Goal: Task Accomplishment & Management: Use online tool/utility

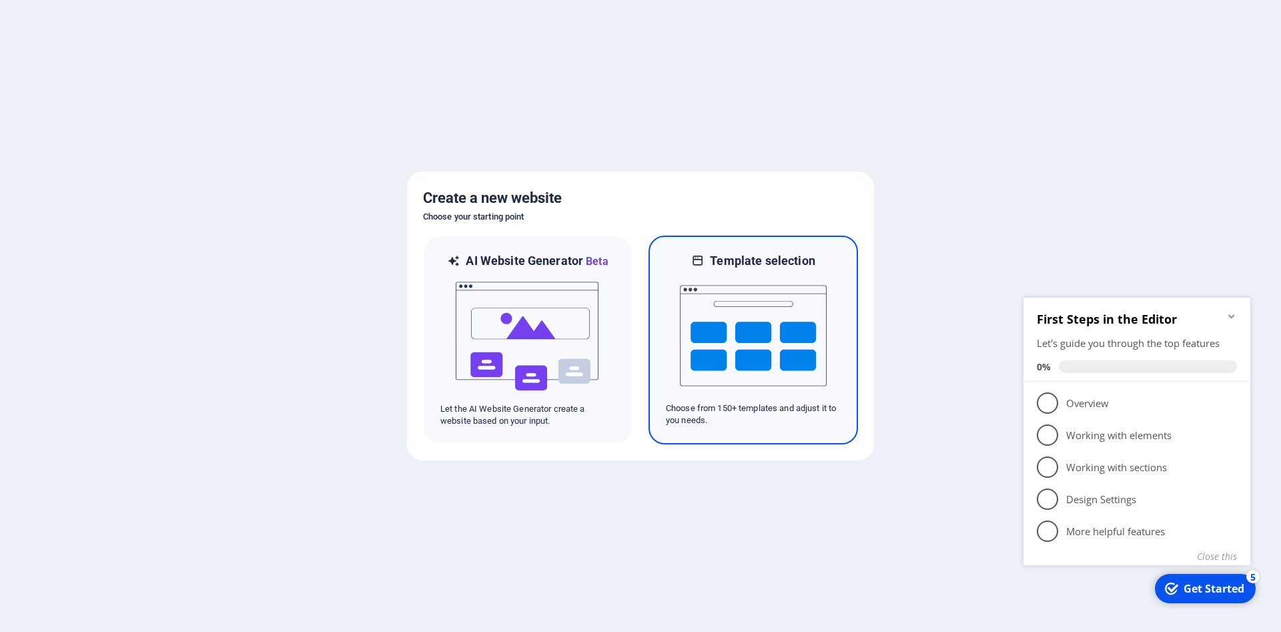
click at [710, 298] on img at bounding box center [753, 335] width 147 height 133
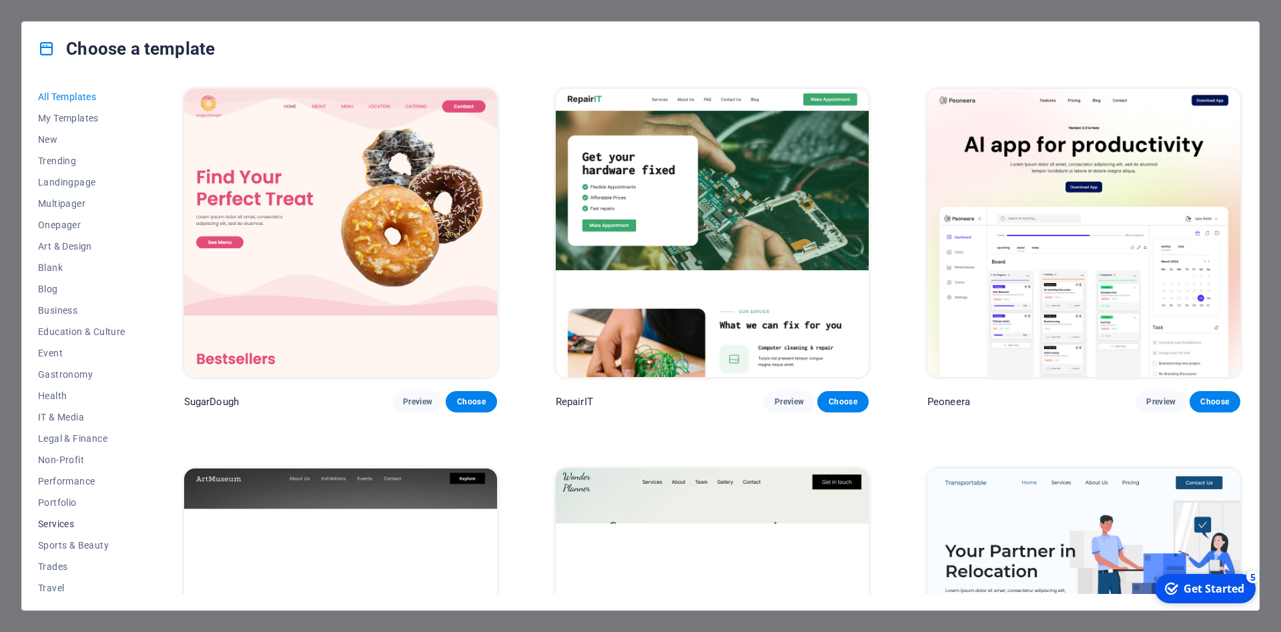
scroll to position [26, 0]
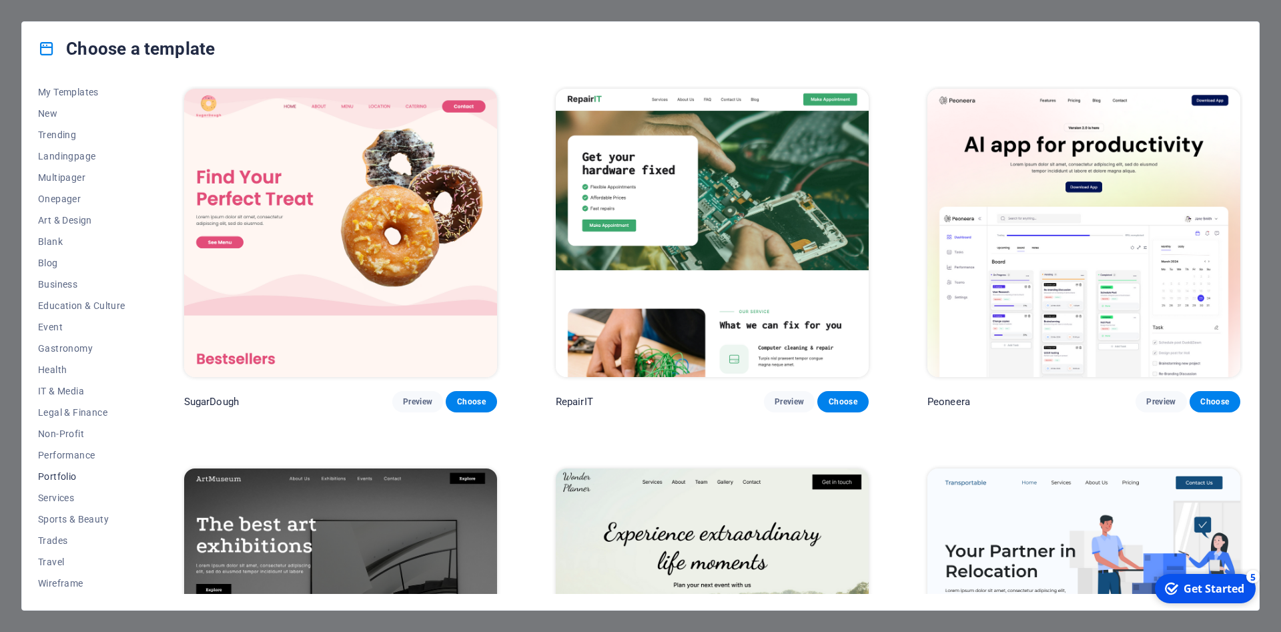
click at [74, 475] on span "Portfolio" at bounding box center [81, 476] width 87 height 11
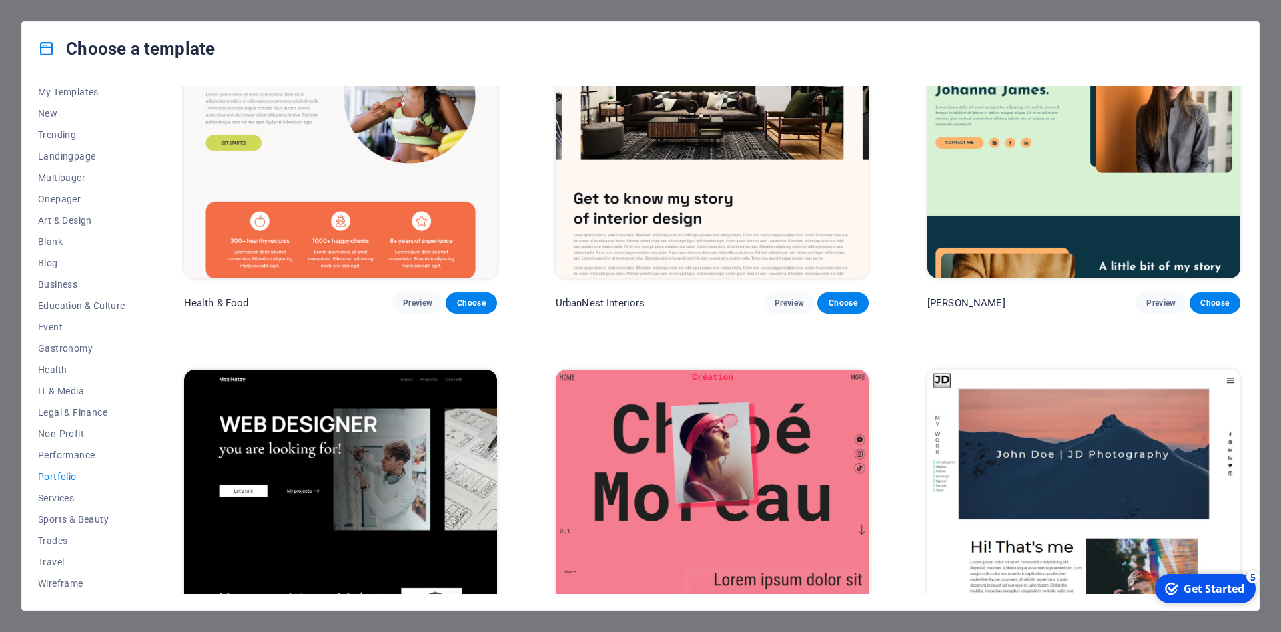
scroll to position [0, 0]
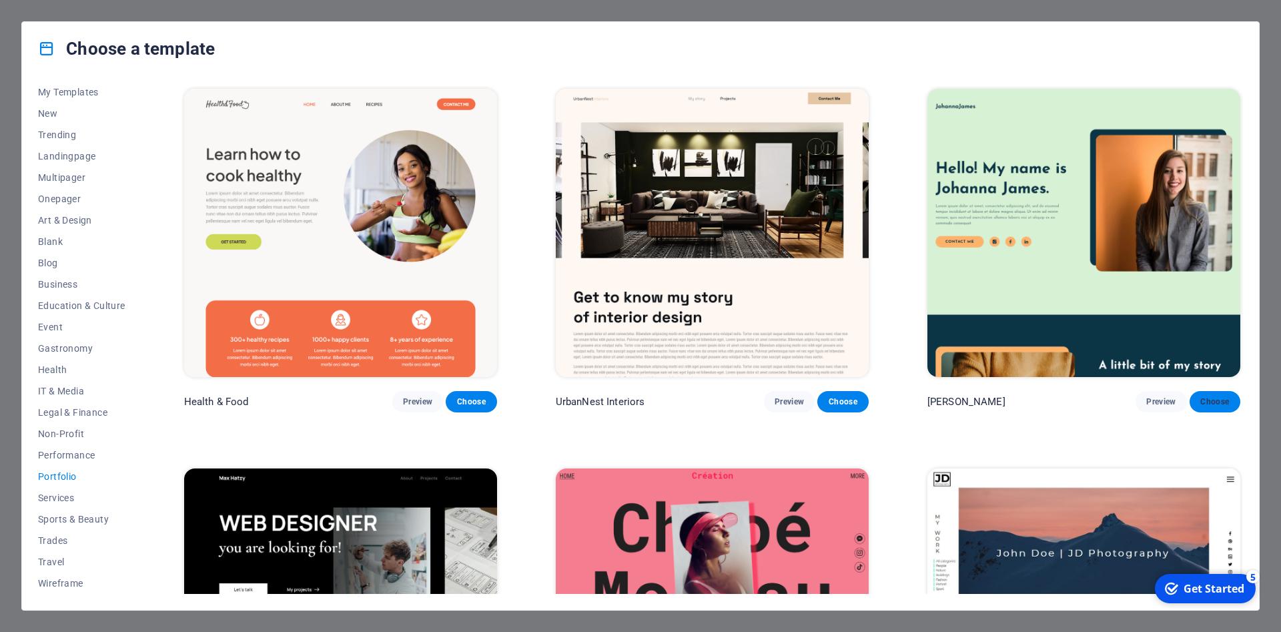
click at [1218, 405] on span "Choose" at bounding box center [1215, 401] width 29 height 11
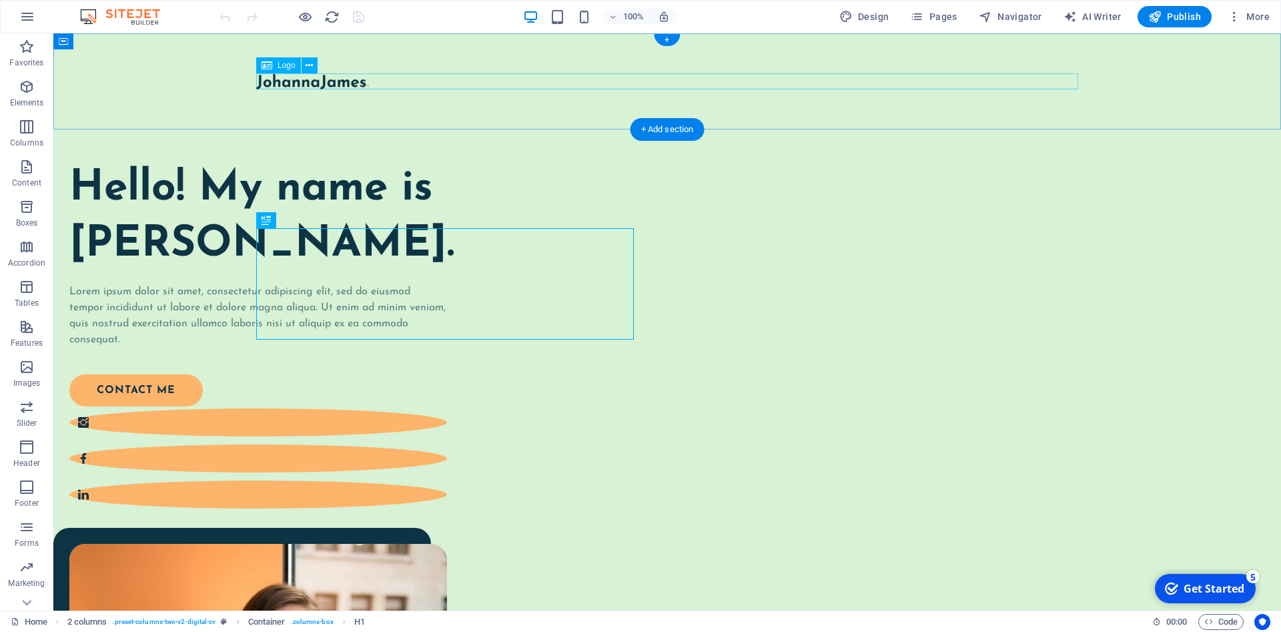
click at [374, 81] on div at bounding box center [667, 81] width 822 height 16
select select "px"
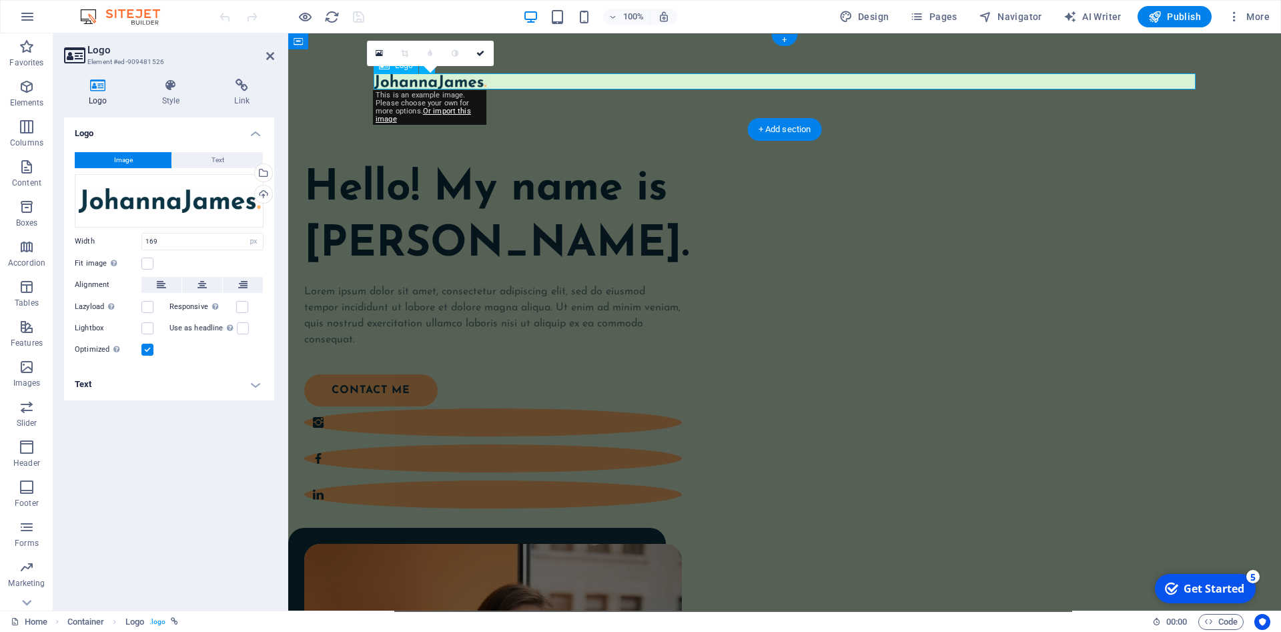
click at [513, 75] on div at bounding box center [785, 81] width 822 height 16
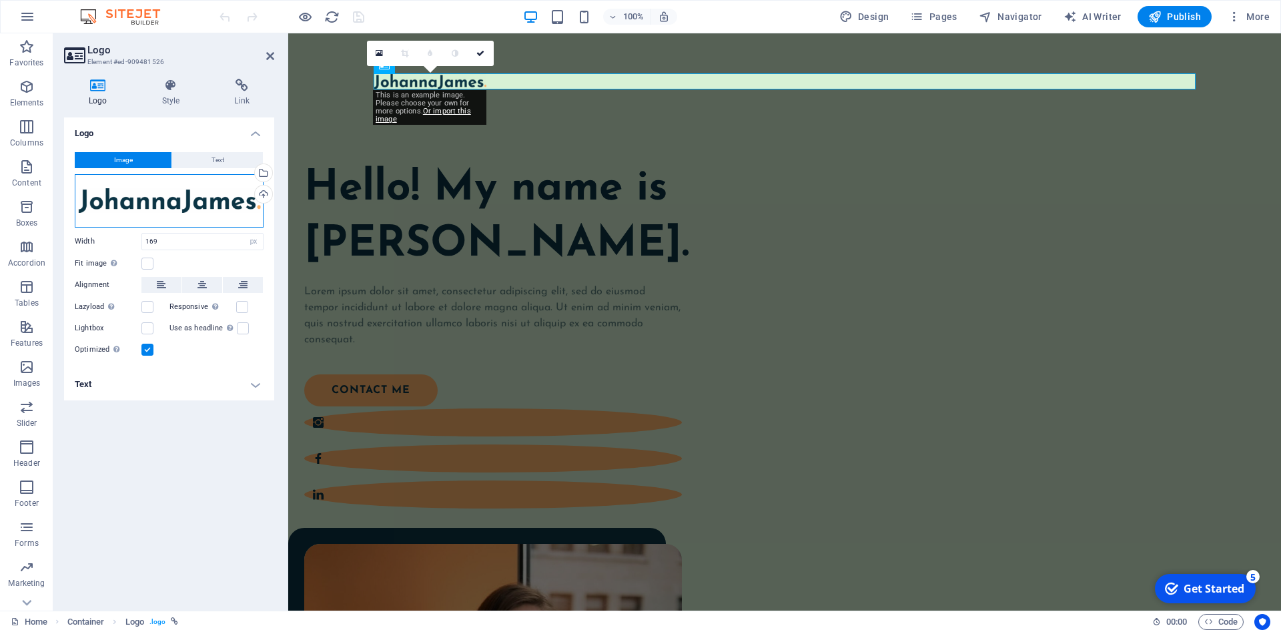
click at [221, 204] on div "Drag files here, click to choose files or select files from Files or our free s…" at bounding box center [169, 200] width 189 height 53
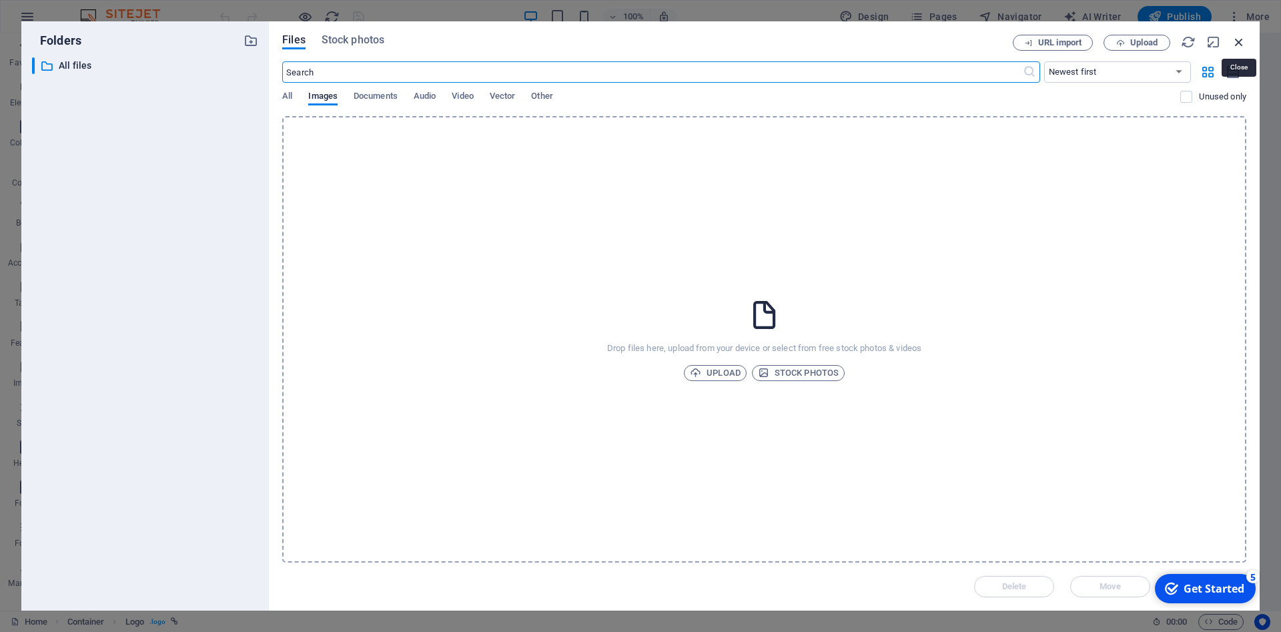
click at [1237, 39] on icon "button" at bounding box center [1239, 42] width 15 height 15
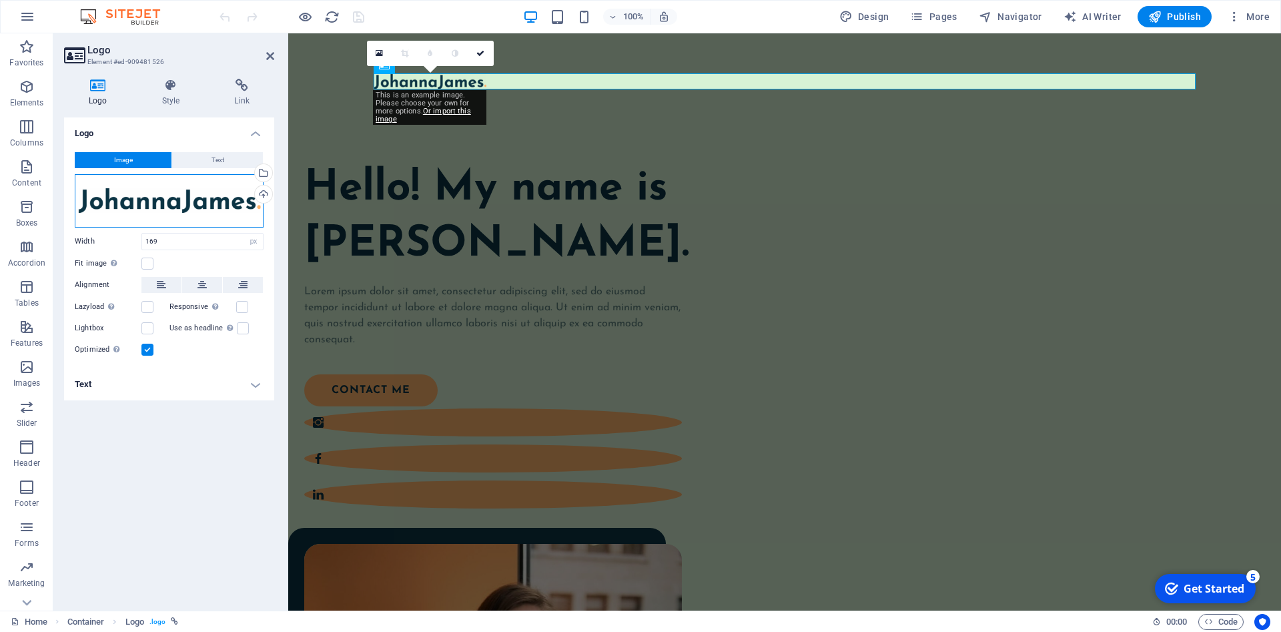
click at [206, 212] on div "Drag files here, click to choose files or select files from Files or our free s…" at bounding box center [169, 200] width 189 height 53
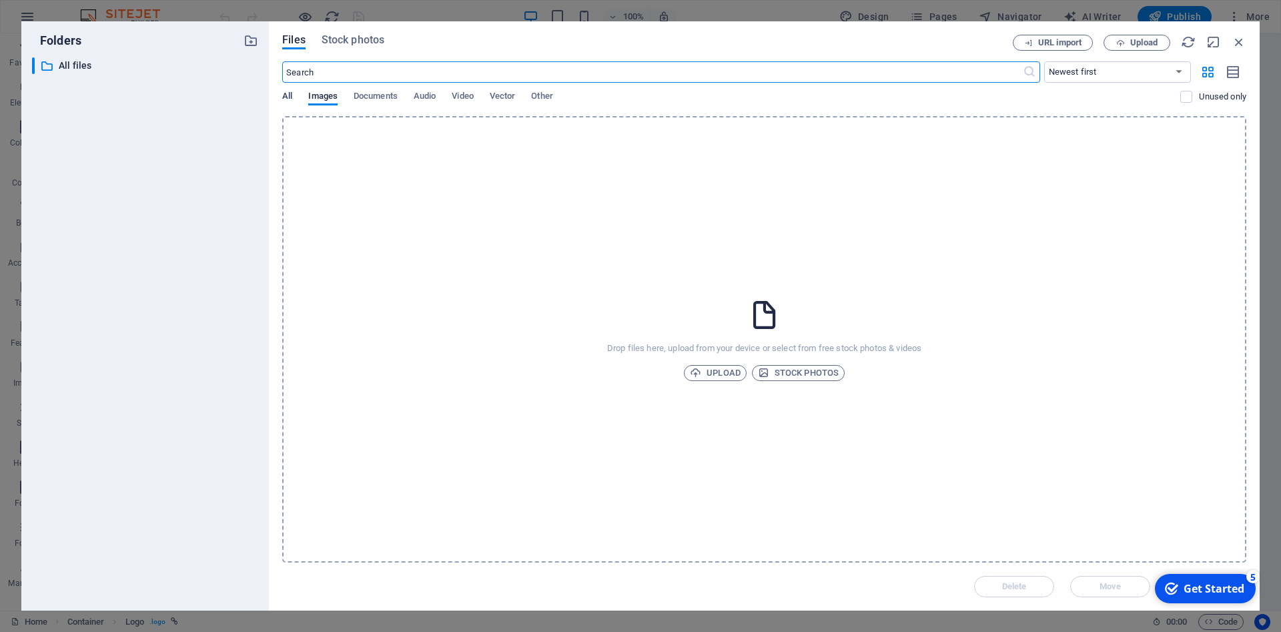
click at [291, 95] on span "All" at bounding box center [287, 97] width 10 height 19
click at [1236, 42] on icon "button" at bounding box center [1239, 42] width 15 height 15
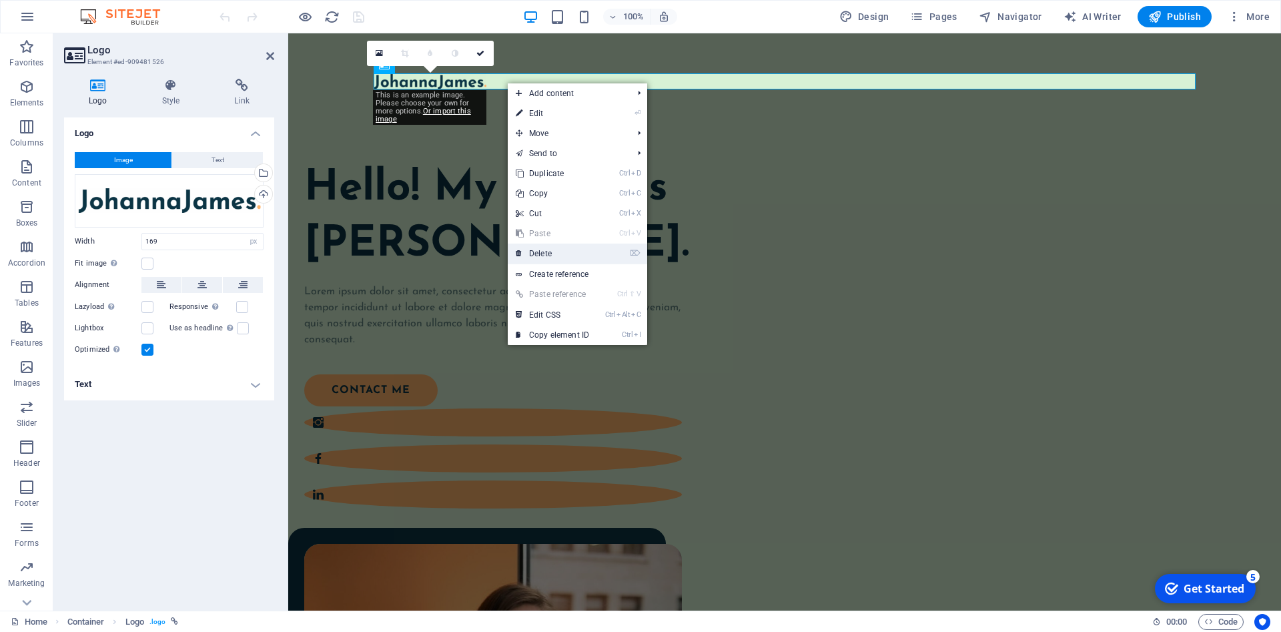
click at [565, 251] on link "⌦ Delete" at bounding box center [552, 254] width 89 height 20
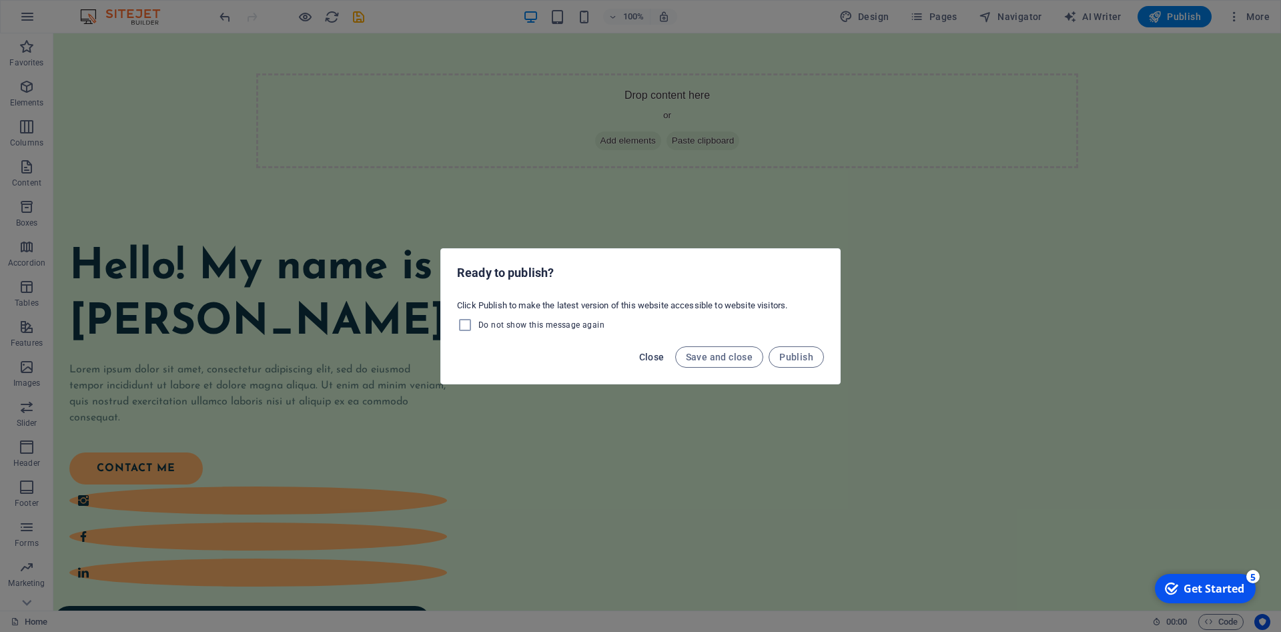
click at [655, 362] on button "Close" at bounding box center [652, 356] width 36 height 21
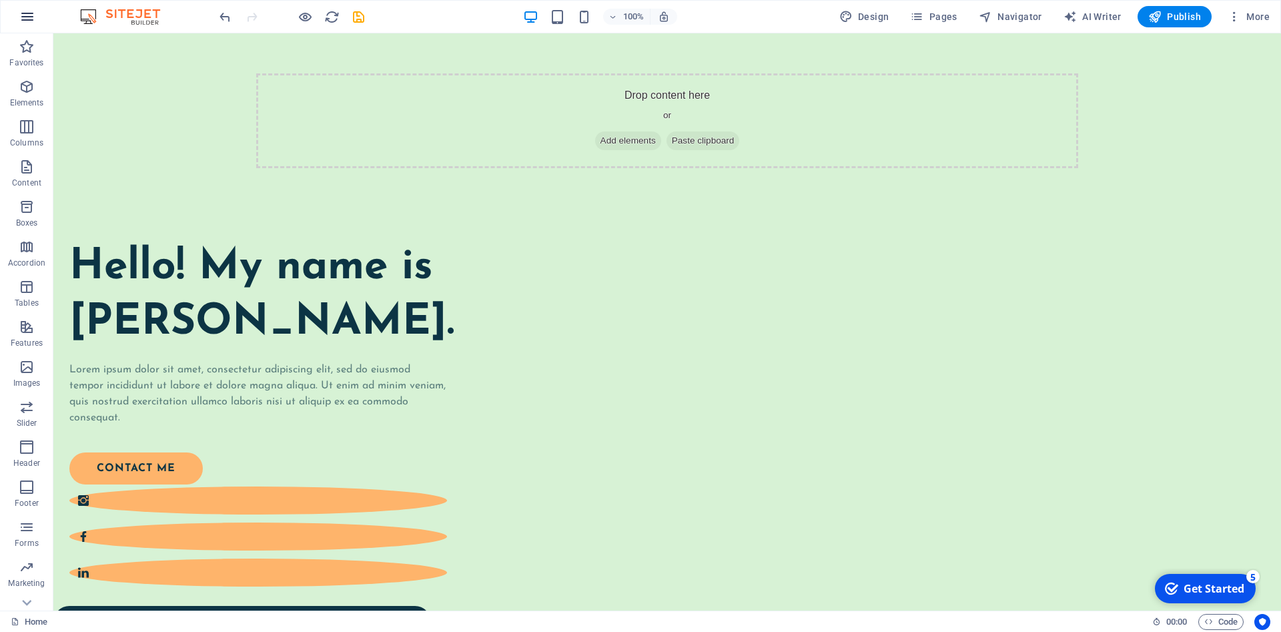
click at [31, 17] on icon "button" at bounding box center [27, 17] width 16 height 16
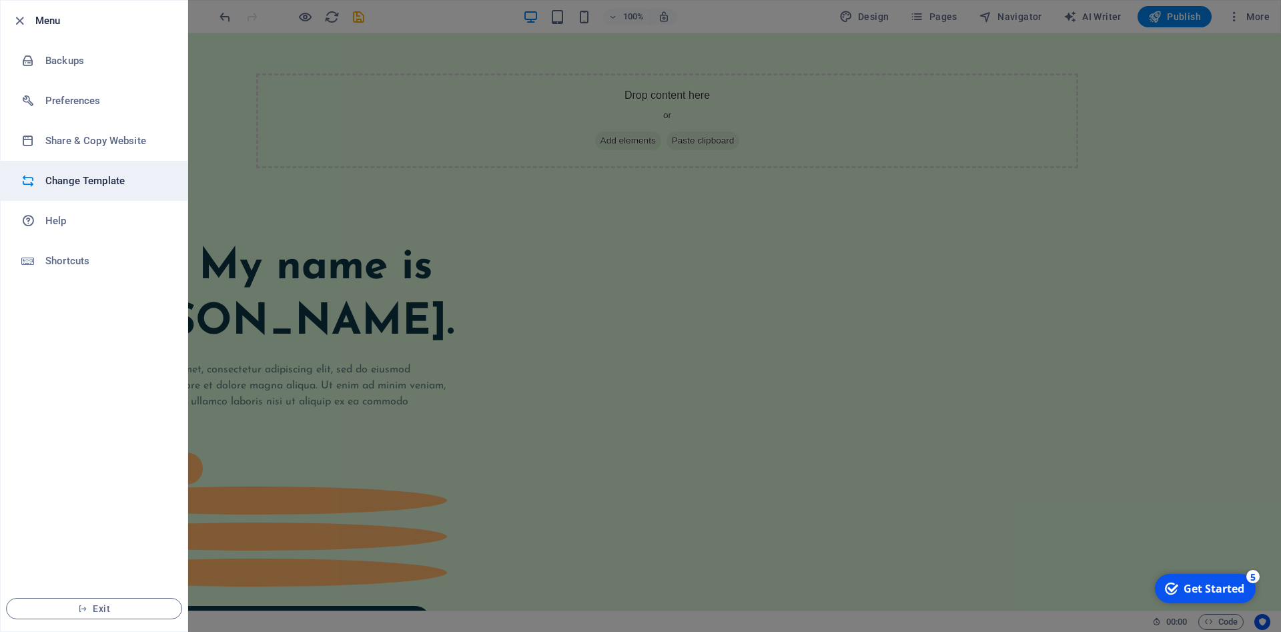
click at [139, 186] on h6 "Change Template" at bounding box center [106, 181] width 123 height 16
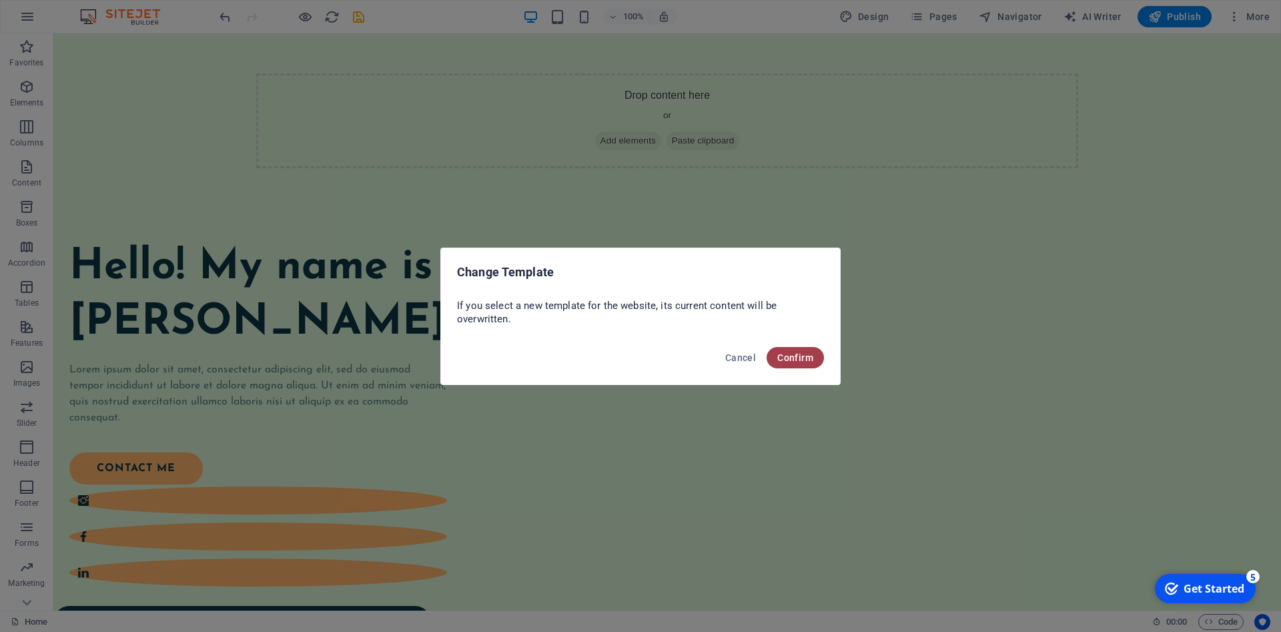
click at [810, 355] on span "Confirm" at bounding box center [796, 357] width 36 height 11
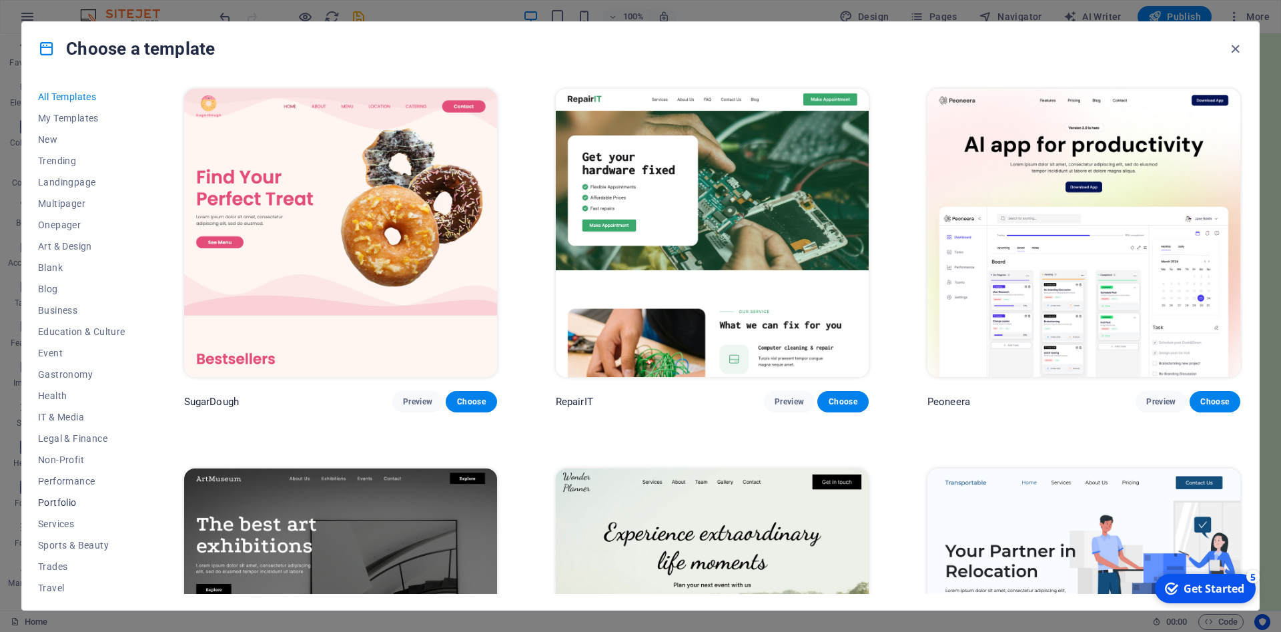
click at [66, 503] on span "Portfolio" at bounding box center [81, 502] width 87 height 11
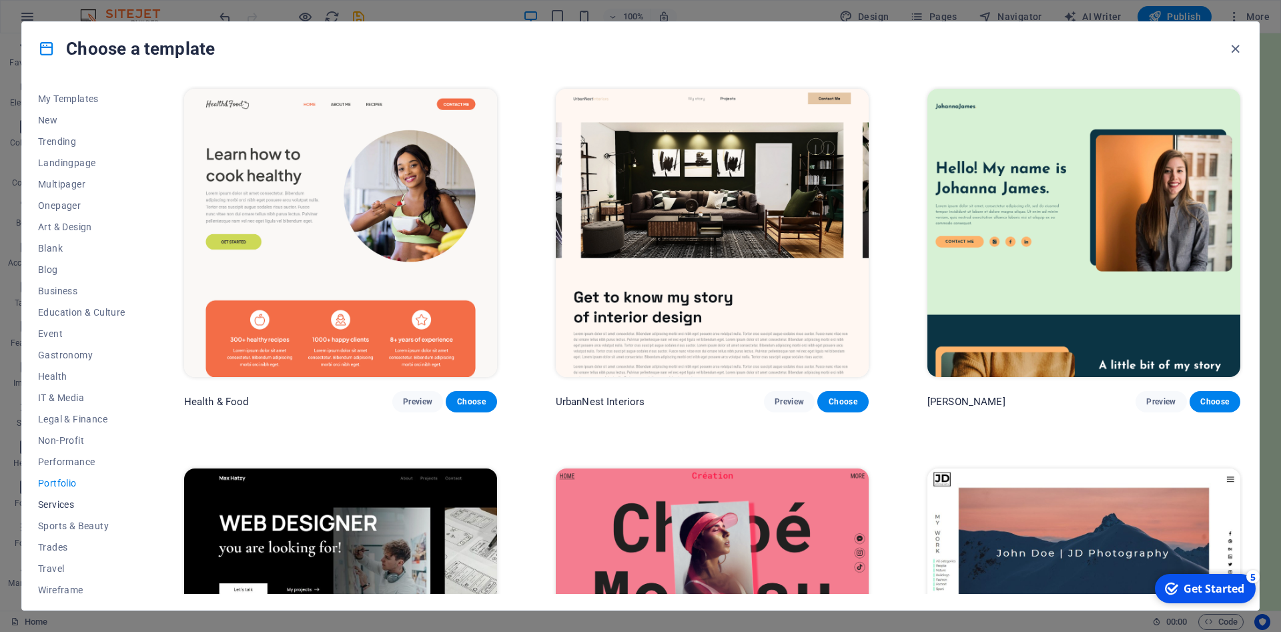
scroll to position [26, 0]
click at [62, 521] on span "Sports & Beauty" at bounding box center [81, 519] width 87 height 11
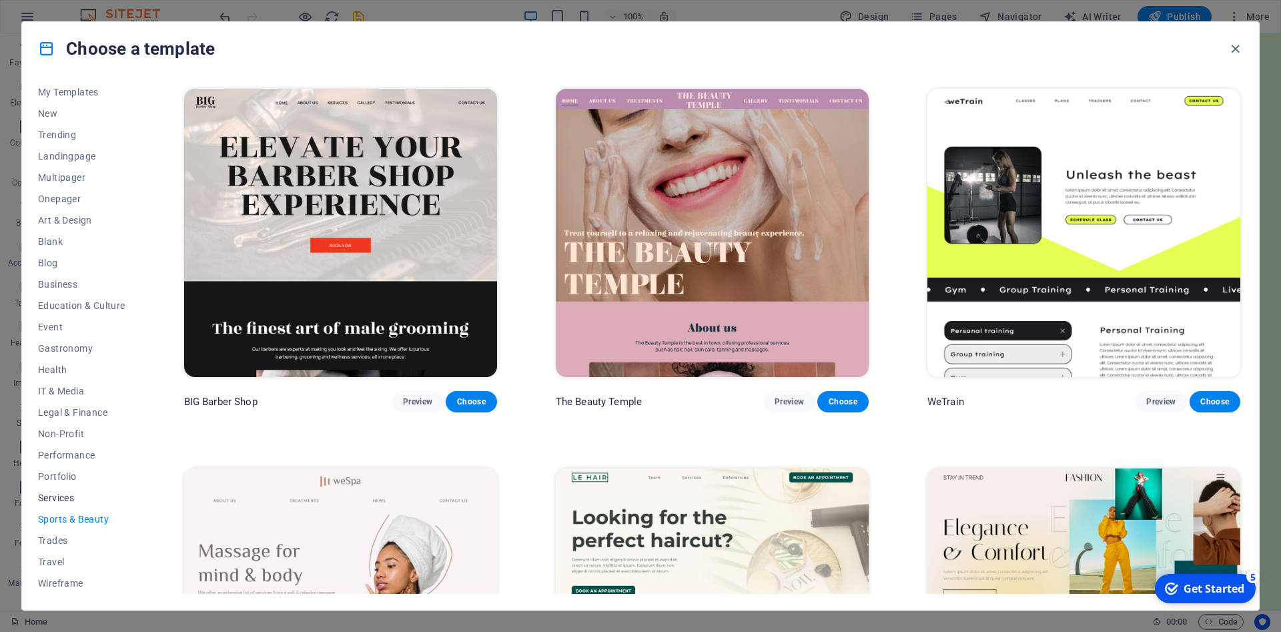
click at [59, 499] on span "Services" at bounding box center [81, 498] width 87 height 11
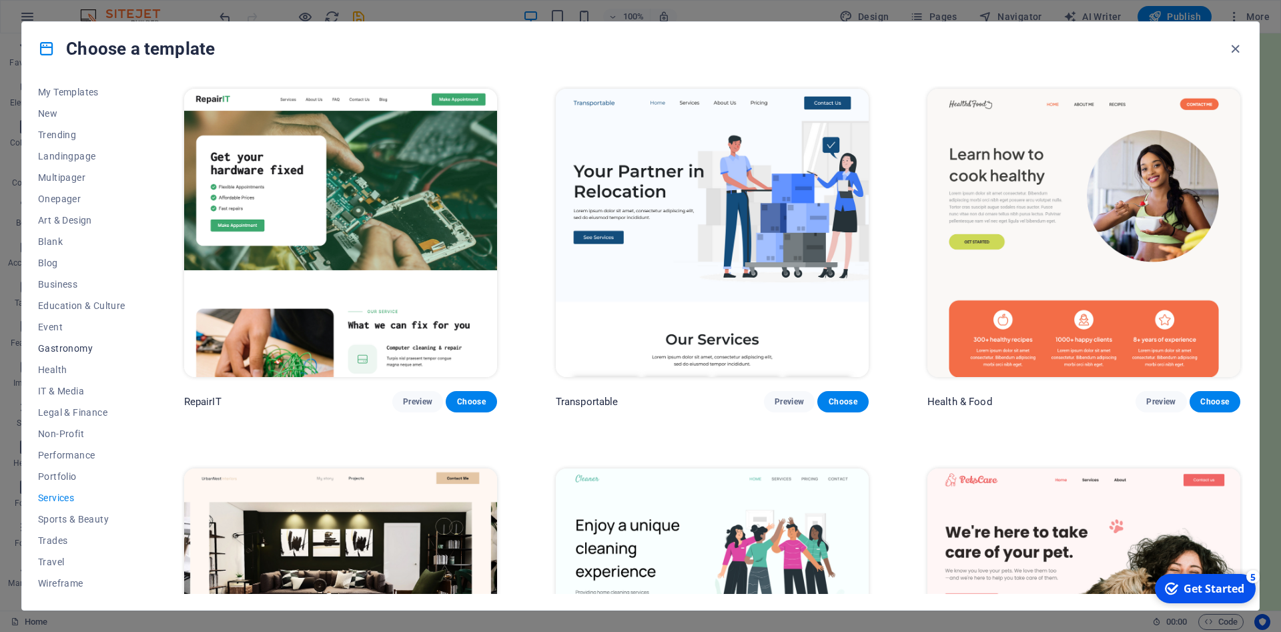
click at [64, 351] on span "Gastronomy" at bounding box center [81, 348] width 87 height 11
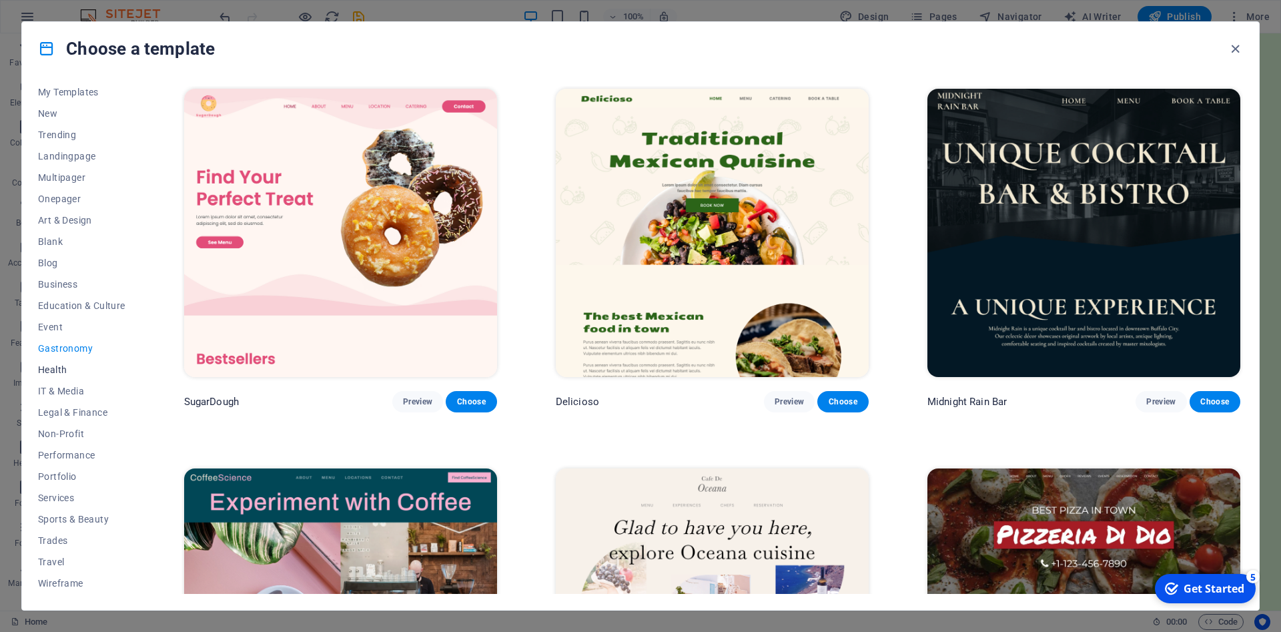
click at [64, 366] on span "Health" at bounding box center [81, 369] width 87 height 11
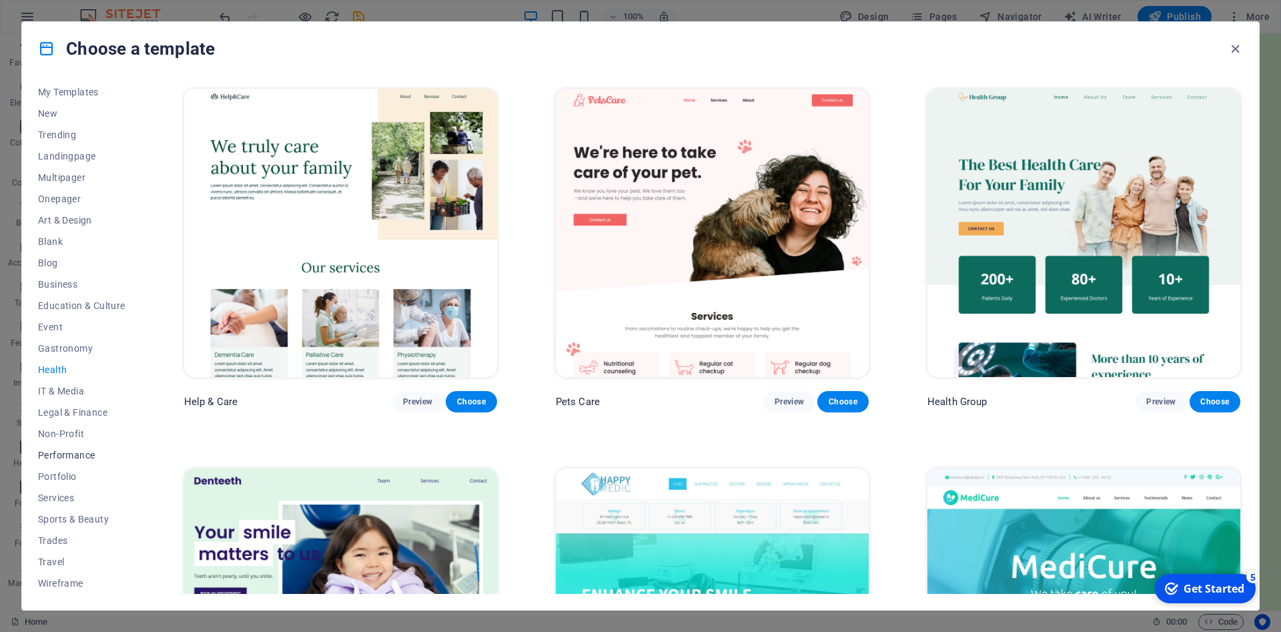
click at [77, 459] on span "Performance" at bounding box center [81, 455] width 87 height 11
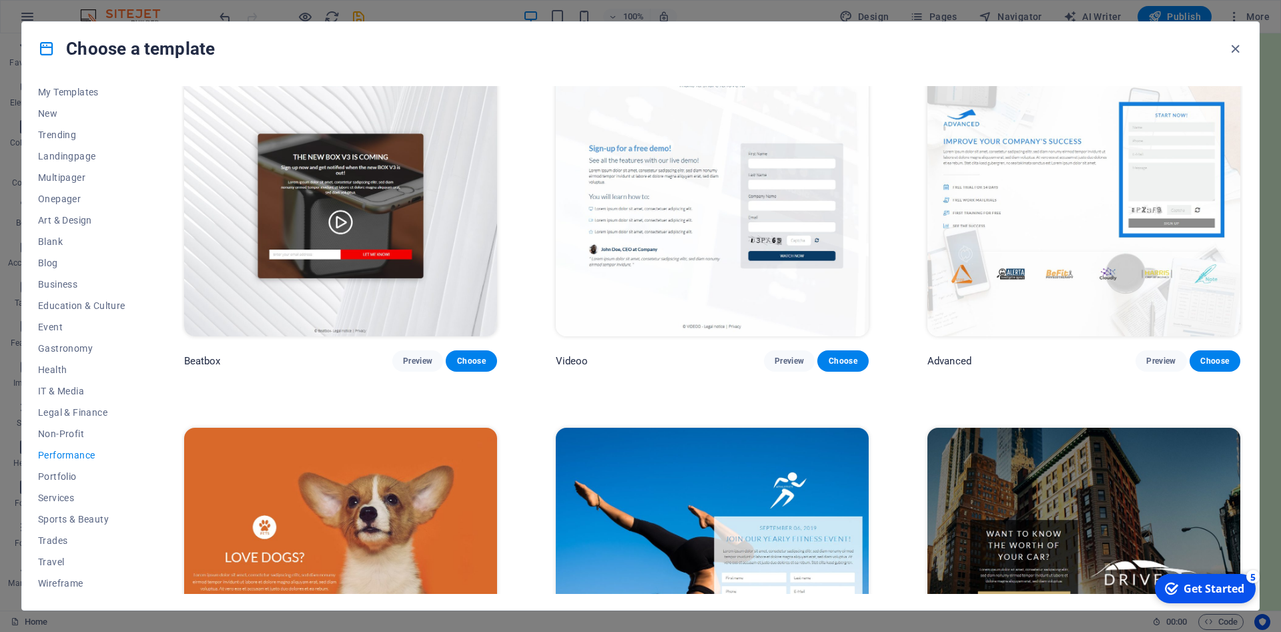
scroll to position [481, 0]
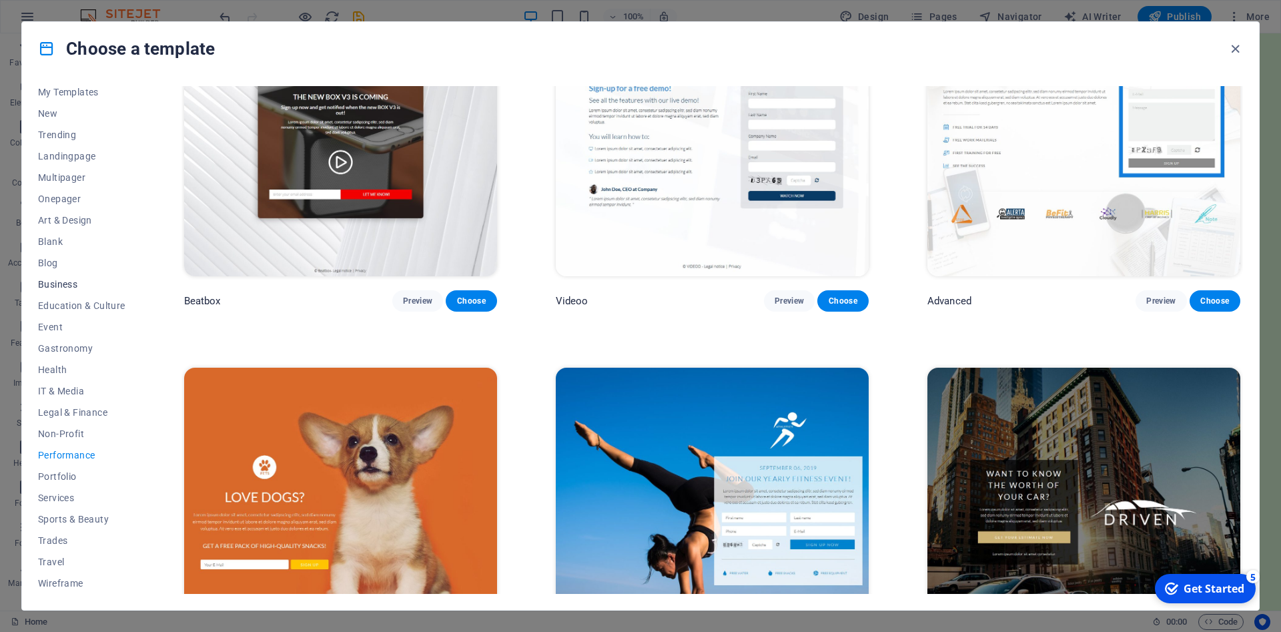
click at [70, 286] on span "Business" at bounding box center [81, 284] width 87 height 11
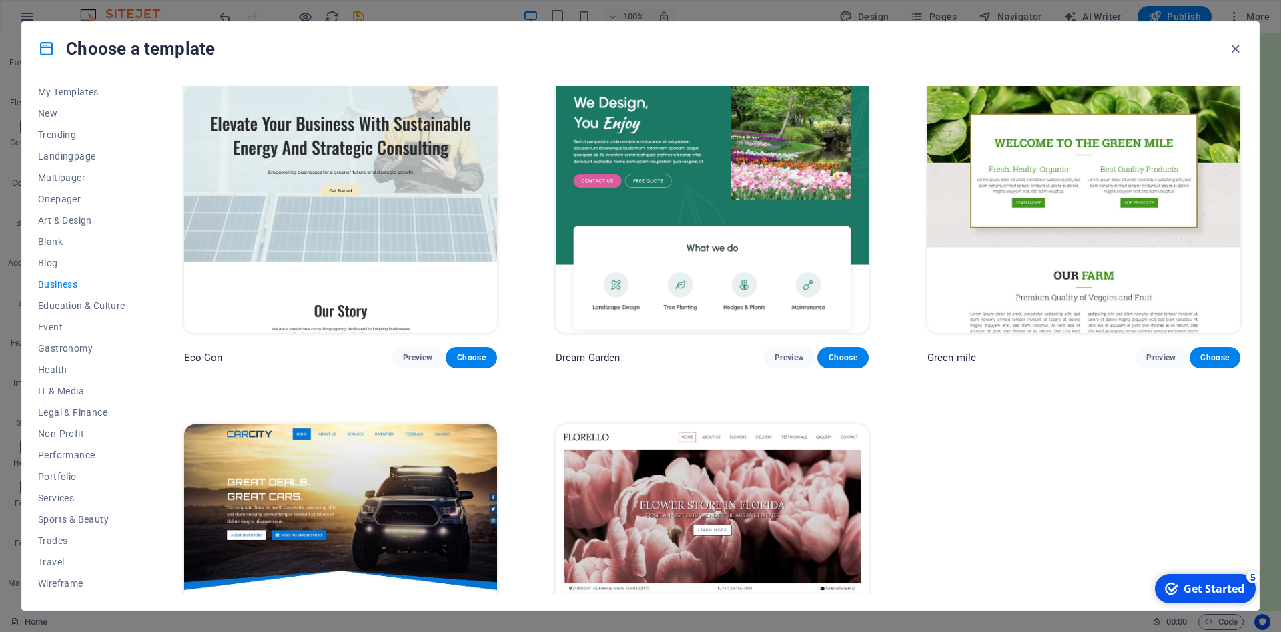
scroll to position [0, 0]
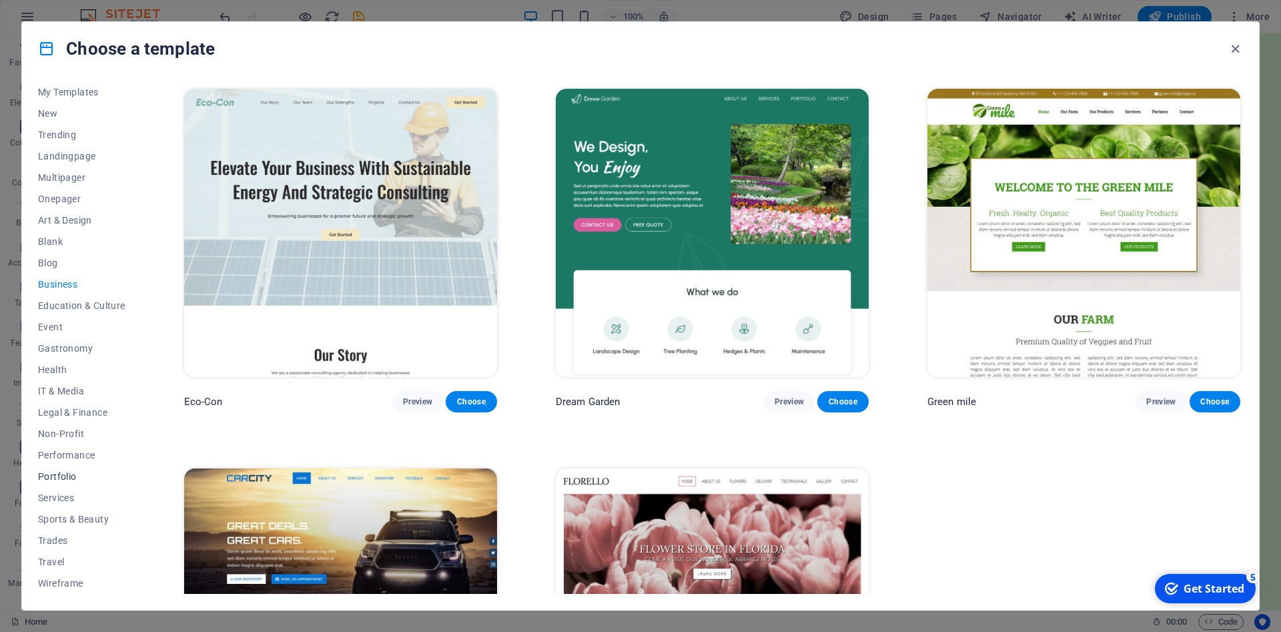
click at [64, 479] on span "Portfolio" at bounding box center [81, 476] width 87 height 11
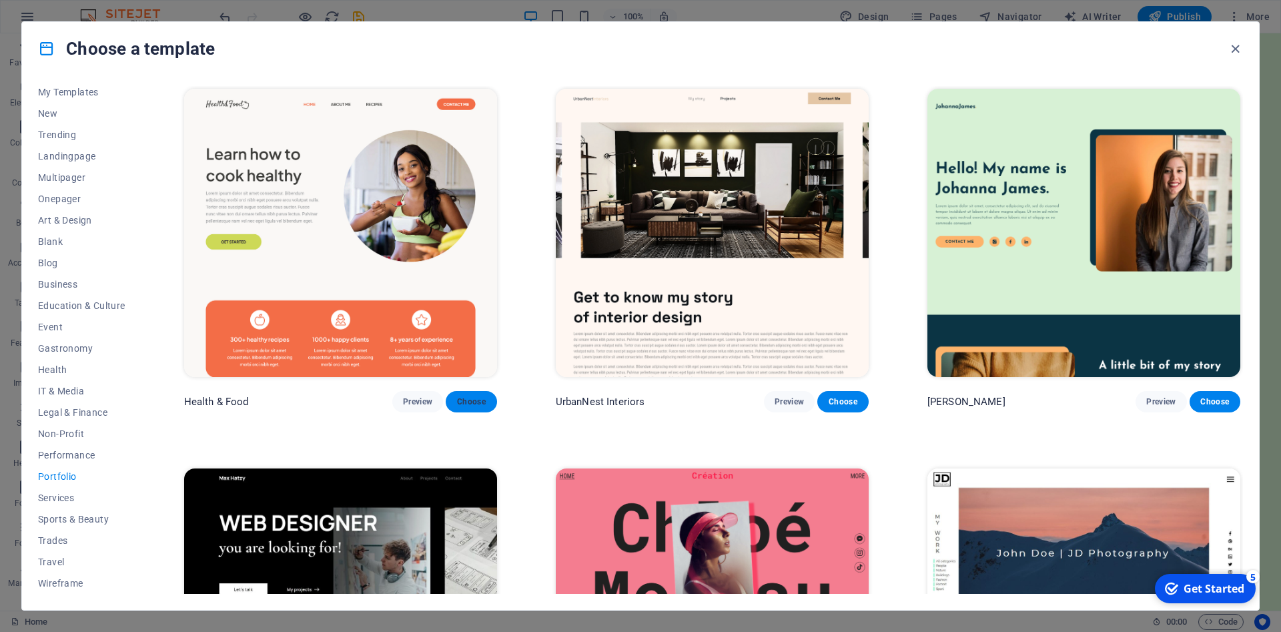
click at [466, 401] on span "Choose" at bounding box center [471, 401] width 29 height 11
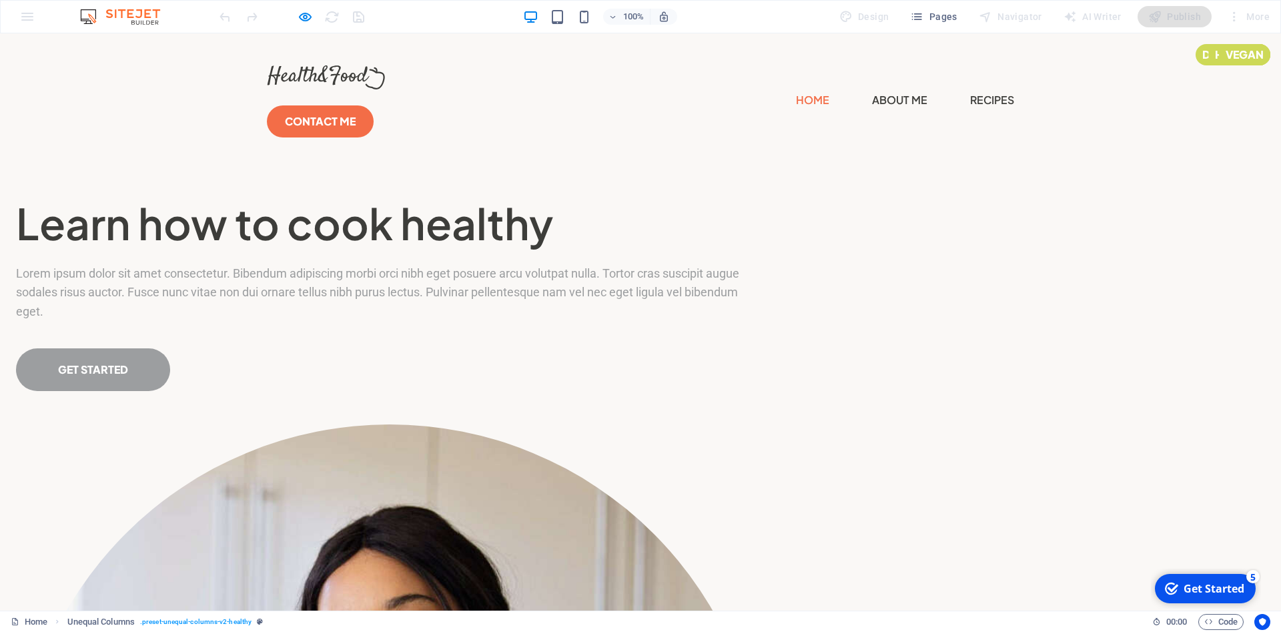
click at [170, 391] on link "GET STARTED" at bounding box center [93, 369] width 154 height 43
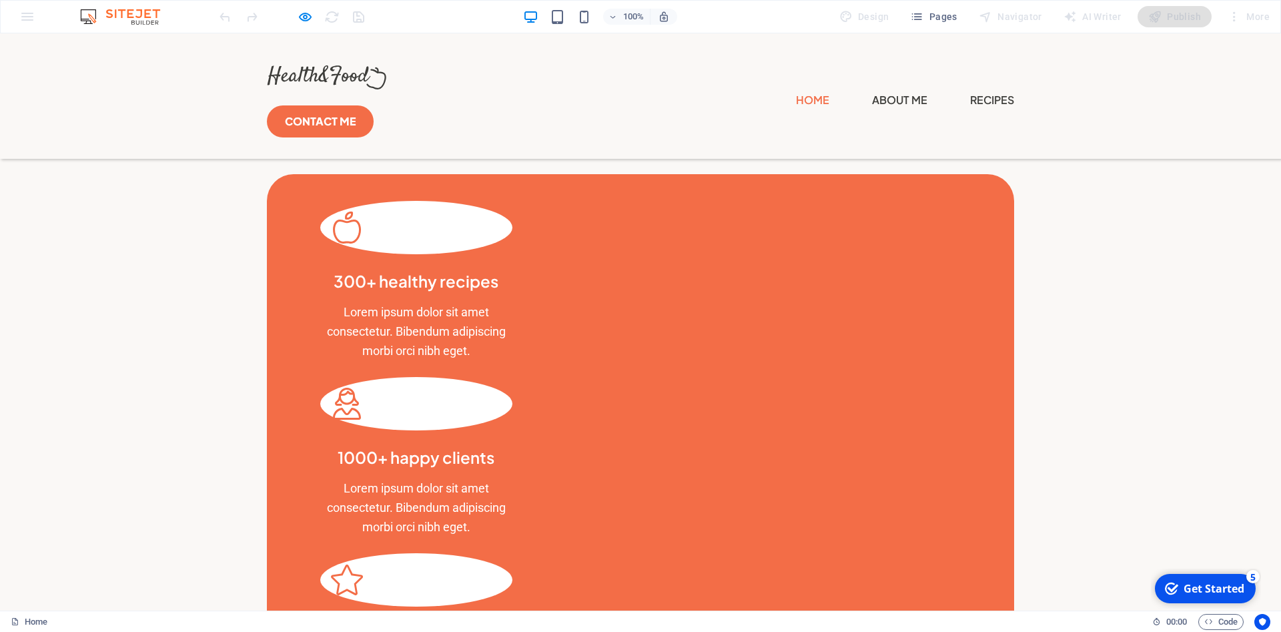
scroll to position [1023, 0]
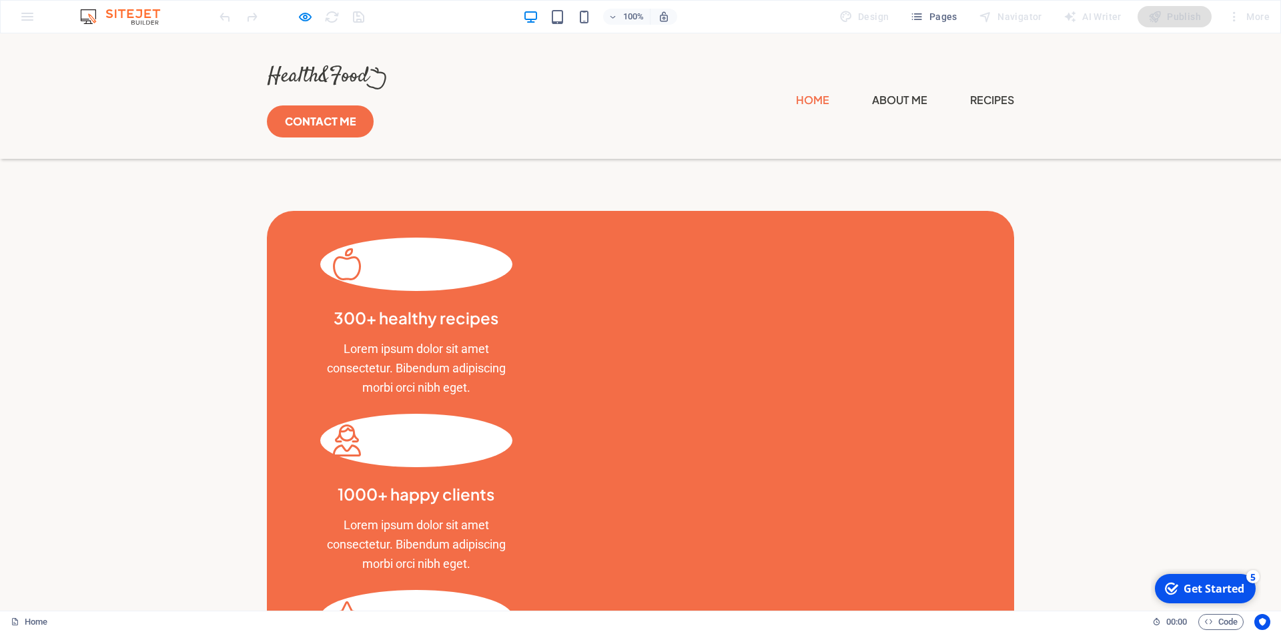
click at [644, 87] on header "Home About Me Recipes CONTACT ME" at bounding box center [641, 95] width 780 height 125
click at [872, 89] on link "About Me" at bounding box center [899, 99] width 55 height 21
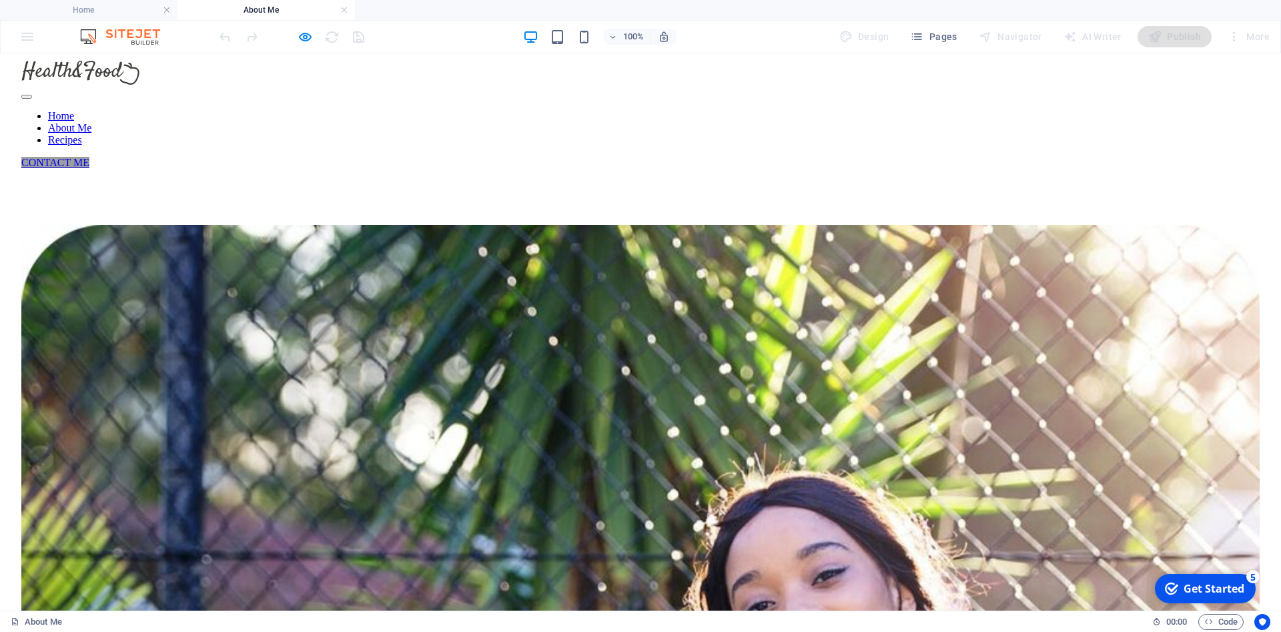
scroll to position [0, 0]
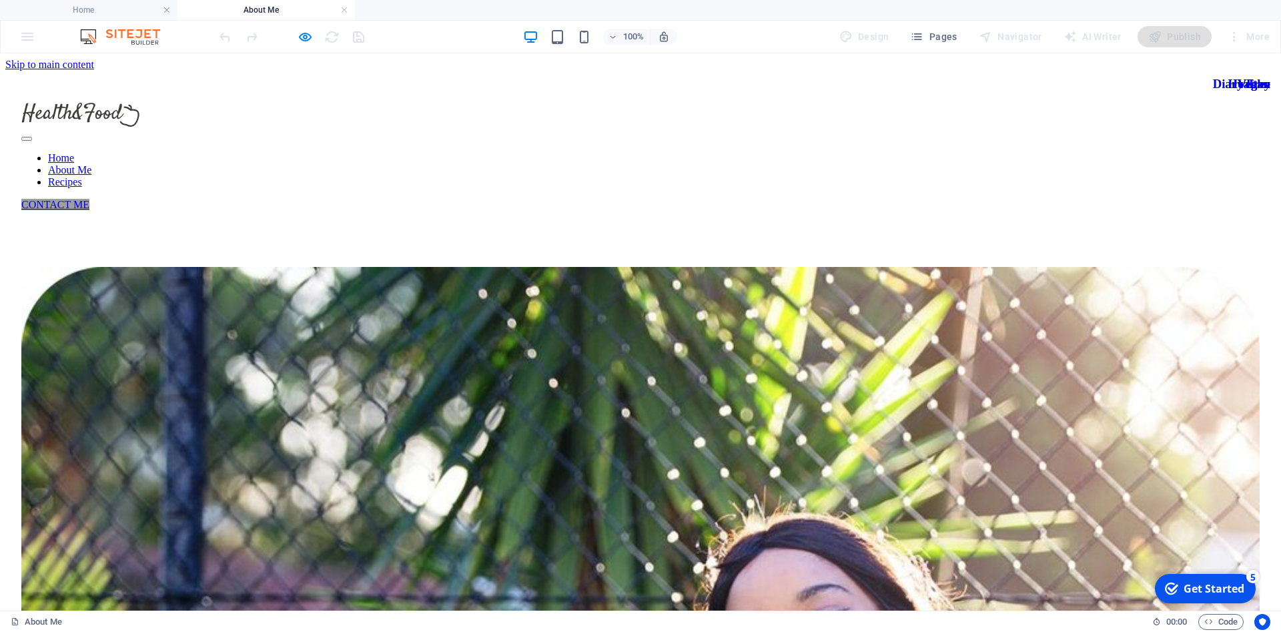
click at [728, 152] on nav "Home About Me Recipes" at bounding box center [640, 170] width 1239 height 36
click at [738, 152] on nav "Home About Me Recipes" at bounding box center [640, 170] width 1239 height 36
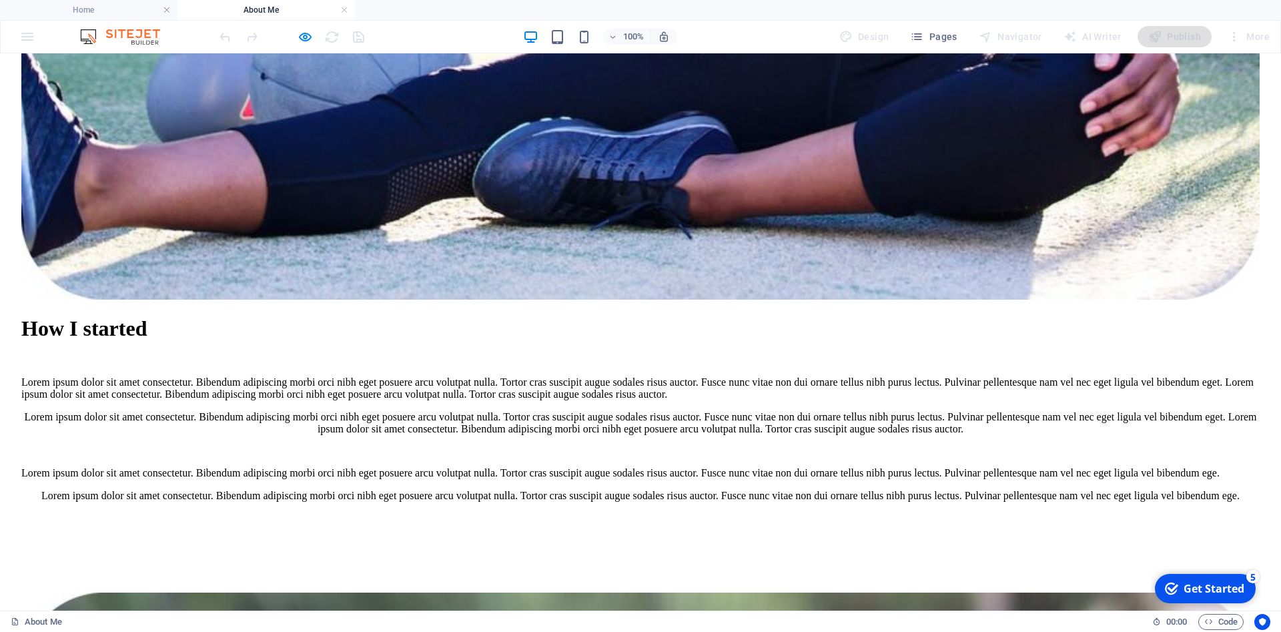
scroll to position [1225, 0]
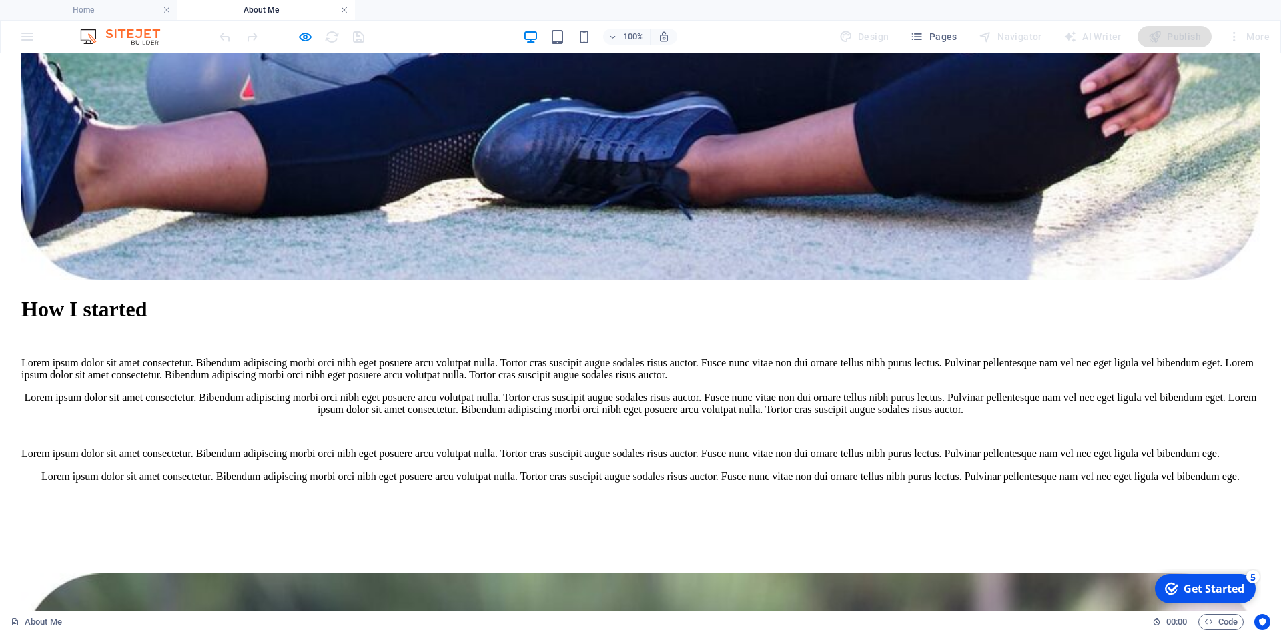
click at [343, 11] on link at bounding box center [344, 10] width 8 height 13
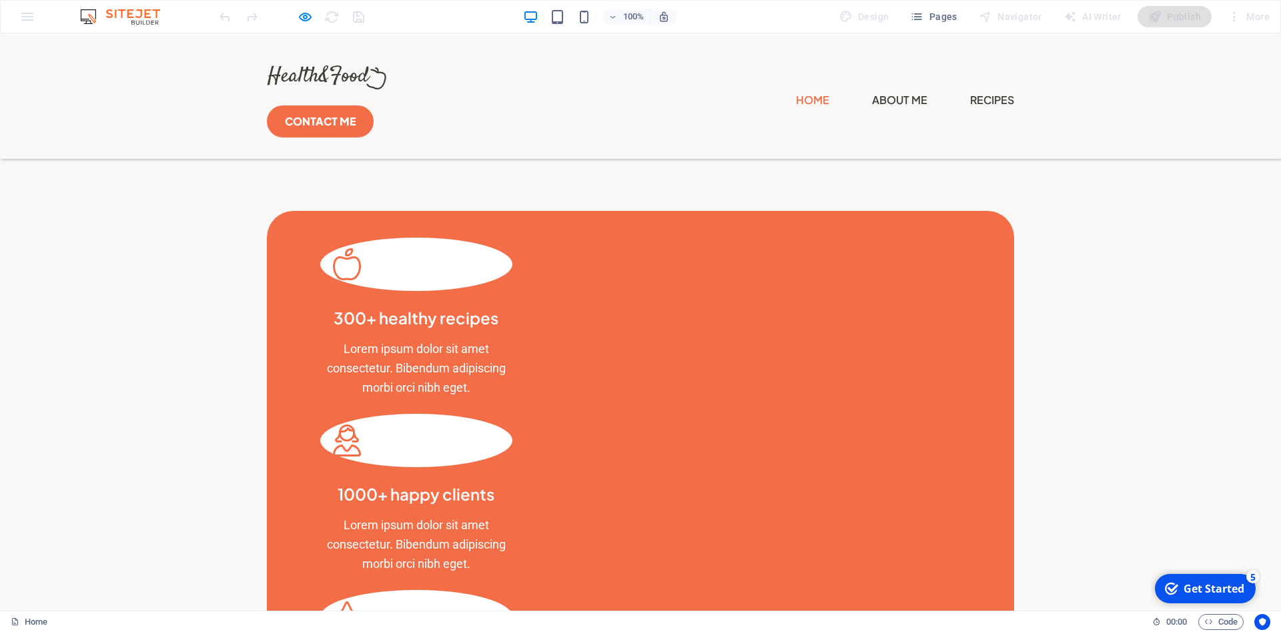
scroll to position [1024, 0]
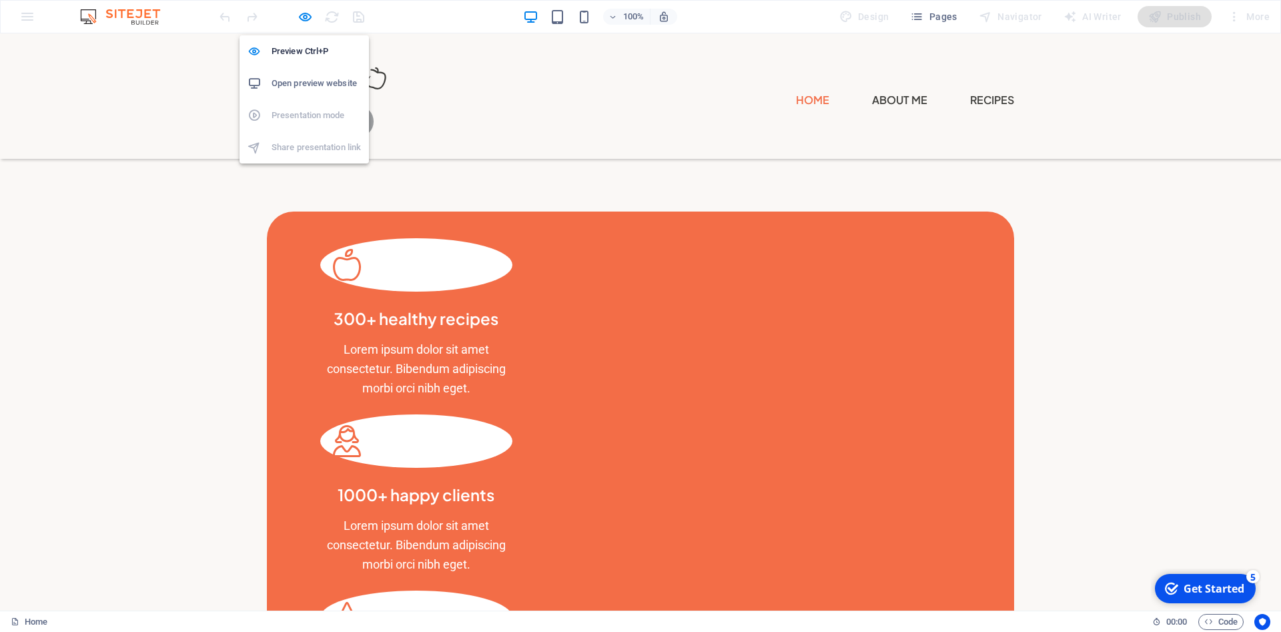
scroll to position [1023, 0]
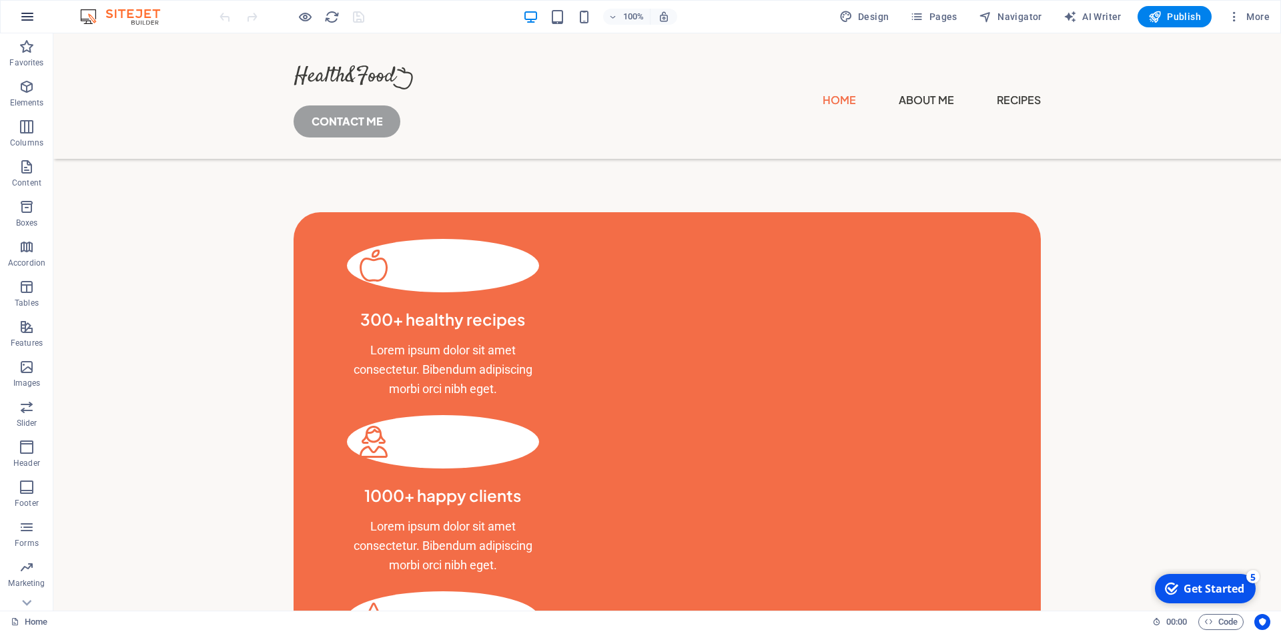
click at [33, 16] on icon "button" at bounding box center [27, 17] width 16 height 16
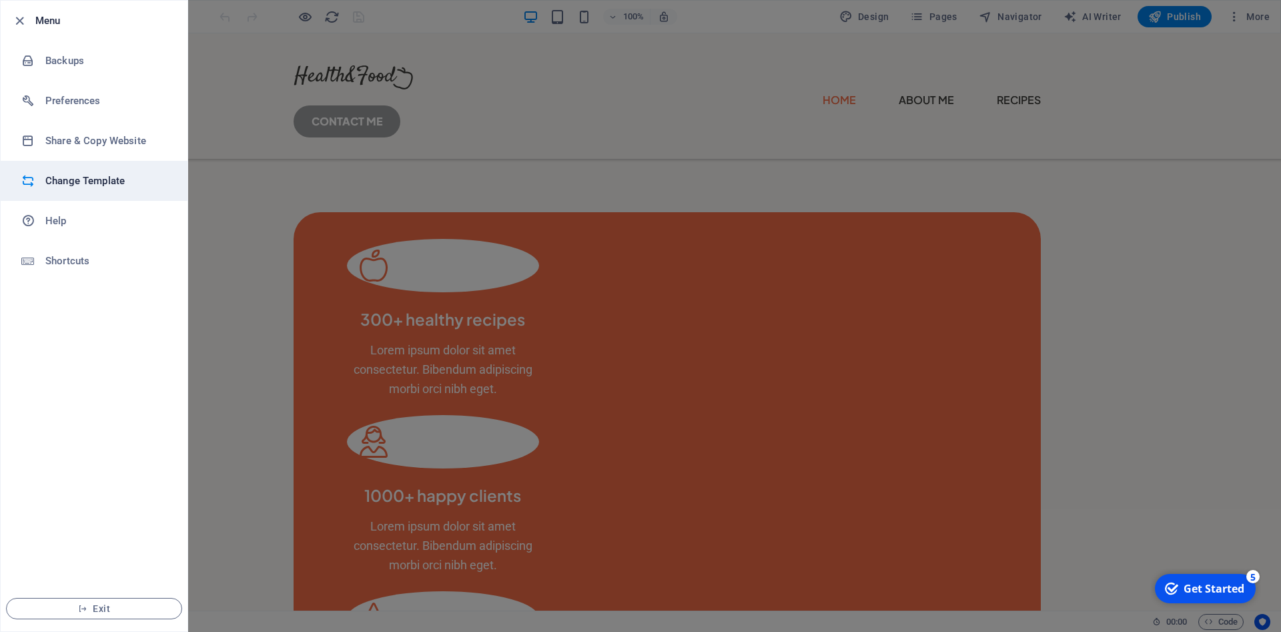
click at [91, 184] on h6 "Change Template" at bounding box center [106, 181] width 123 height 16
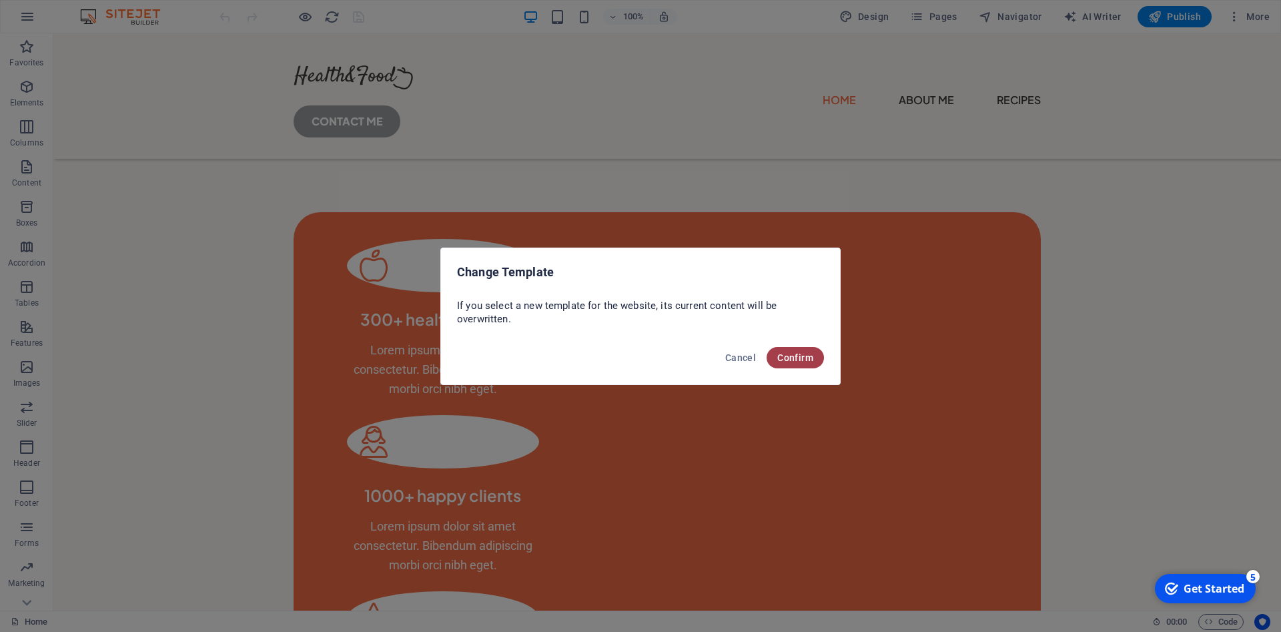
click at [801, 366] on button "Confirm" at bounding box center [795, 357] width 57 height 21
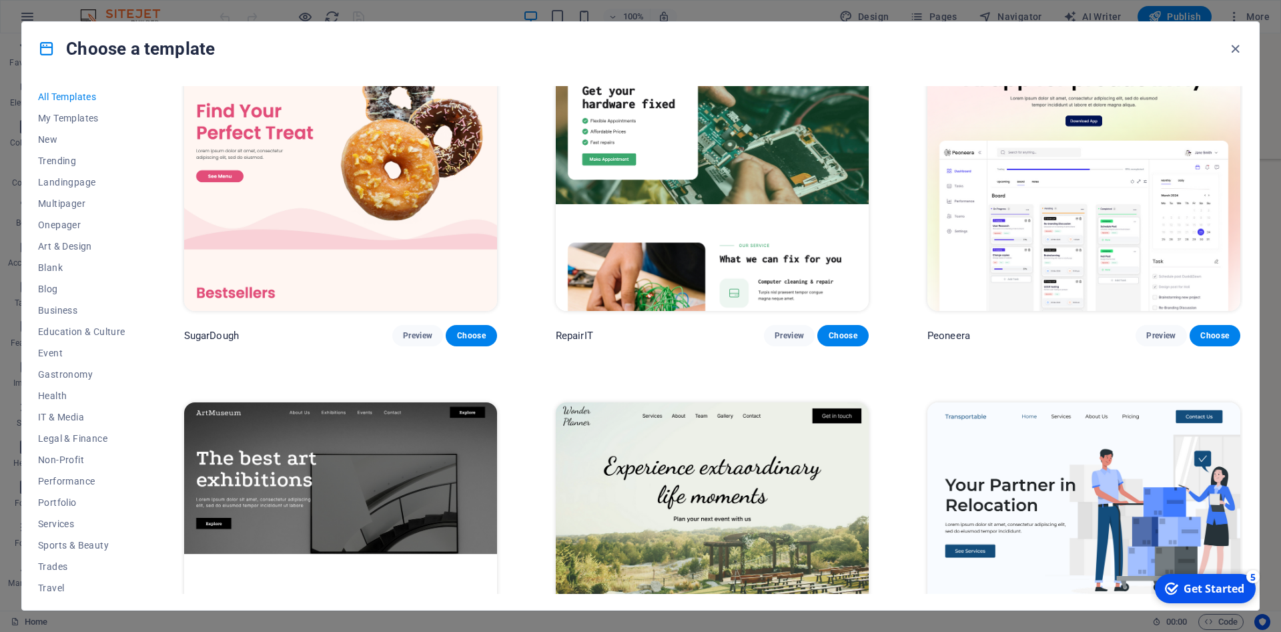
scroll to position [120, 0]
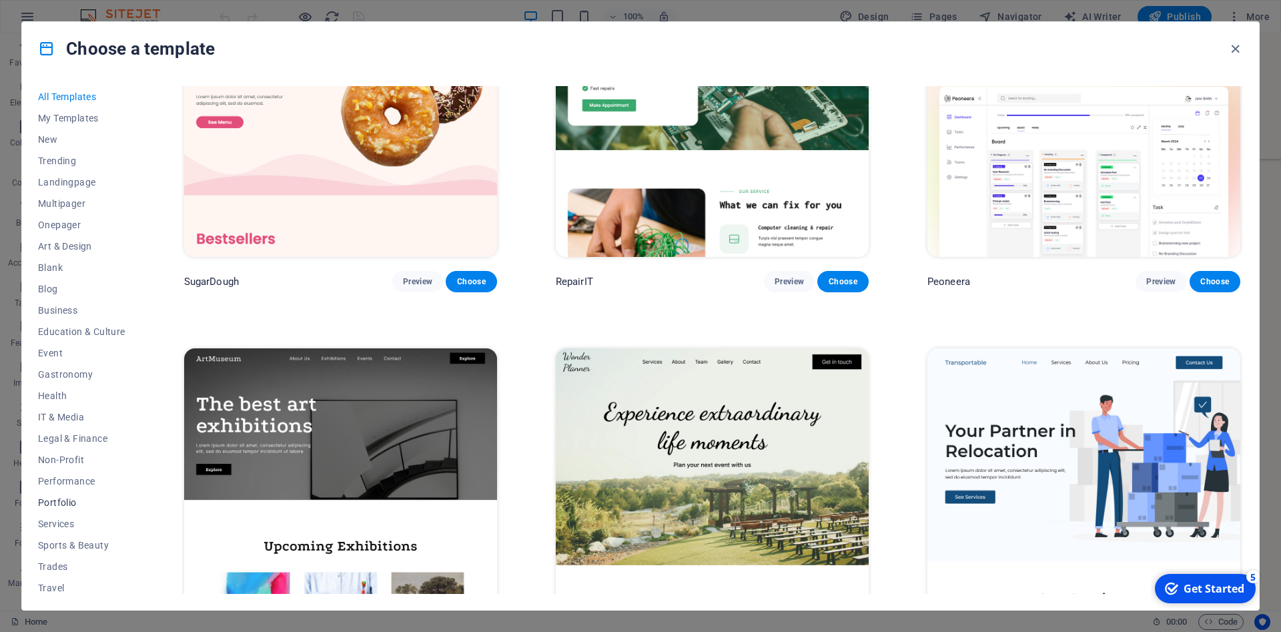
click at [62, 497] on span "Portfolio" at bounding box center [81, 502] width 87 height 11
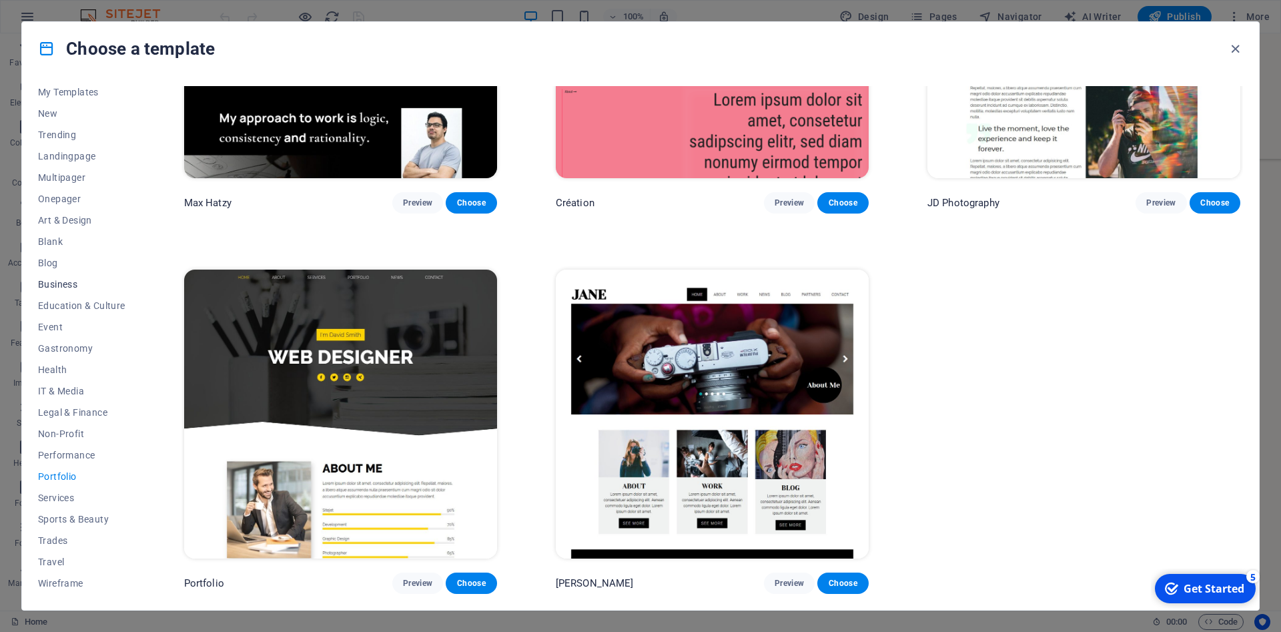
scroll to position [0, 0]
click at [59, 317] on button "Business" at bounding box center [81, 310] width 87 height 21
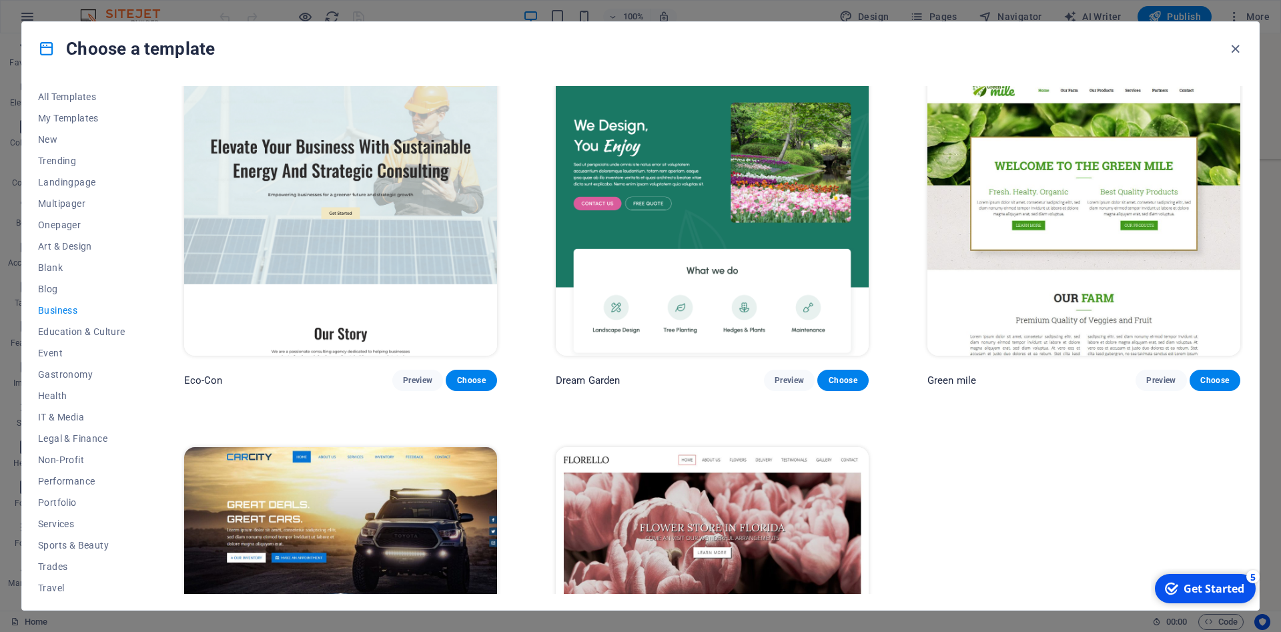
scroll to position [19, 0]
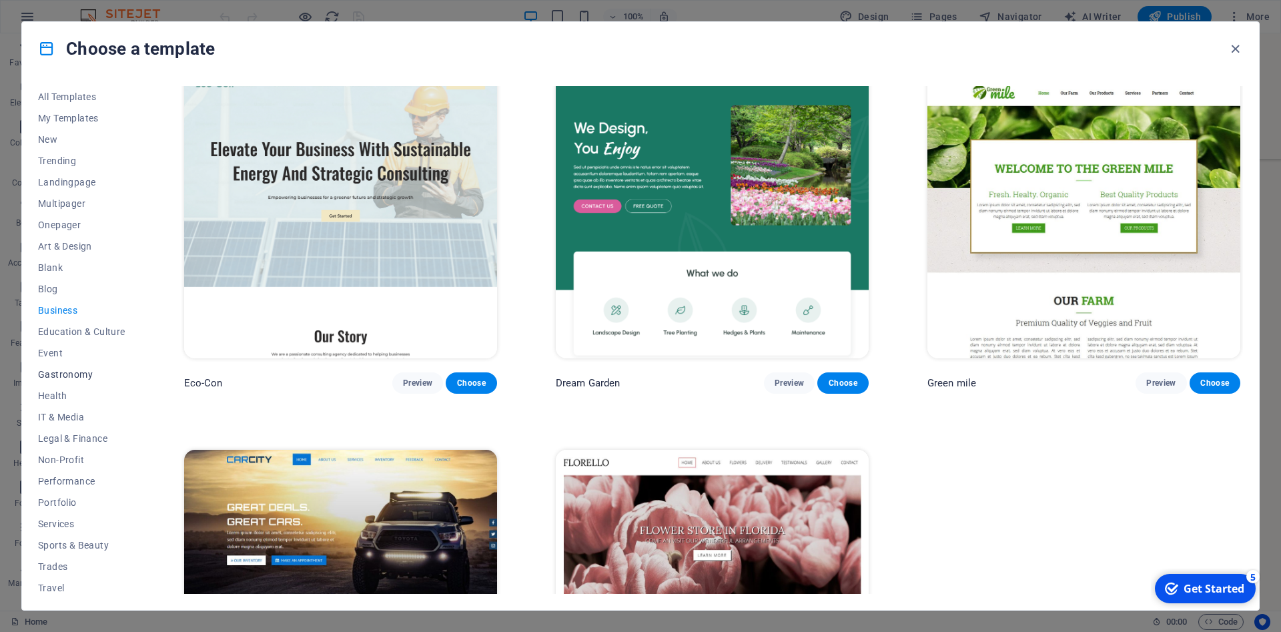
click at [55, 368] on button "Gastronomy" at bounding box center [81, 374] width 87 height 21
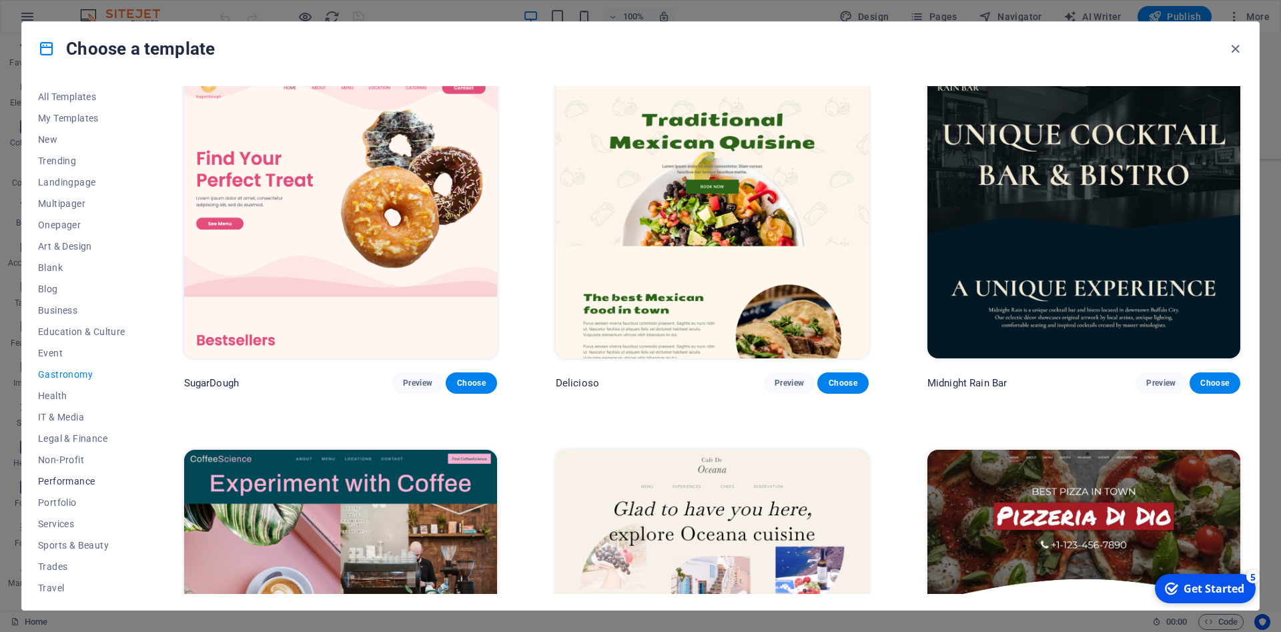
click at [71, 487] on button "Performance" at bounding box center [81, 481] width 87 height 21
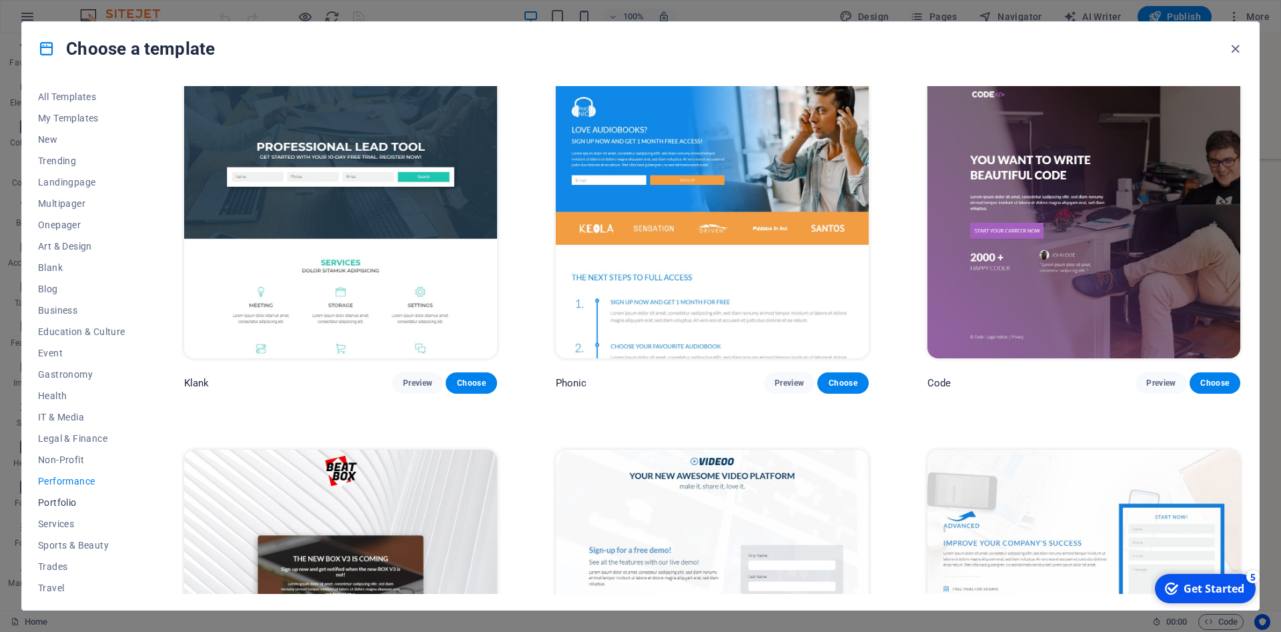
click at [78, 503] on span "Portfolio" at bounding box center [81, 502] width 87 height 11
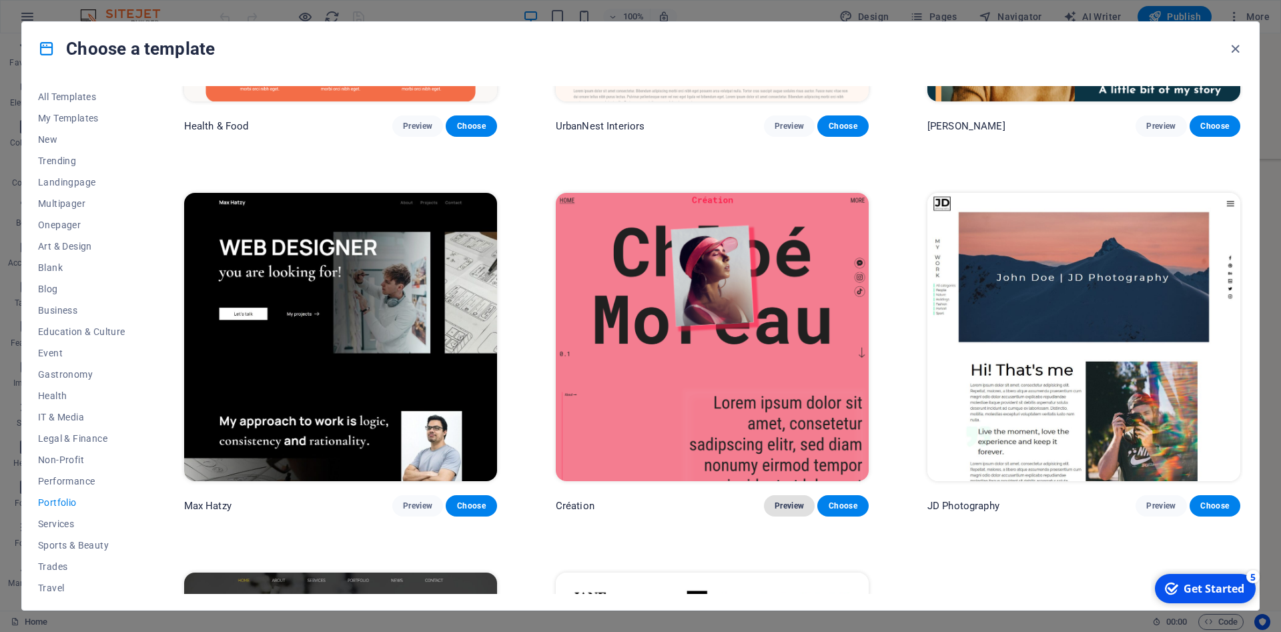
scroll to position [300, 0]
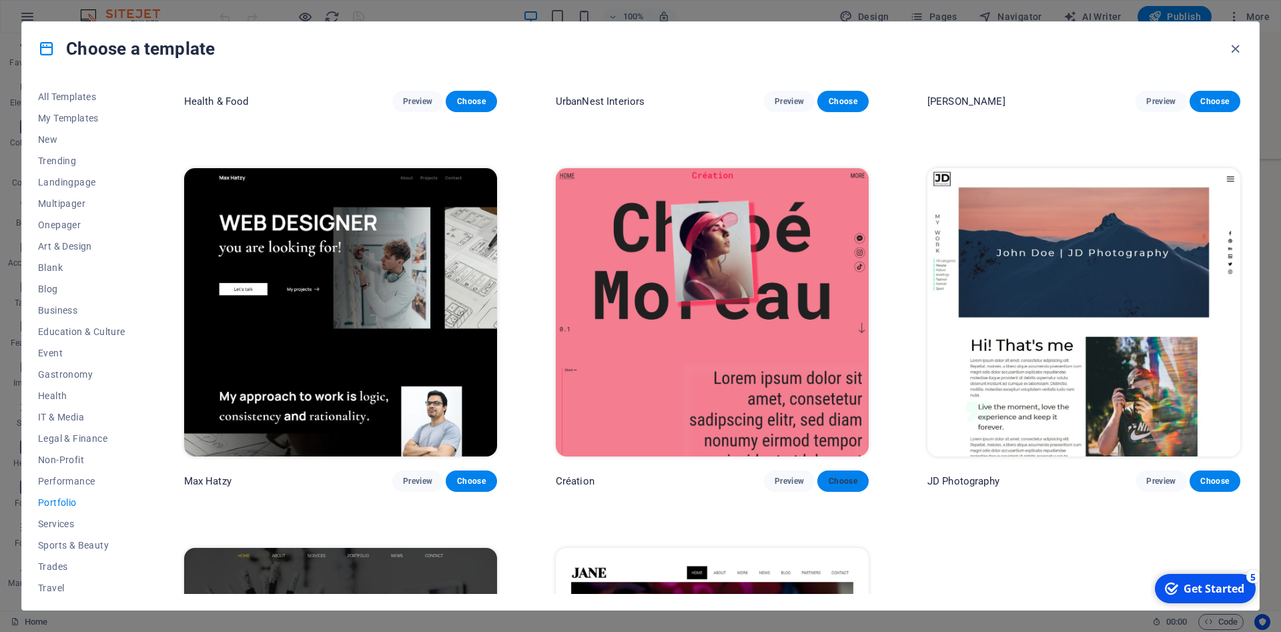
click at [845, 485] on span "Choose" at bounding box center [842, 481] width 29 height 11
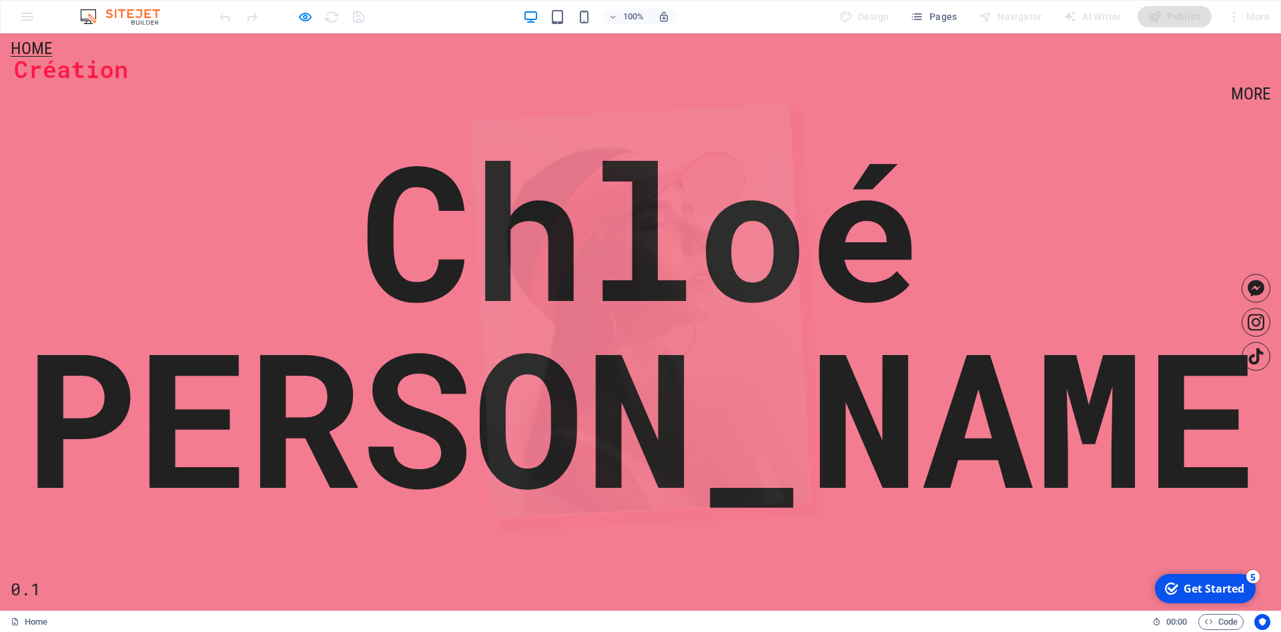
click at [38, 56] on link "Home" at bounding box center [31, 48] width 41 height 17
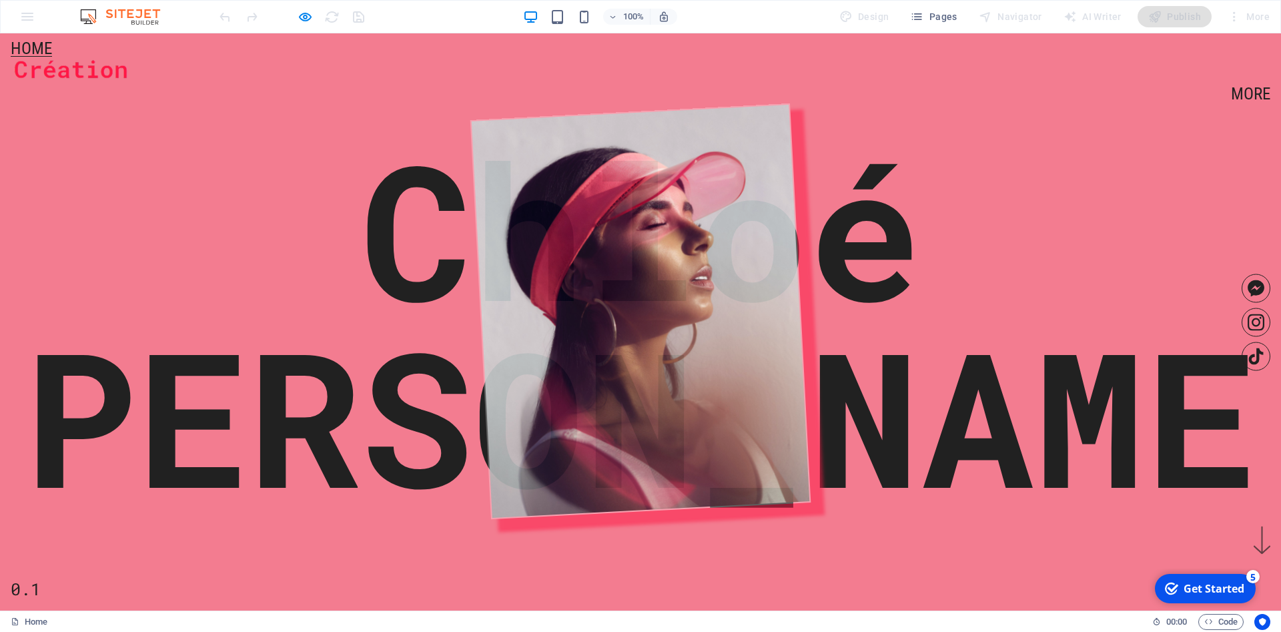
click at [131, 57] on img at bounding box center [71, 71] width 120 height 29
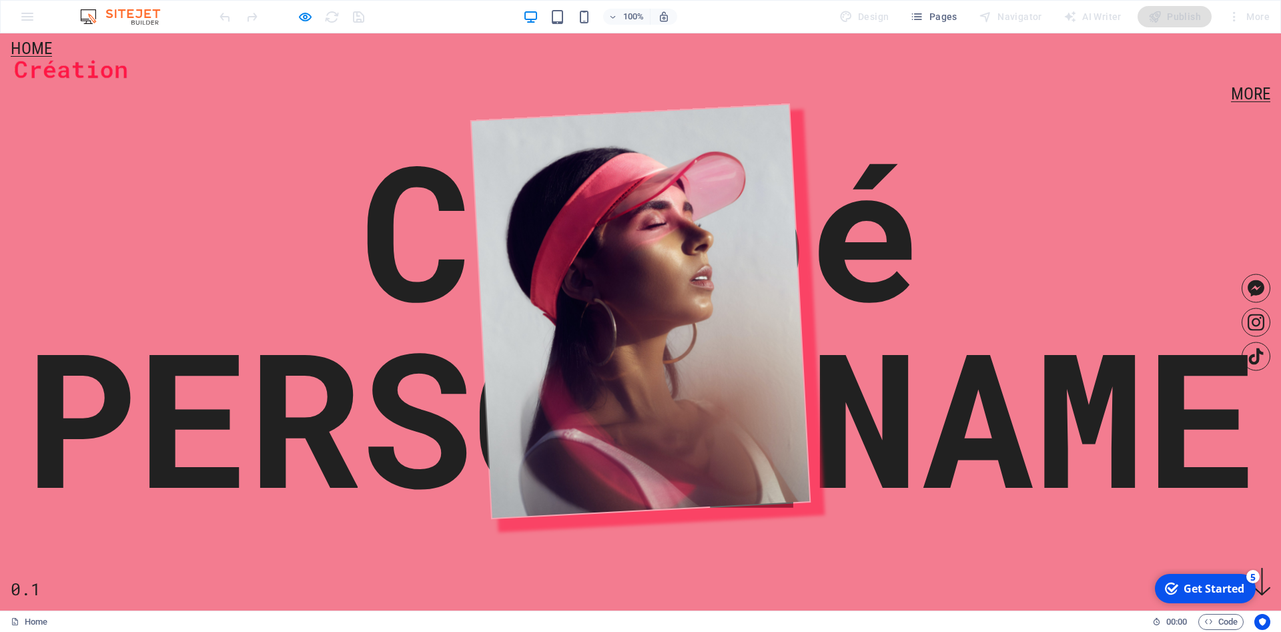
click at [1257, 85] on link "More" at bounding box center [1250, 93] width 39 height 17
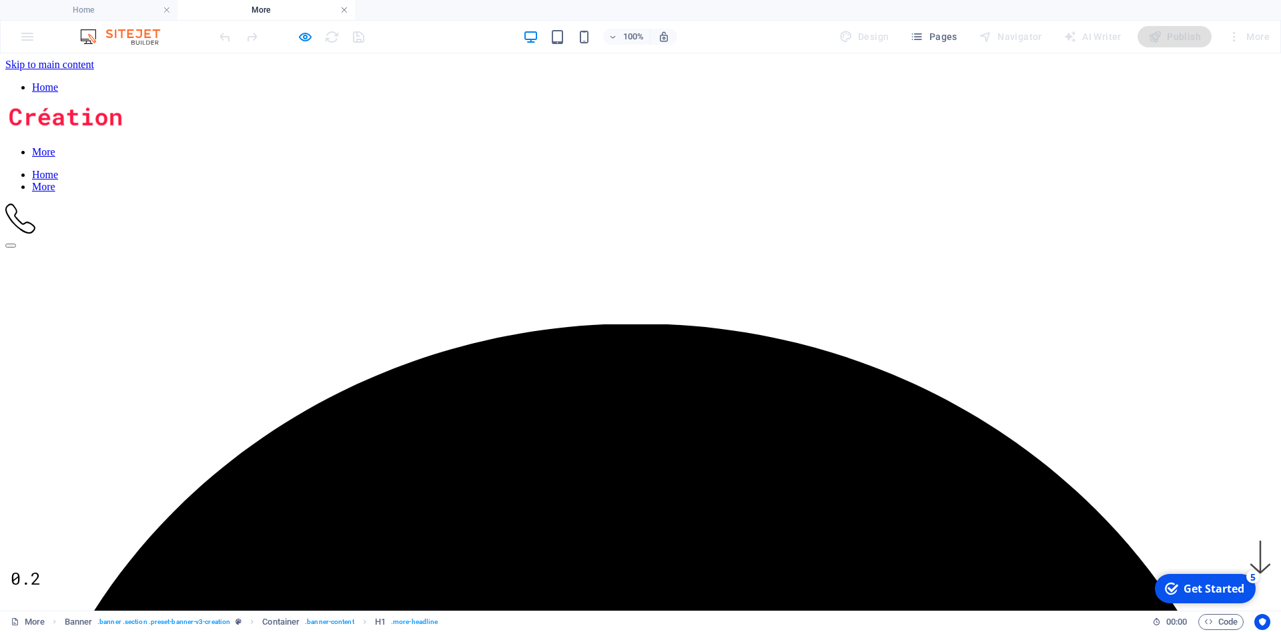
click at [342, 13] on link at bounding box center [344, 10] width 8 height 13
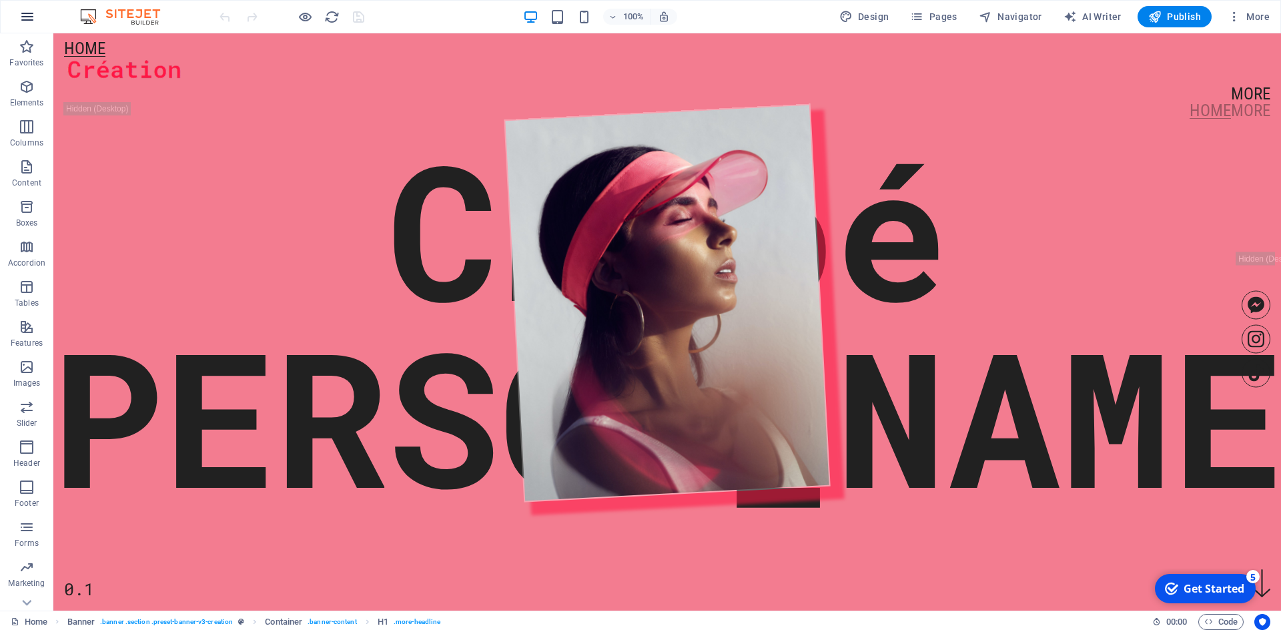
click at [0, 0] on icon "button" at bounding box center [0, 0] width 0 height 0
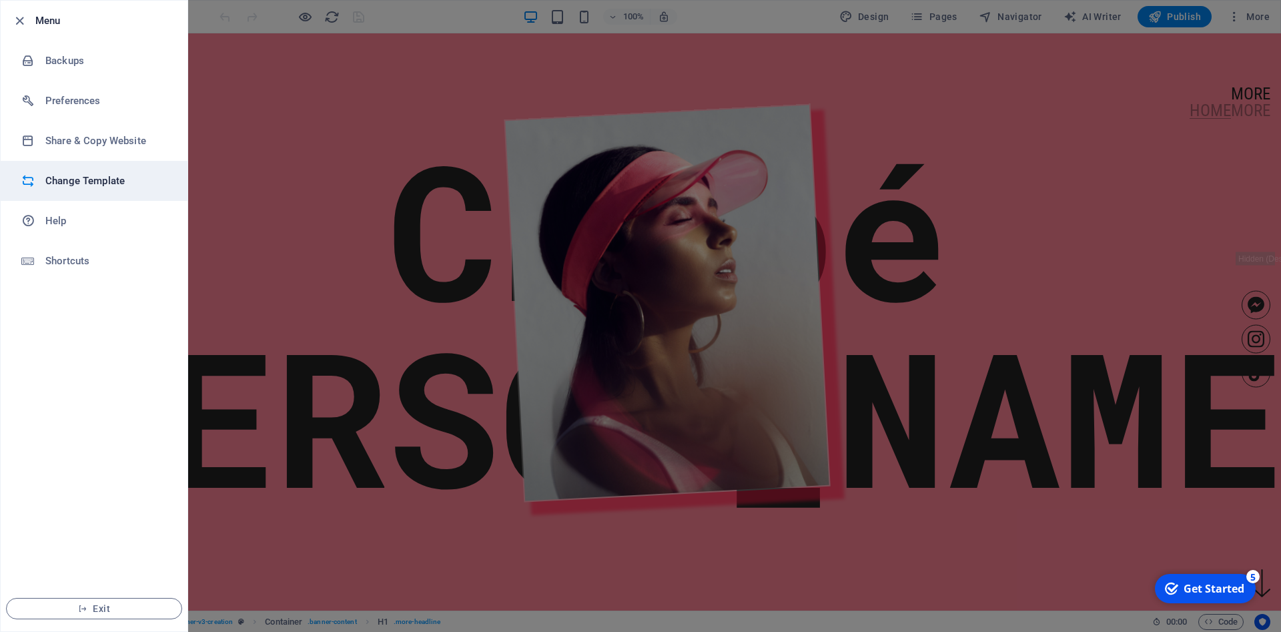
click at [76, 172] on li "Change Template" at bounding box center [94, 181] width 187 height 40
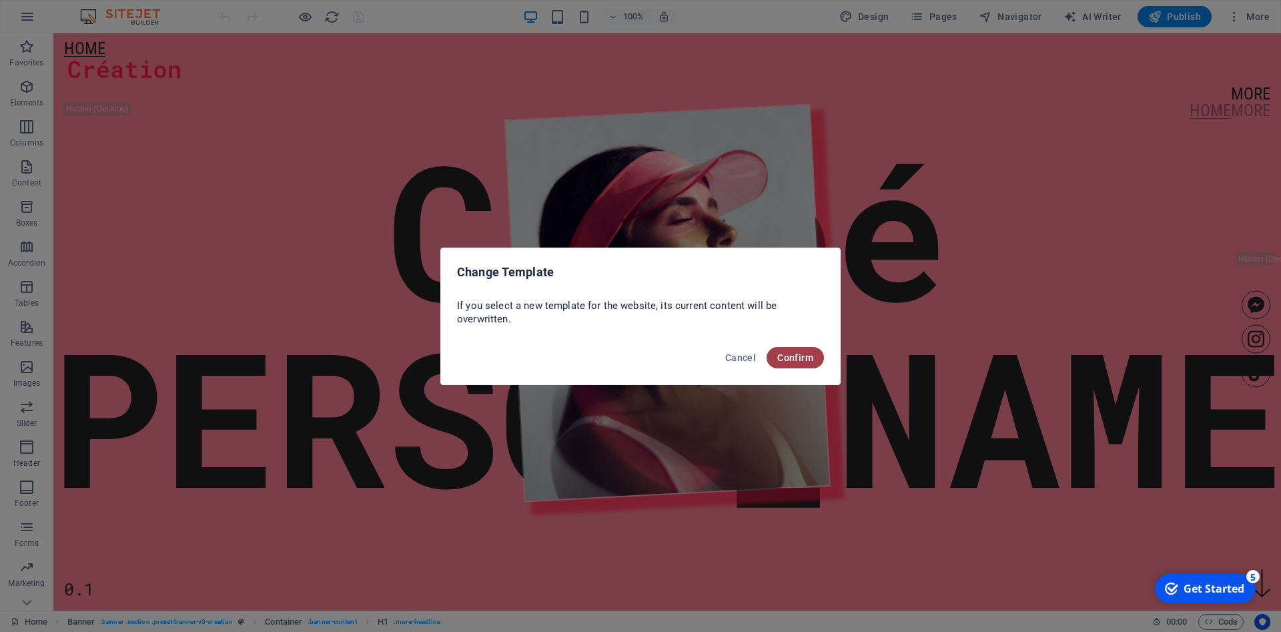
click at [805, 360] on span "Confirm" at bounding box center [796, 357] width 36 height 11
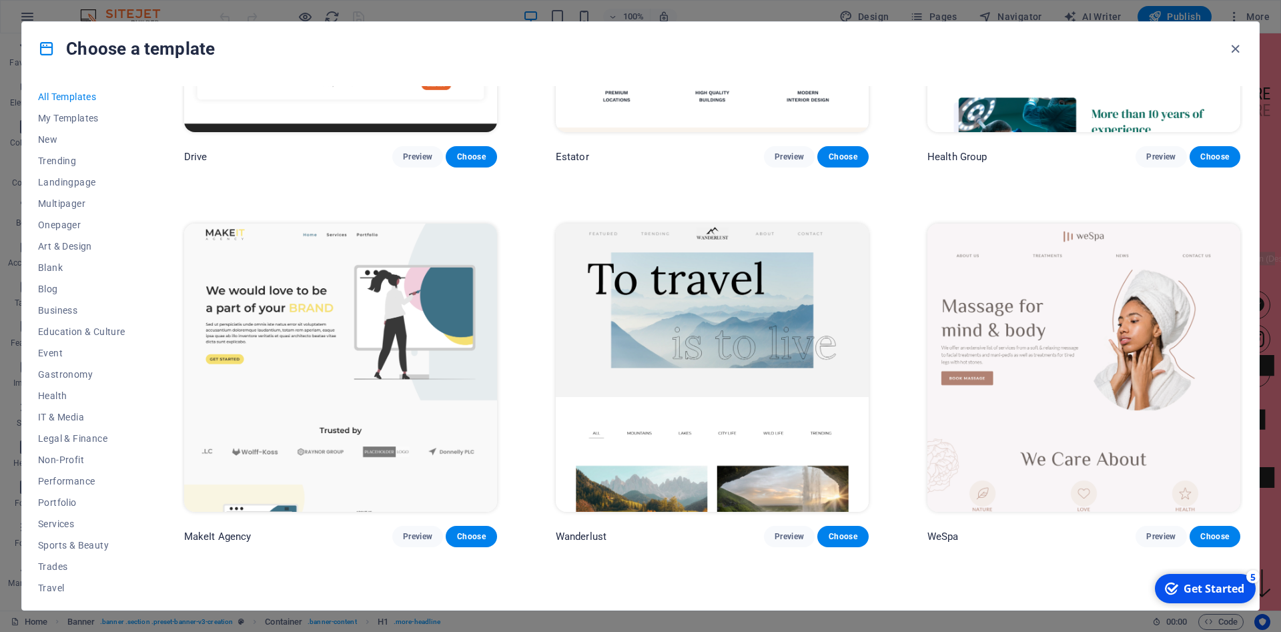
scroll to position [3905, 0]
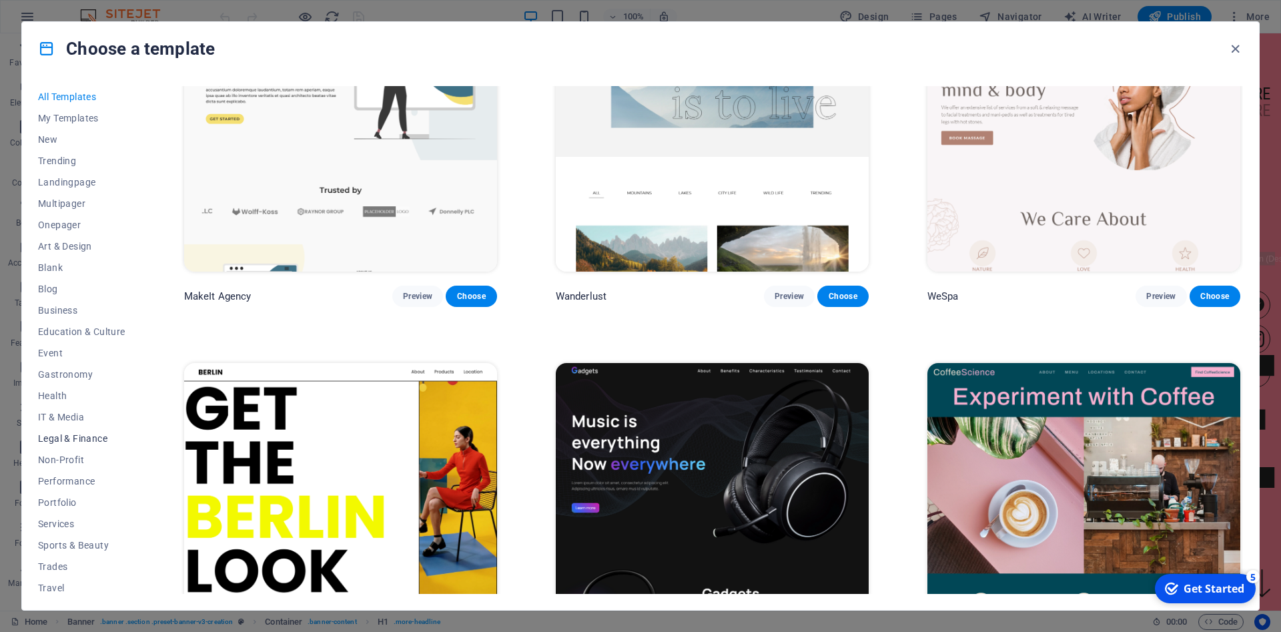
click at [73, 439] on span "Legal & Finance" at bounding box center [81, 438] width 87 height 11
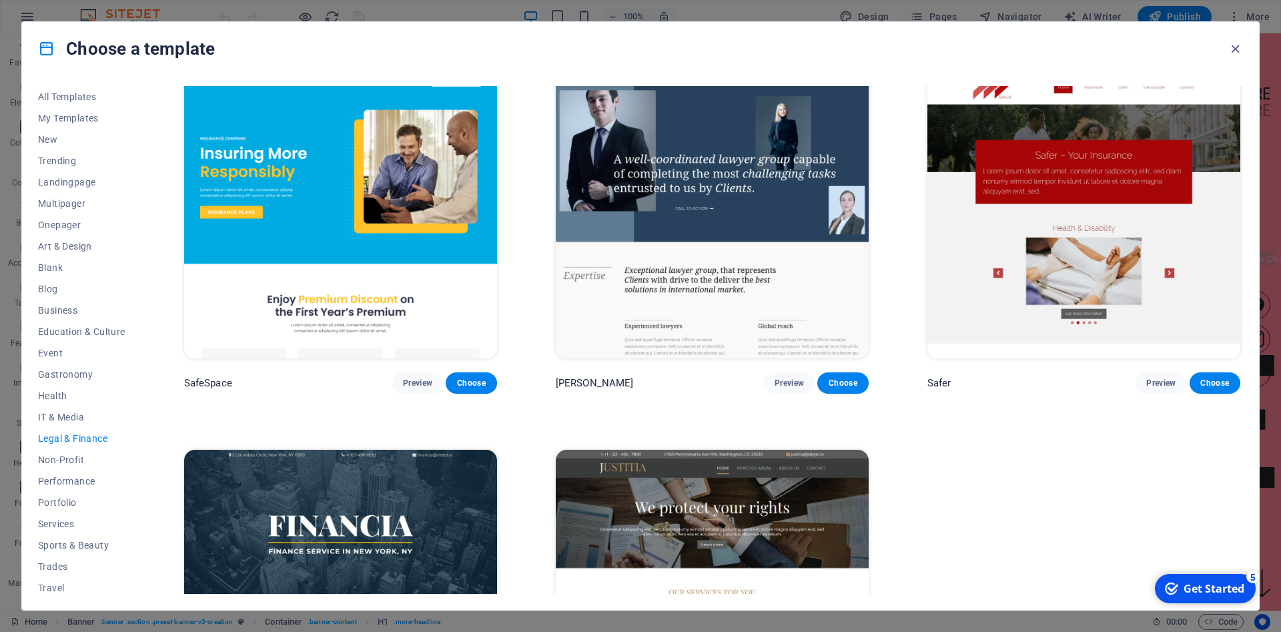
scroll to position [0, 0]
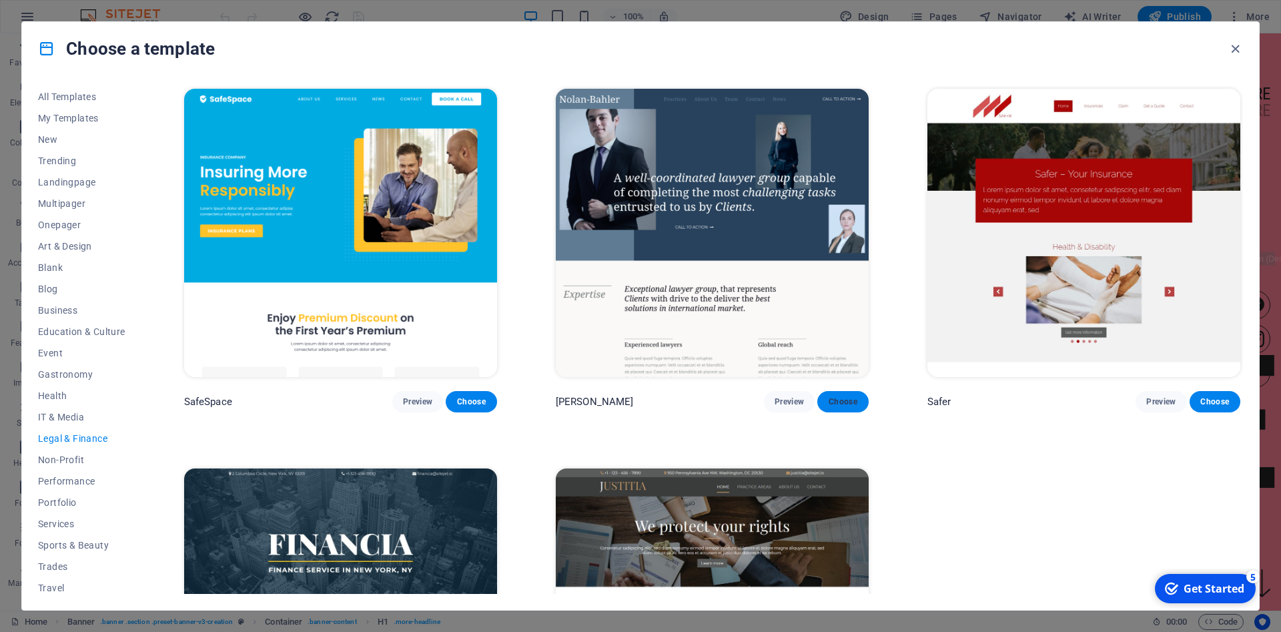
click at [838, 400] on span "Choose" at bounding box center [842, 401] width 29 height 11
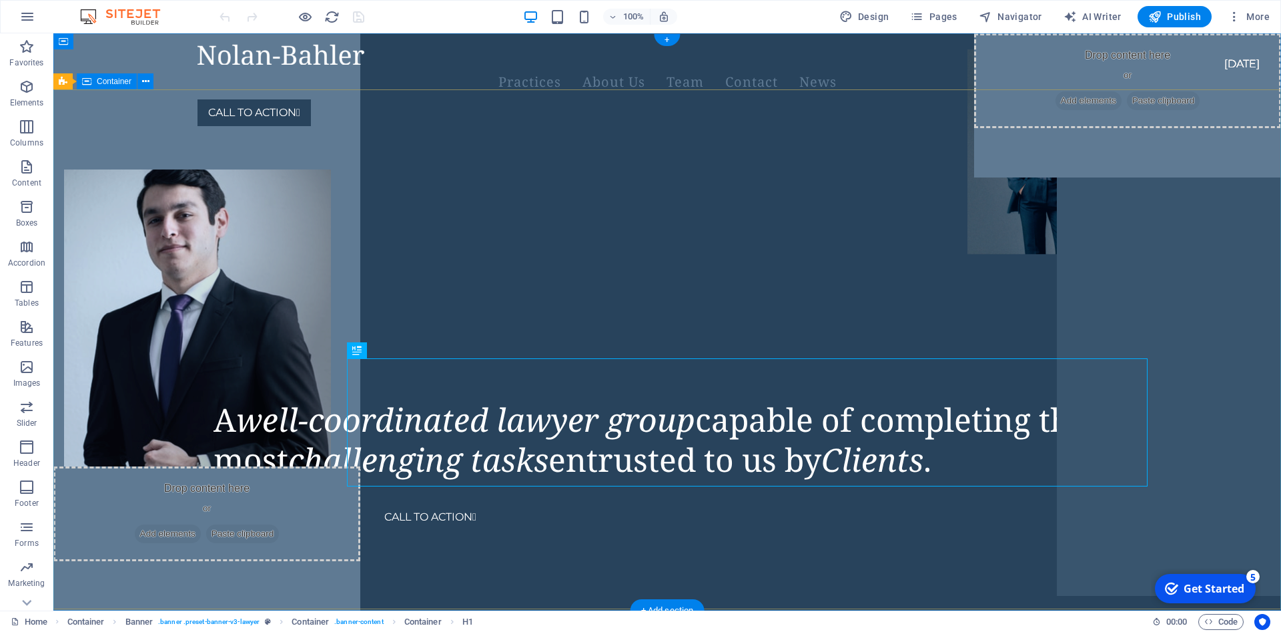
click at [705, 169] on div "A well-coordinated lawyer group capable of completing the most challenging task…" at bounding box center [667, 201] width 1228 height 128
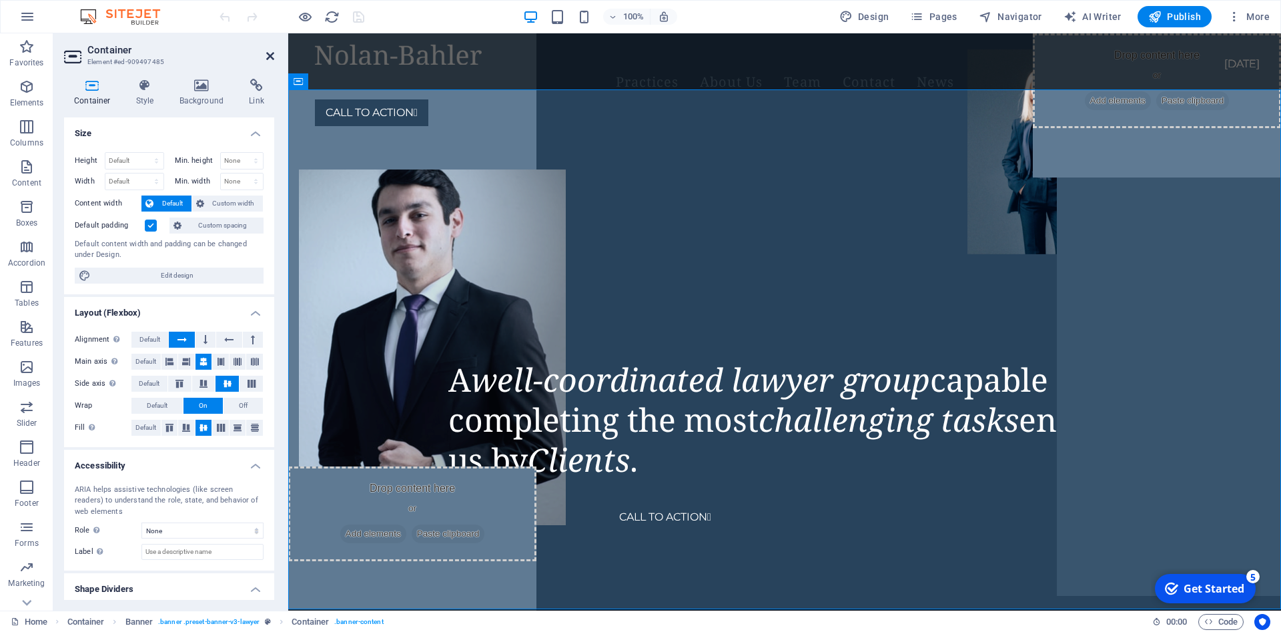
click at [268, 55] on icon at bounding box center [270, 56] width 8 height 11
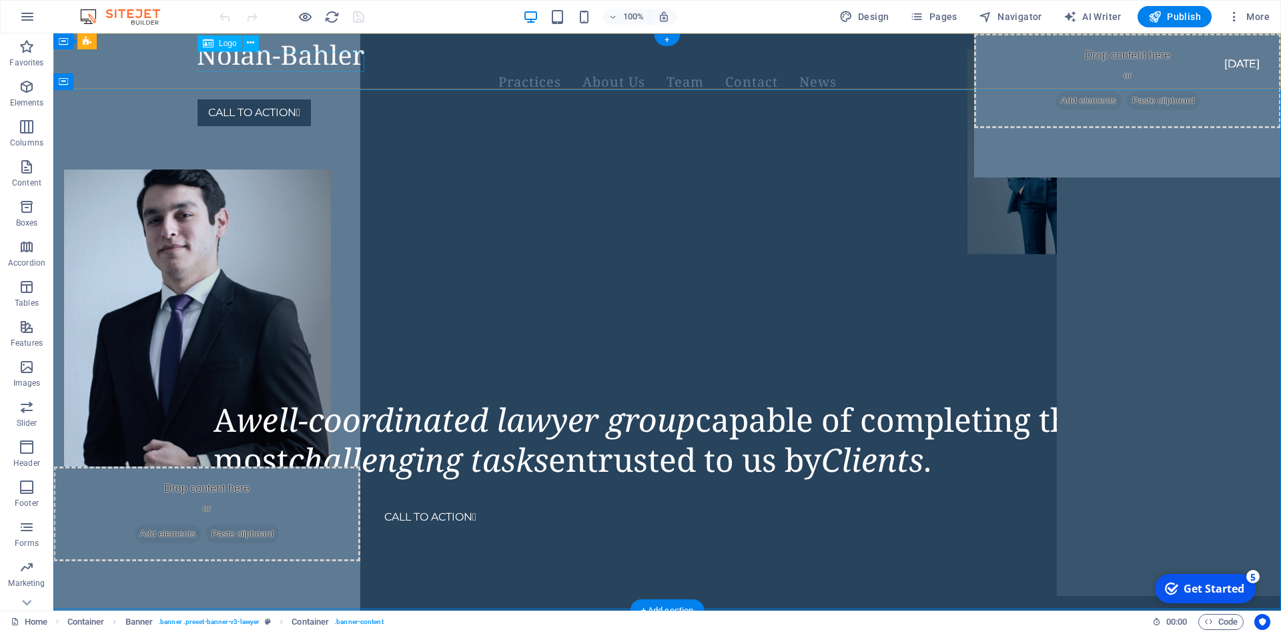
click at [332, 60] on div at bounding box center [652, 54] width 908 height 21
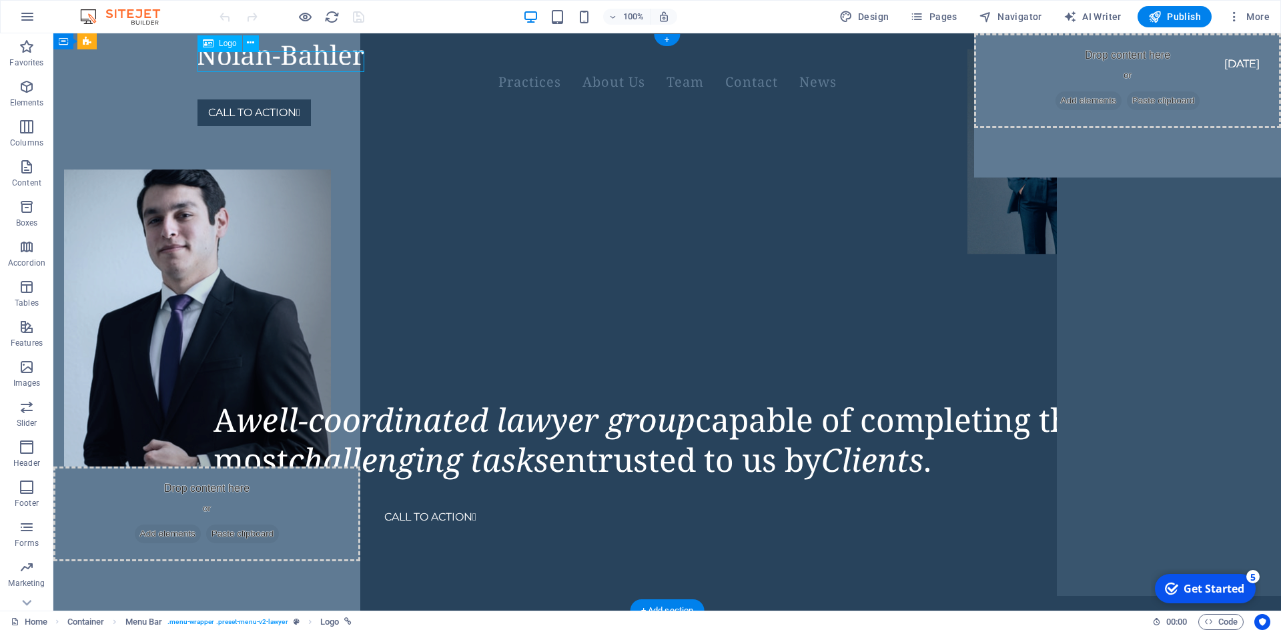
click at [332, 59] on div at bounding box center [652, 54] width 908 height 21
select select "px"
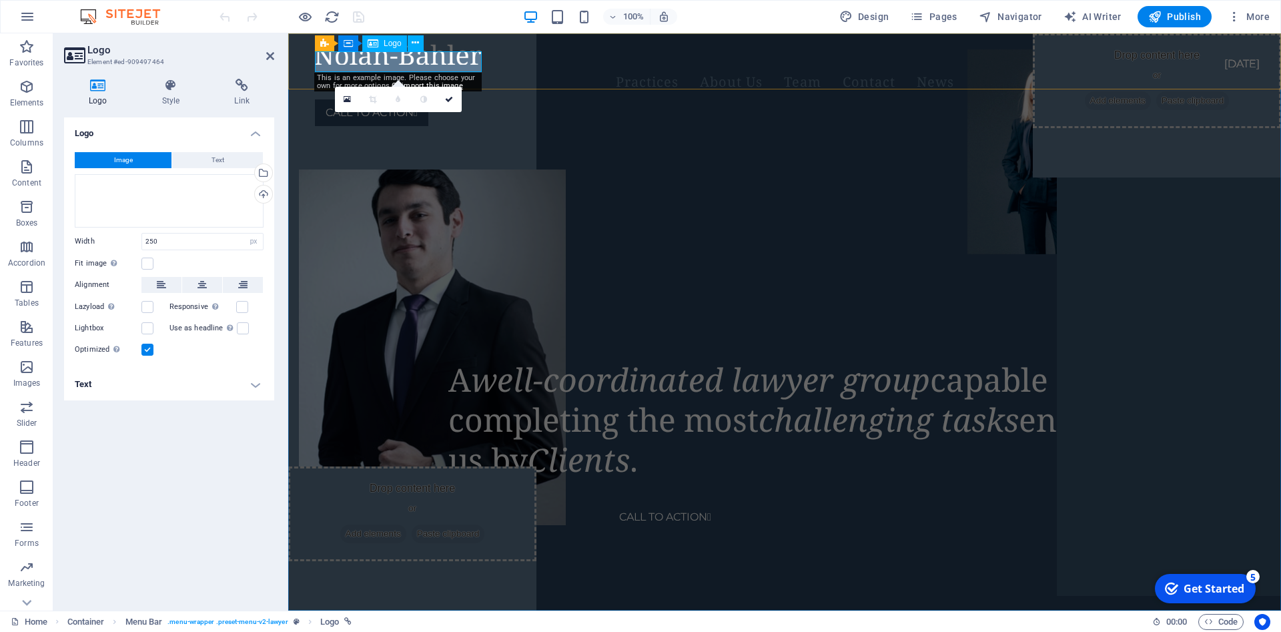
click at [406, 65] on div at bounding box center [769, 54] width 908 height 21
click at [728, 165] on div "A well-coordinated lawyer group capable of completing the most challenging task…" at bounding box center [784, 201] width 993 height 128
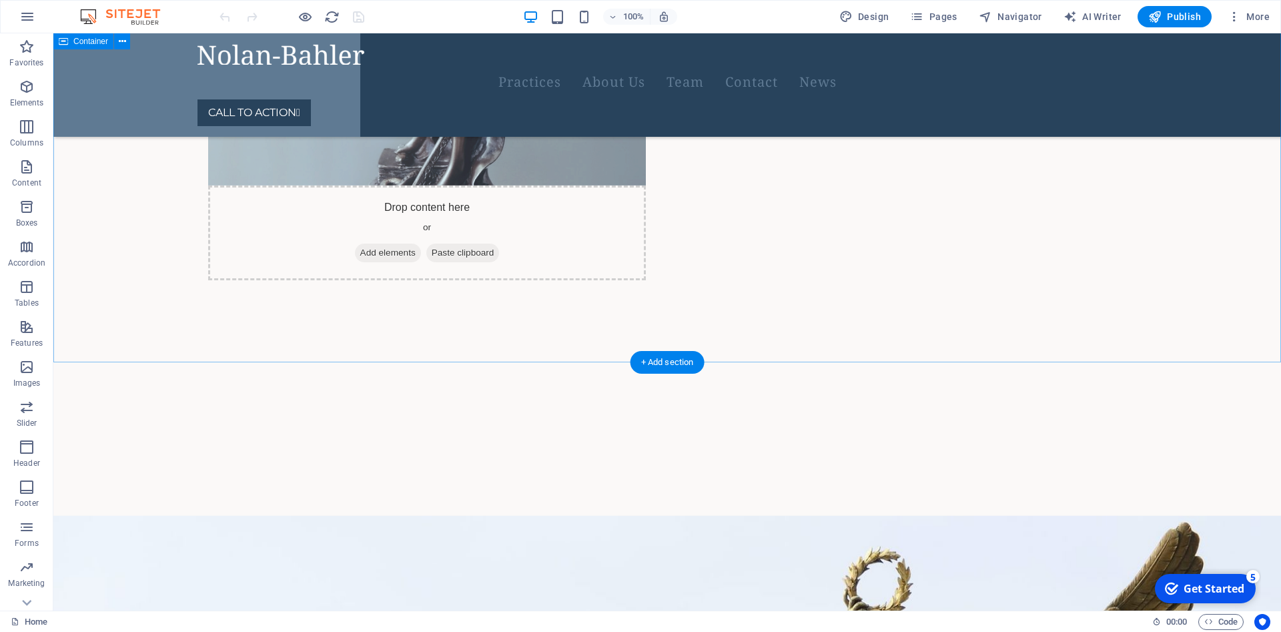
scroll to position [4901, 0]
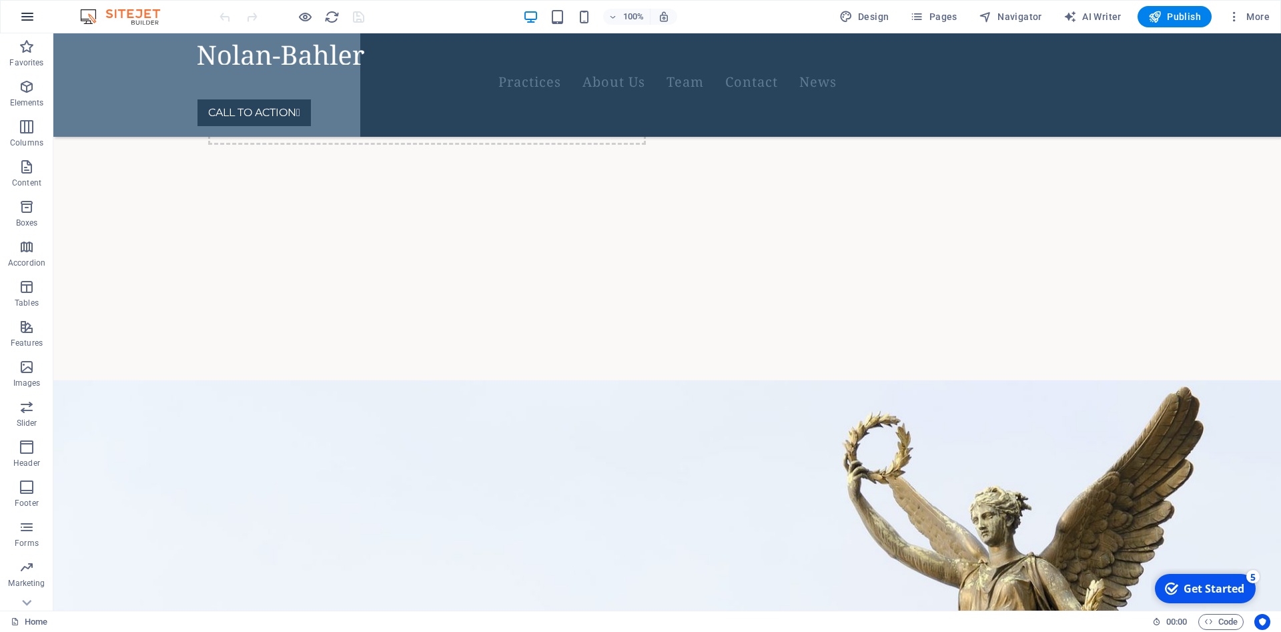
click at [30, 22] on icon "button" at bounding box center [27, 17] width 16 height 16
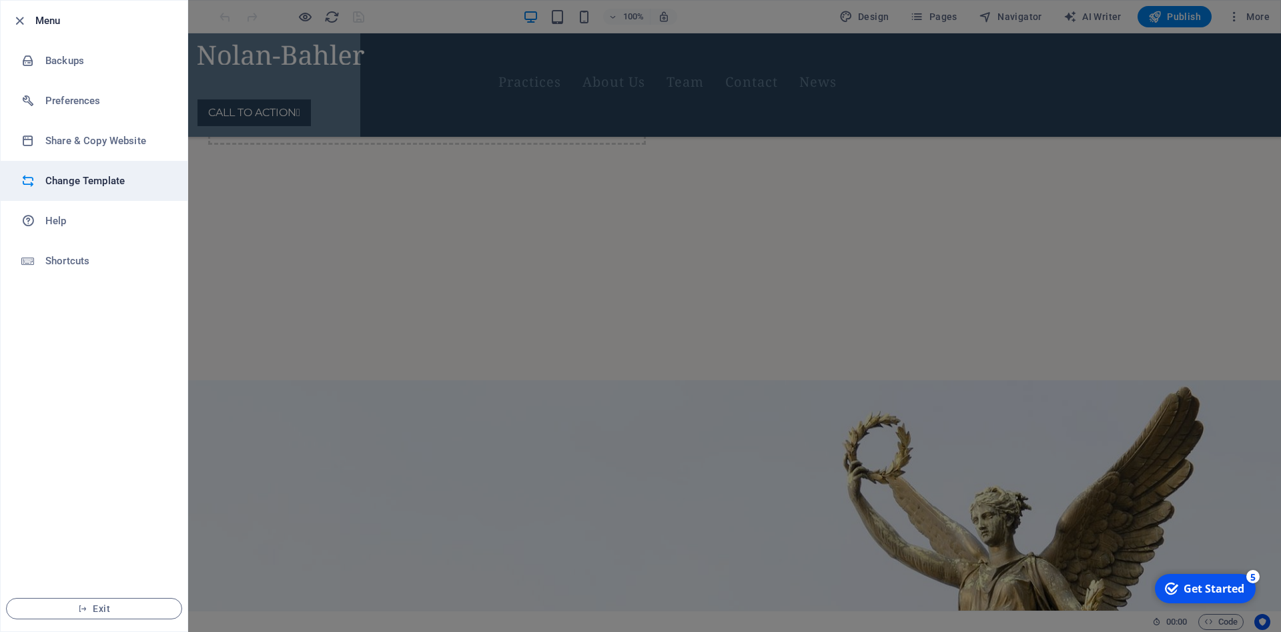
click at [115, 186] on h6 "Change Template" at bounding box center [106, 181] width 123 height 16
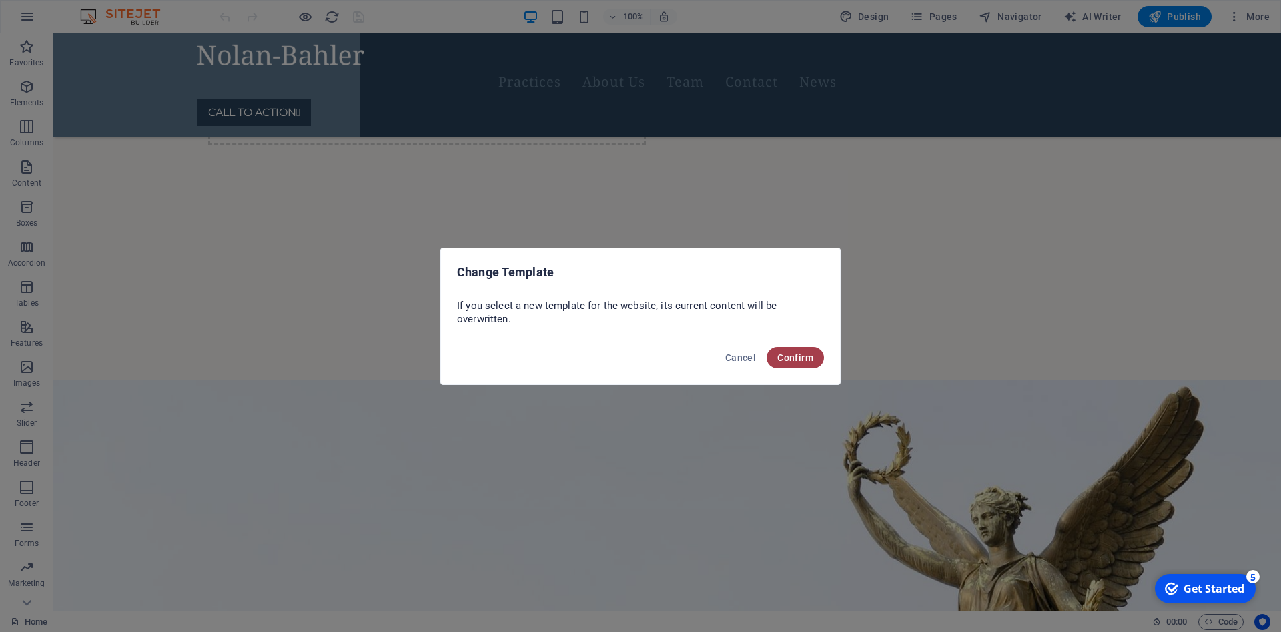
click at [799, 356] on span "Confirm" at bounding box center [796, 357] width 36 height 11
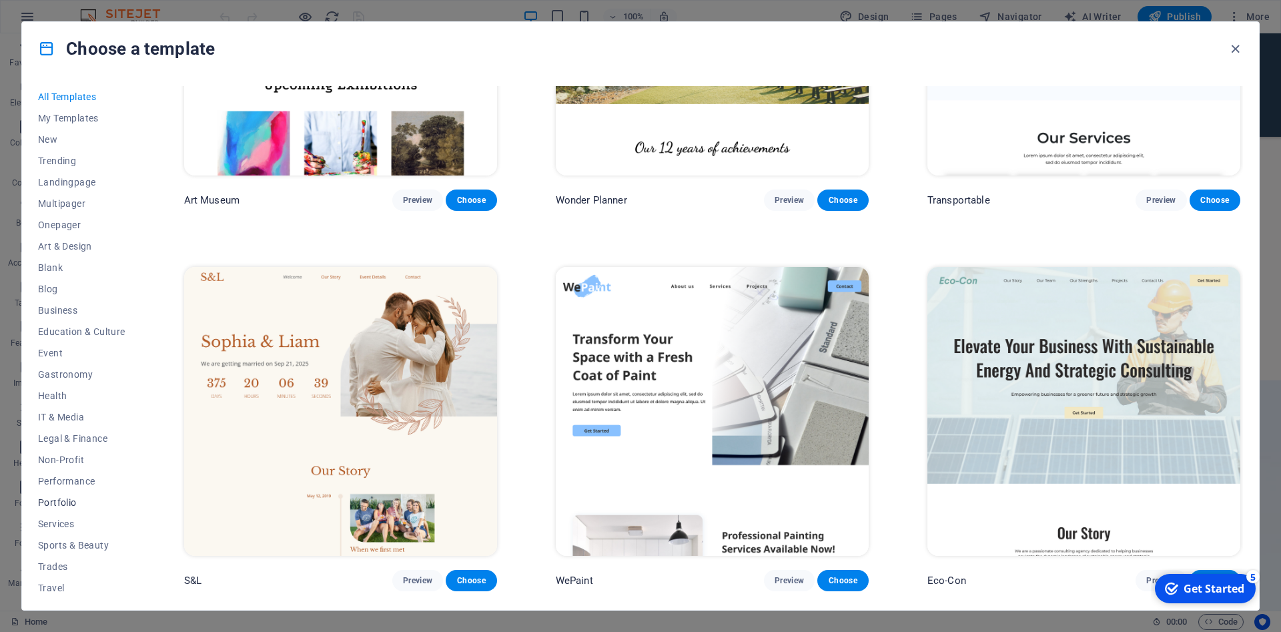
scroll to position [601, 0]
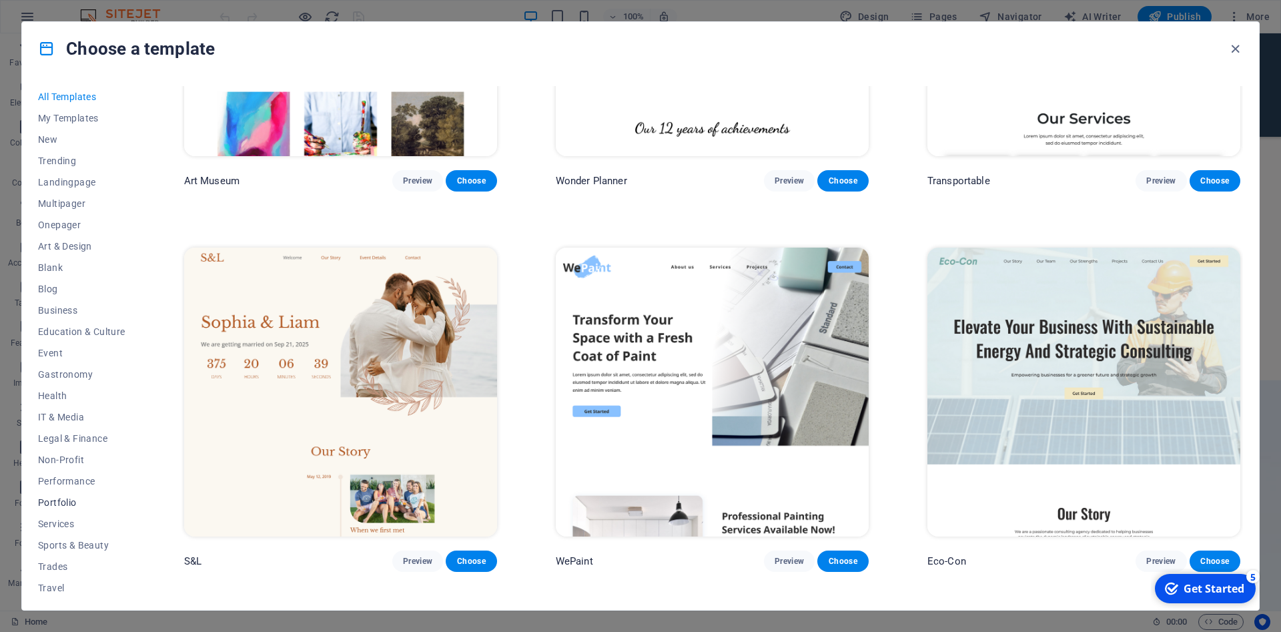
click at [73, 498] on span "Portfolio" at bounding box center [81, 502] width 87 height 11
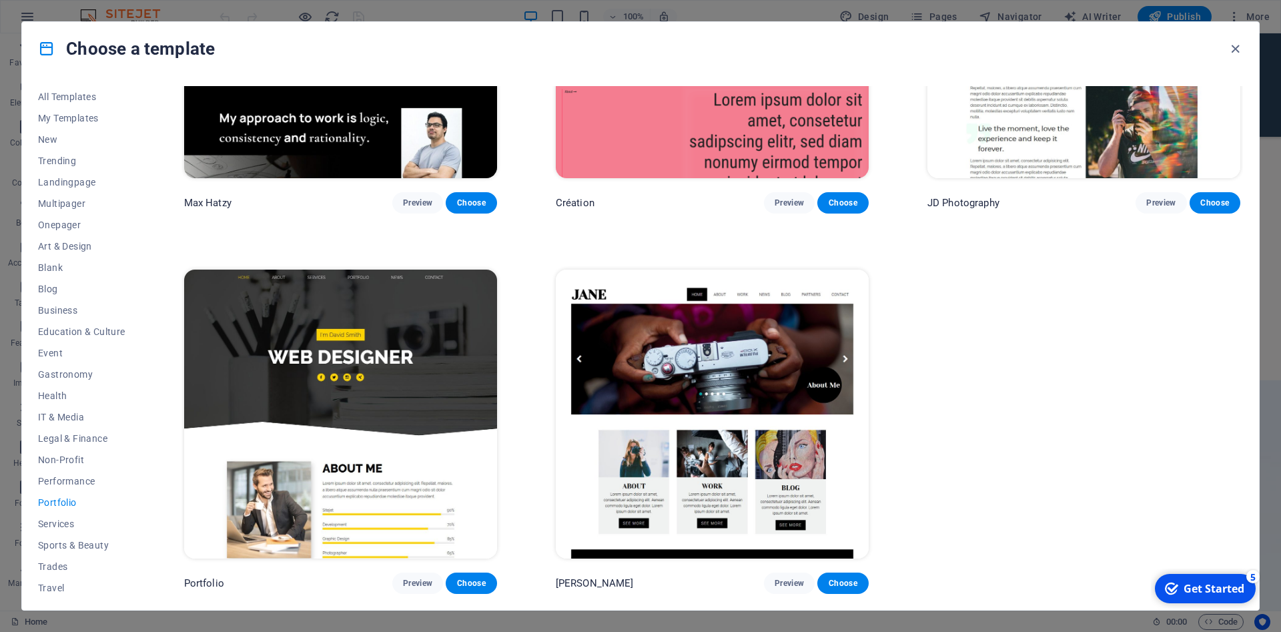
scroll to position [579, 0]
click at [73, 531] on button "Services" at bounding box center [81, 523] width 87 height 21
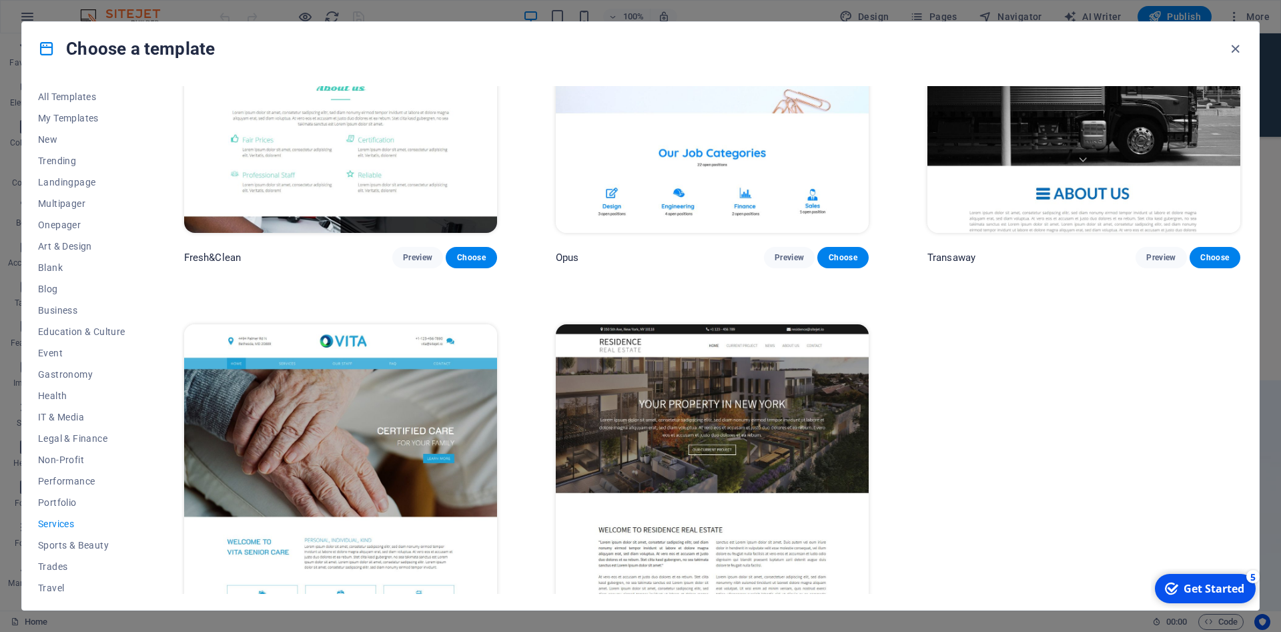
scroll to position [2101, 0]
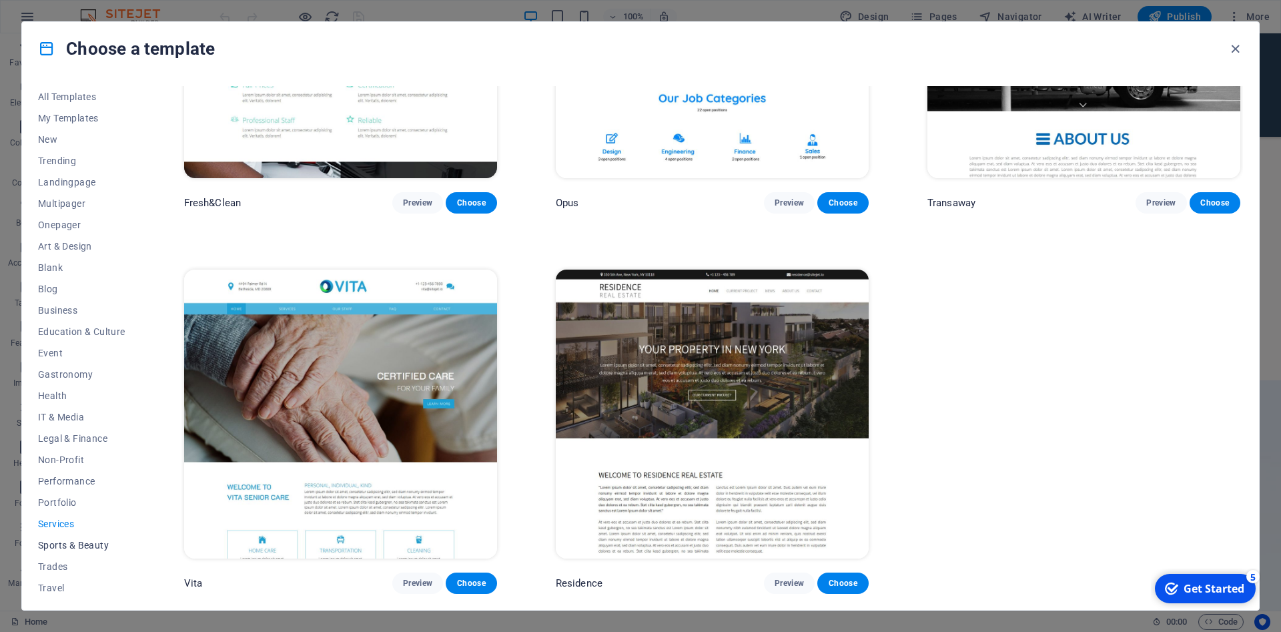
click at [84, 541] on span "Sports & Beauty" at bounding box center [81, 545] width 87 height 11
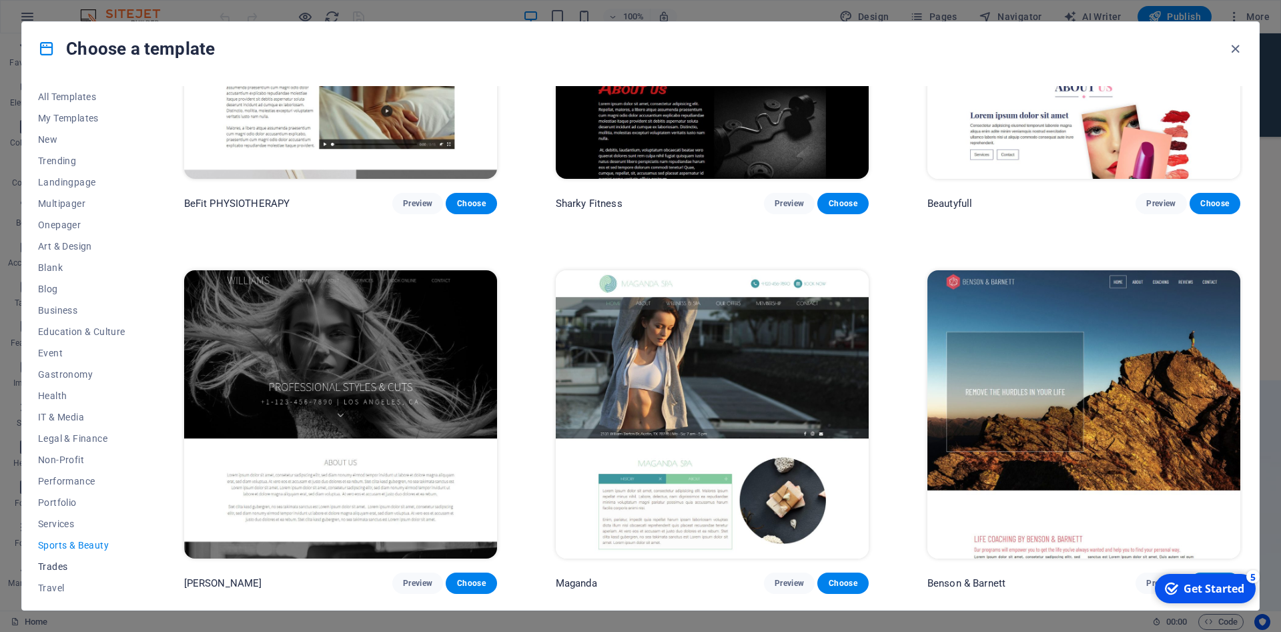
click at [57, 567] on span "Trades" at bounding box center [81, 566] width 87 height 11
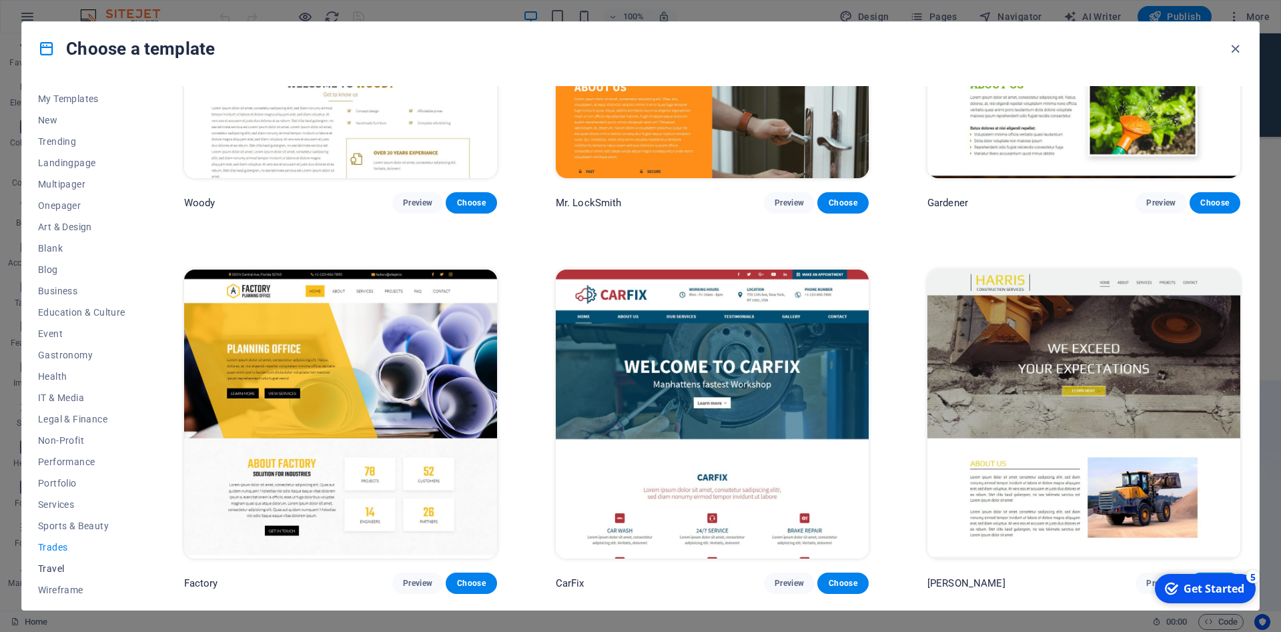
scroll to position [26, 0]
click at [51, 565] on span "Travel" at bounding box center [81, 562] width 87 height 11
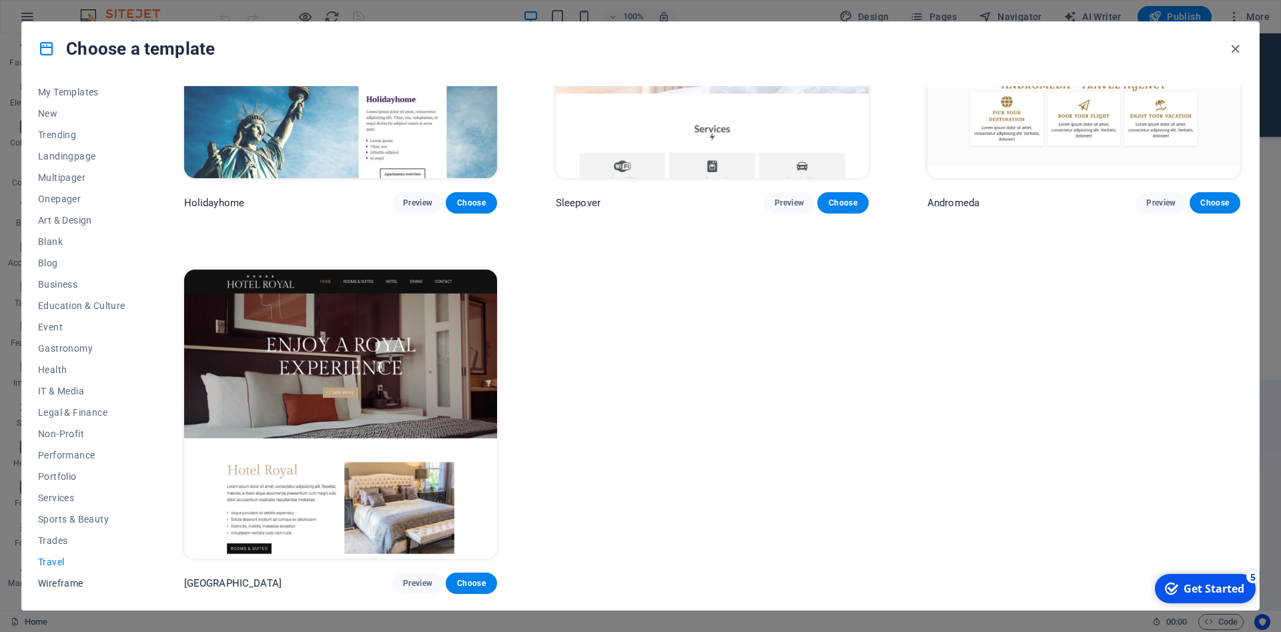
click at [67, 592] on button "Wireframe" at bounding box center [81, 583] width 87 height 21
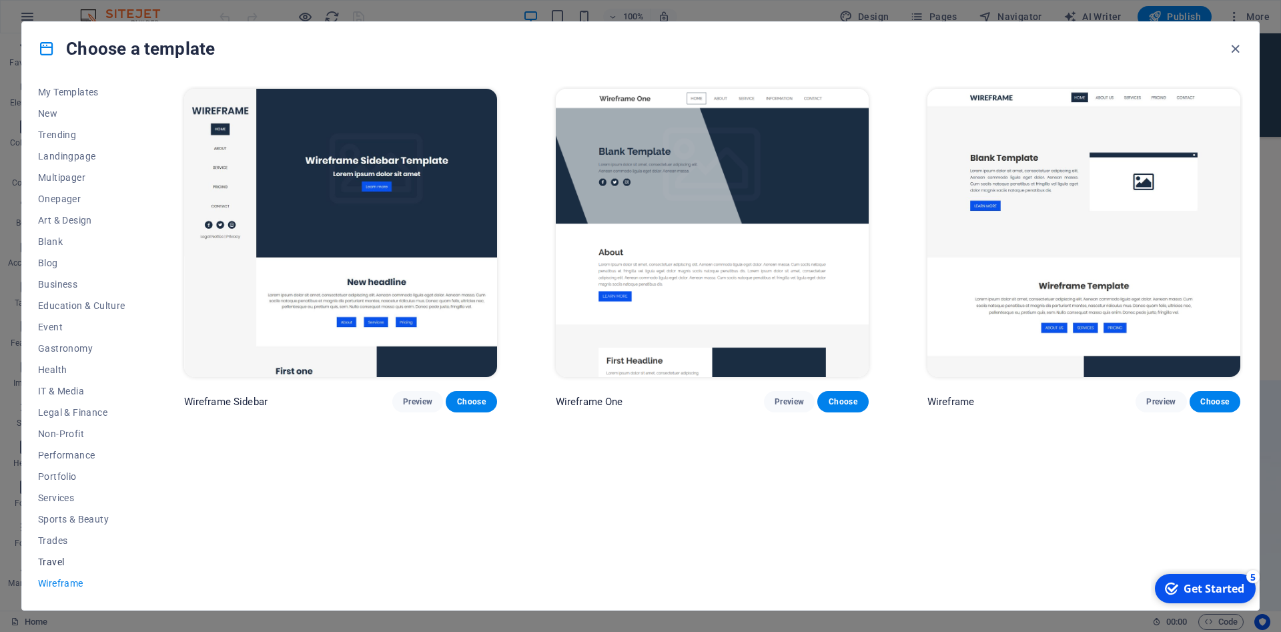
scroll to position [0, 0]
click at [60, 571] on button "Travel" at bounding box center [81, 561] width 87 height 21
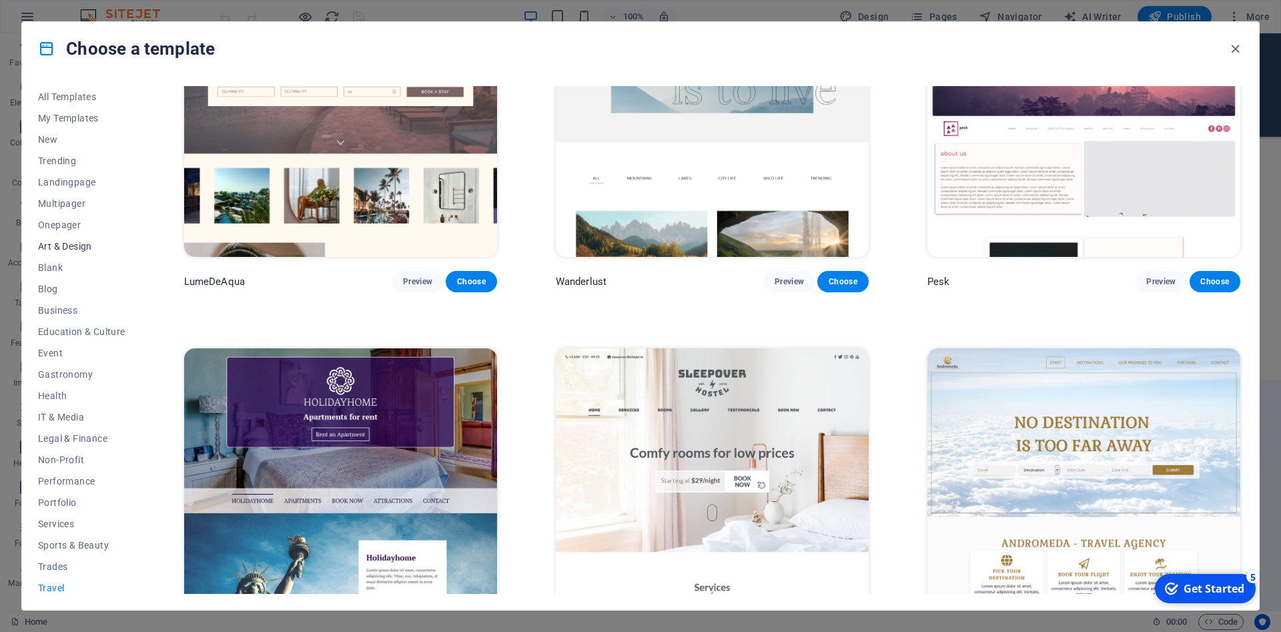
click at [67, 245] on span "Art & Design" at bounding box center [81, 246] width 87 height 11
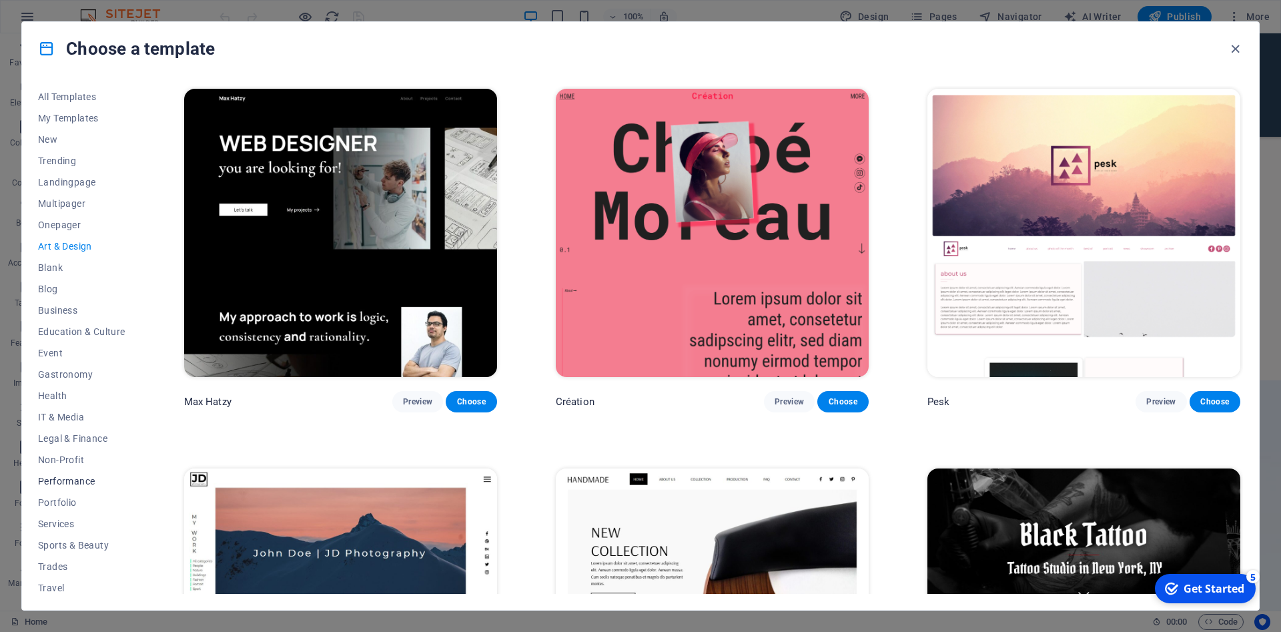
click at [71, 479] on span "Performance" at bounding box center [81, 481] width 87 height 11
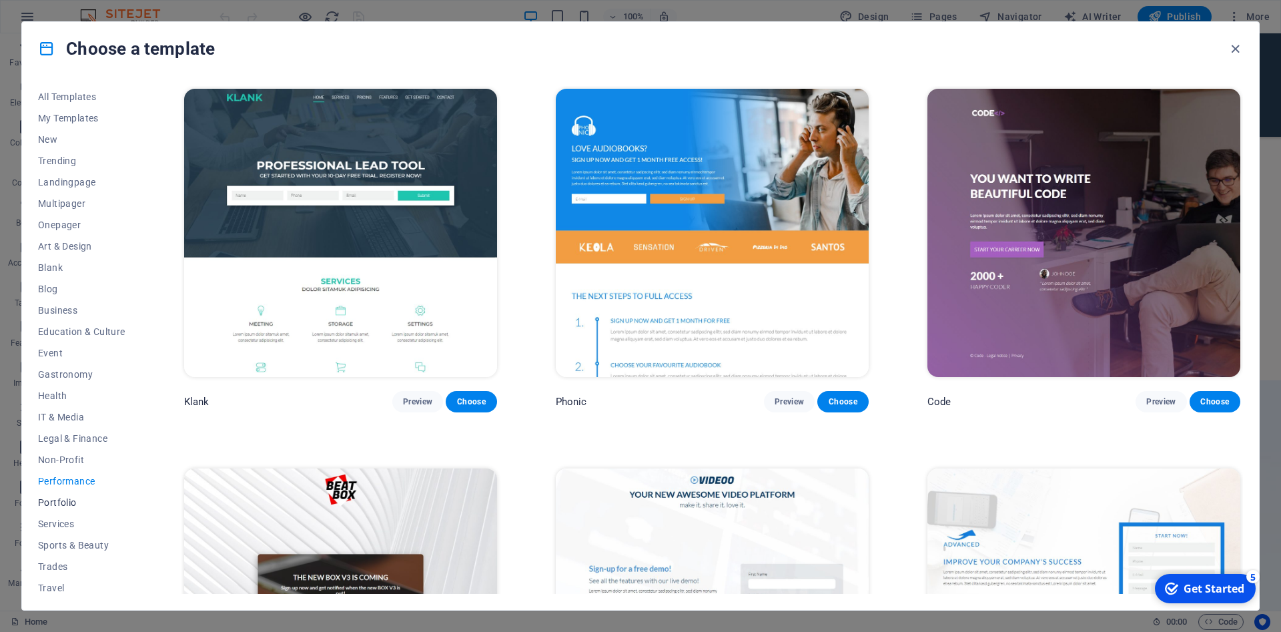
click at [66, 501] on span "Portfolio" at bounding box center [81, 502] width 87 height 11
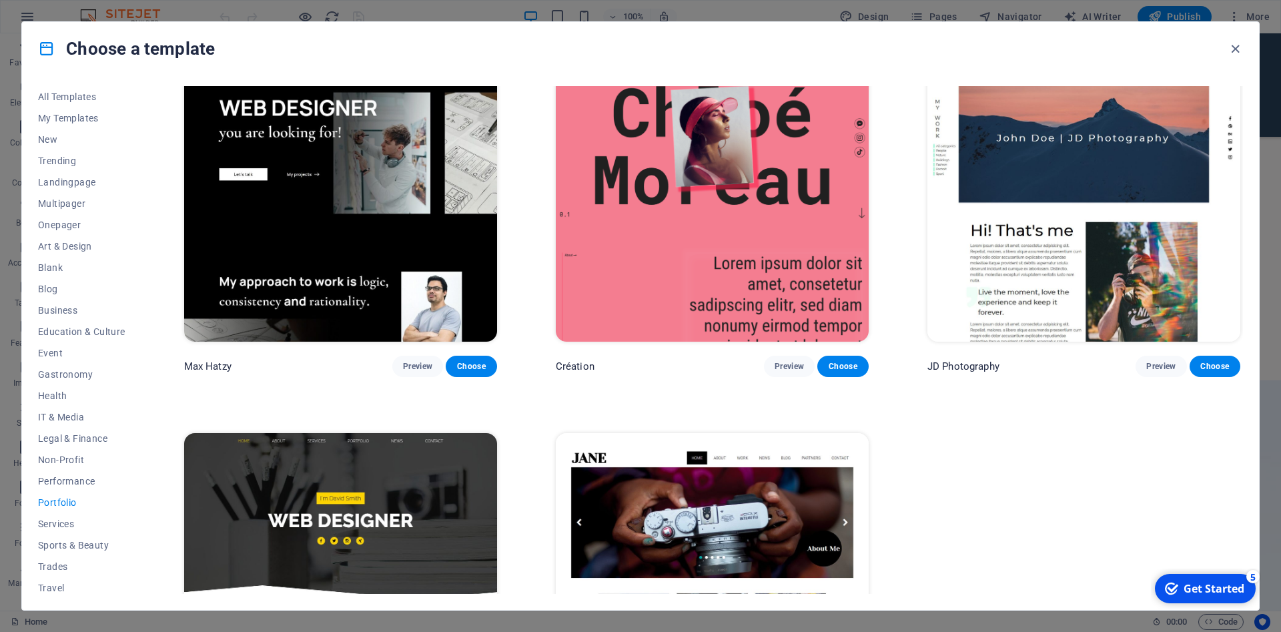
scroll to position [420, 0]
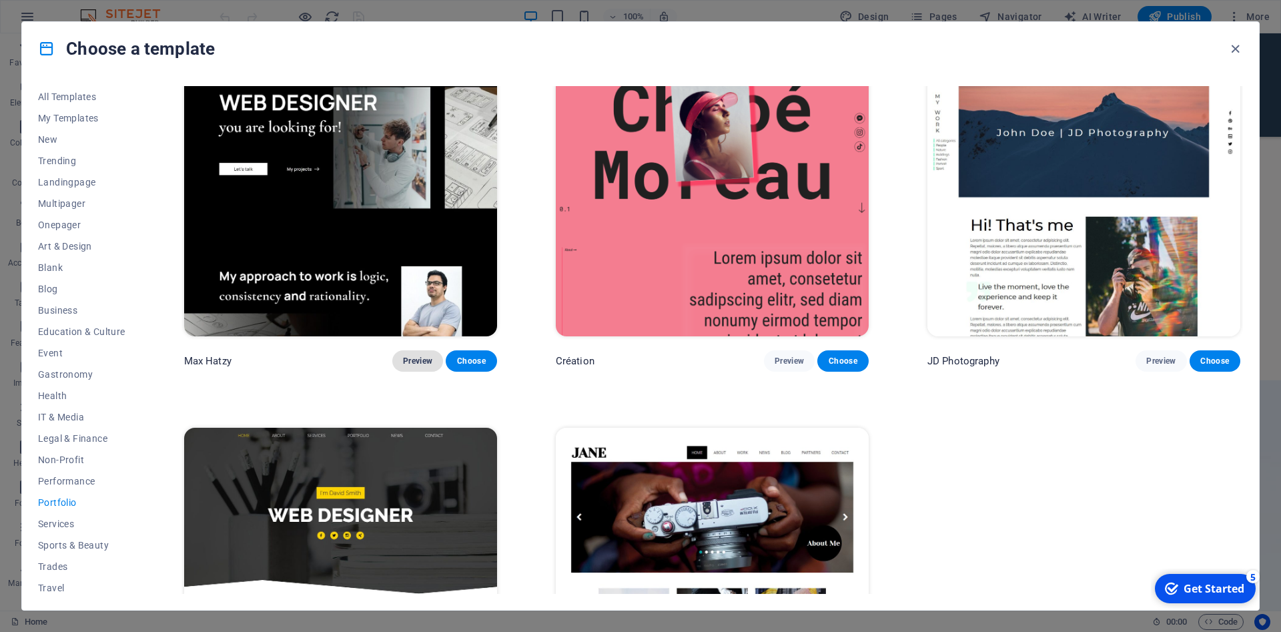
click at [414, 359] on span "Preview" at bounding box center [417, 361] width 29 height 11
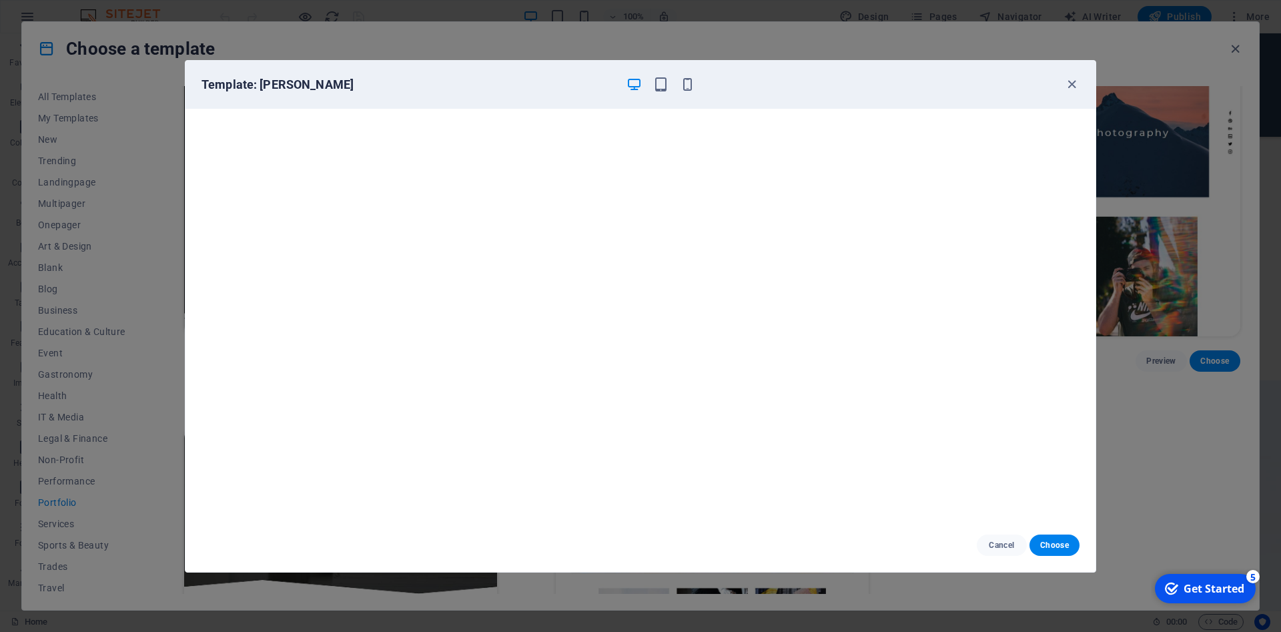
scroll to position [3, 0]
click at [1049, 551] on button "Choose" at bounding box center [1055, 545] width 50 height 21
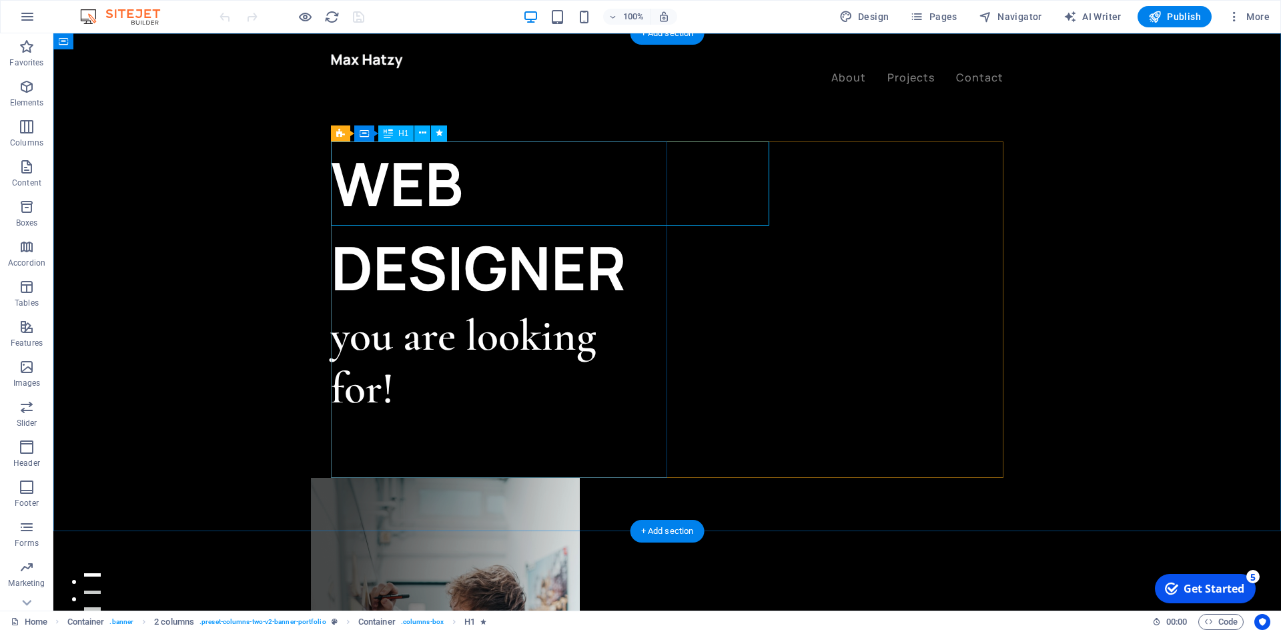
click at [615, 186] on div "WEB DESIGNER" at bounding box center [499, 225] width 336 height 168
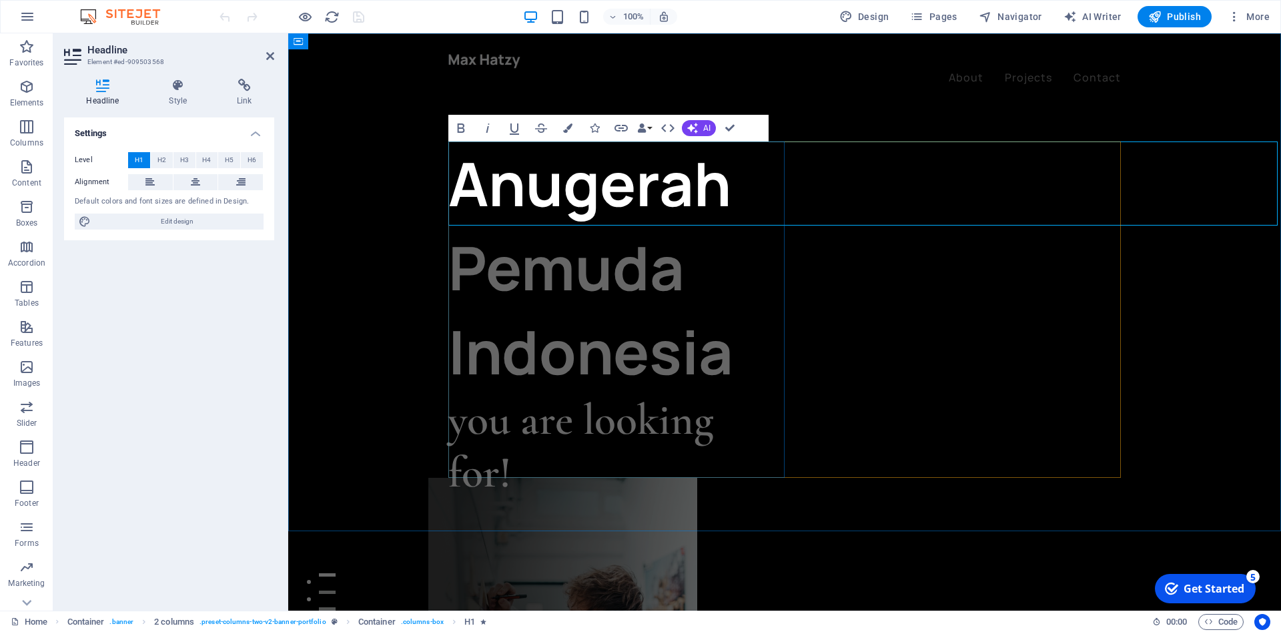
click at [673, 313] on div "Anugerah Pemuda Indonesia you are looking for! Let’s talk My projects" at bounding box center [617, 309] width 336 height 336
click at [673, 312] on div "Anugerah Pemuda Indonesia you are looking for! Let’s talk My projects" at bounding box center [617, 309] width 336 height 336
select select "px"
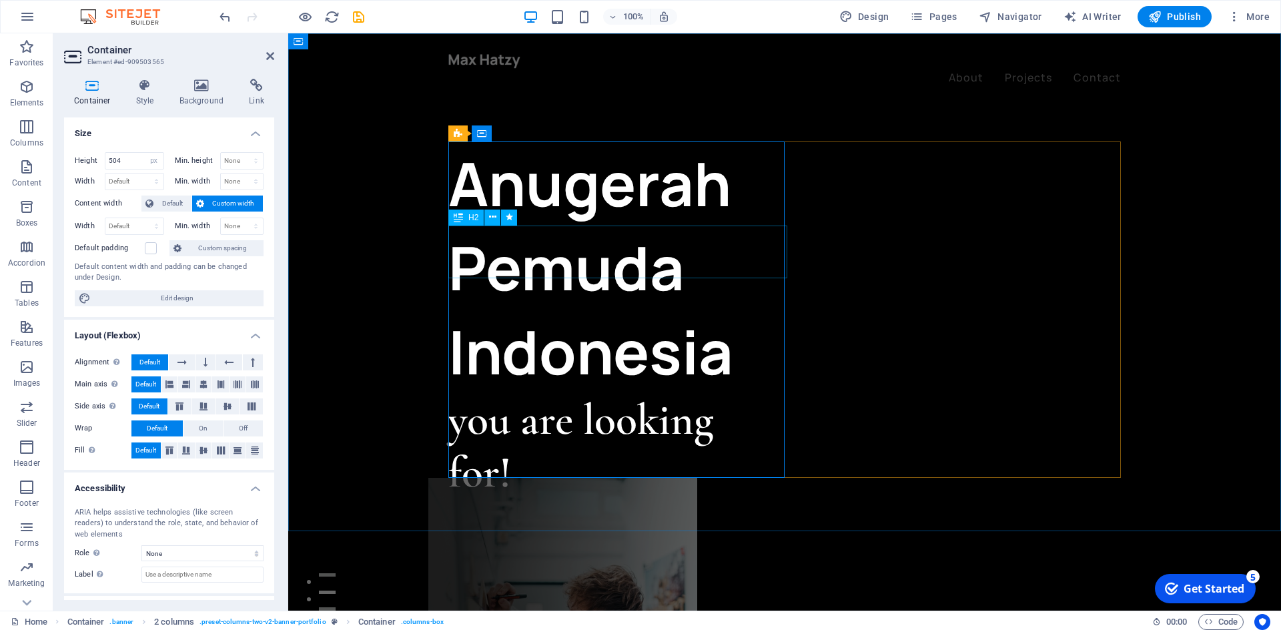
click at [651, 394] on div "you are looking for!" at bounding box center [617, 446] width 336 height 105
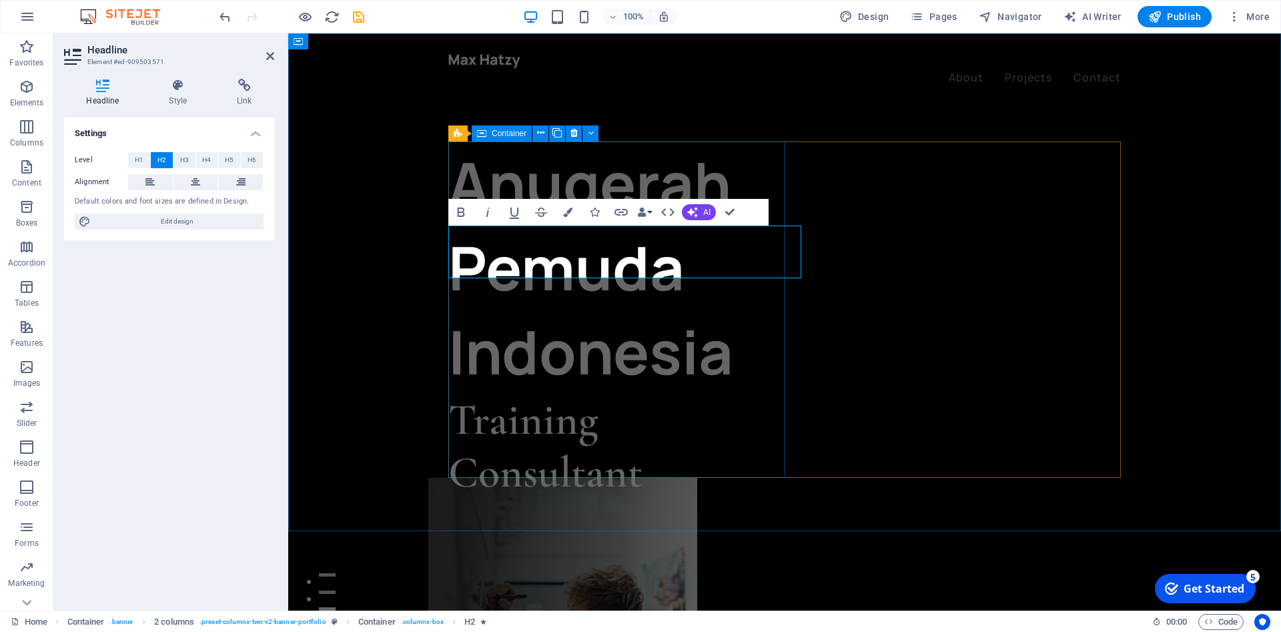
click at [638, 302] on div "Anugerah Pemuda Indonesia Training Consultant Let’s talk My projects" at bounding box center [617, 309] width 336 height 336
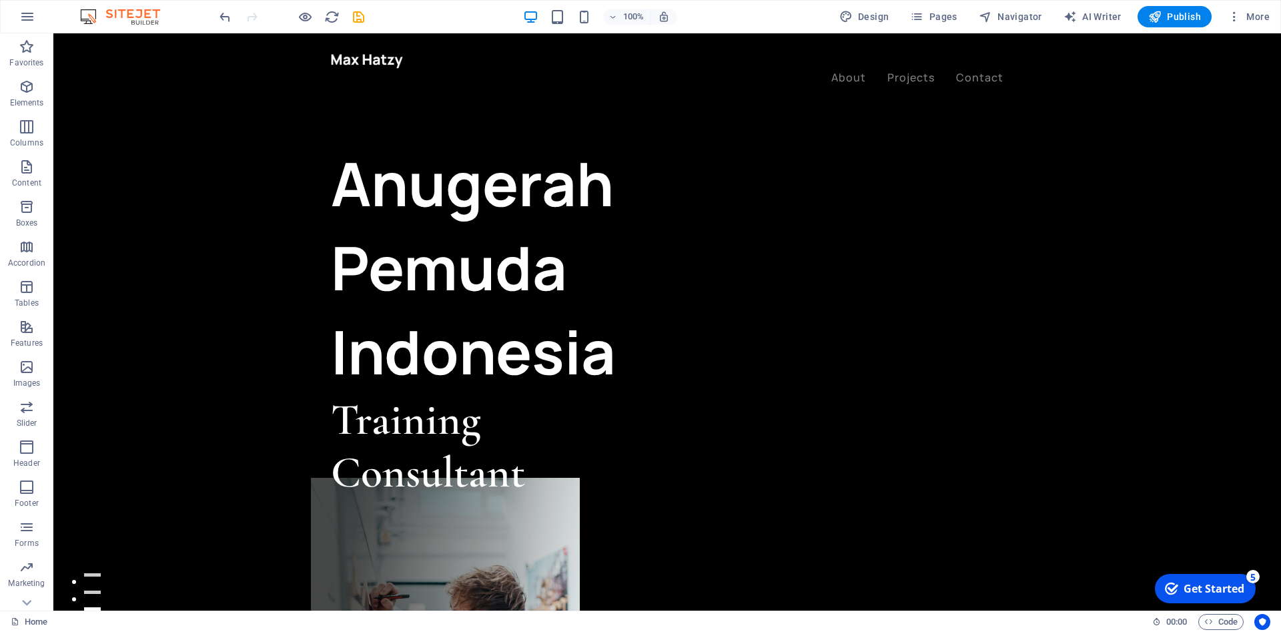
click at [358, 27] on div at bounding box center [292, 16] width 150 height 21
click at [361, 19] on icon "save" at bounding box center [358, 16] width 15 height 15
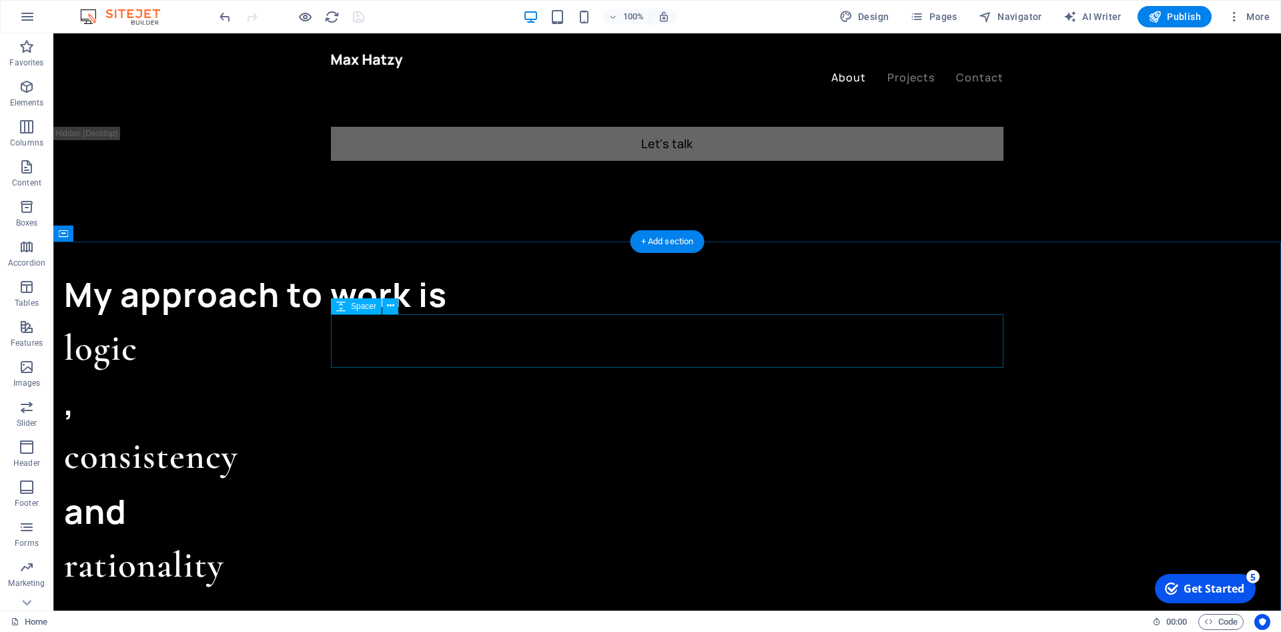
scroll to position [1089, 0]
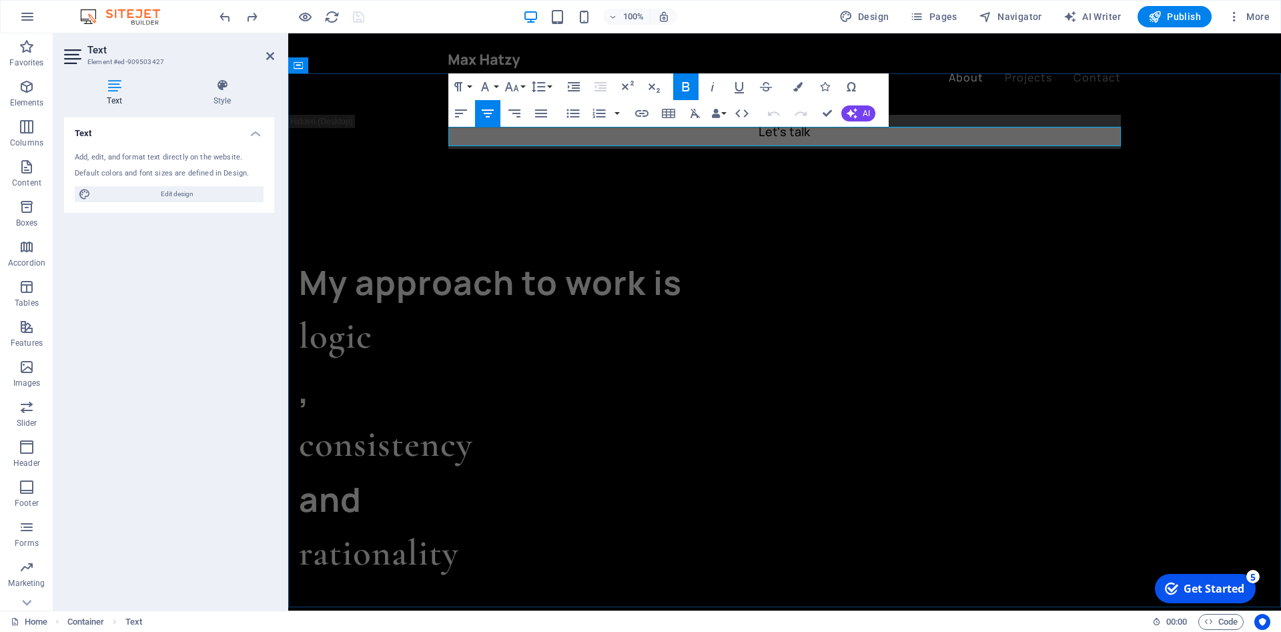
drag, startPoint x: 836, startPoint y: 138, endPoint x: 726, endPoint y: 141, distance: 110.8
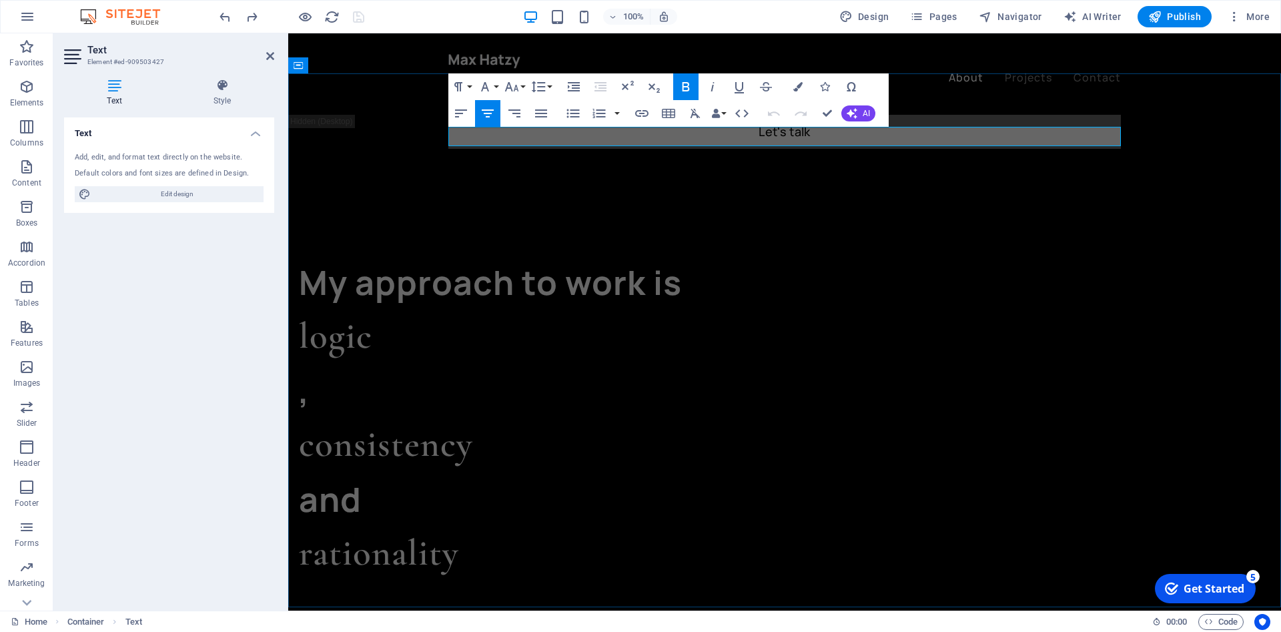
drag, startPoint x: 747, startPoint y: 137, endPoint x: 836, endPoint y: 137, distance: 89.4
drag, startPoint x: 832, startPoint y: 132, endPoint x: 830, endPoint y: 142, distance: 10.4
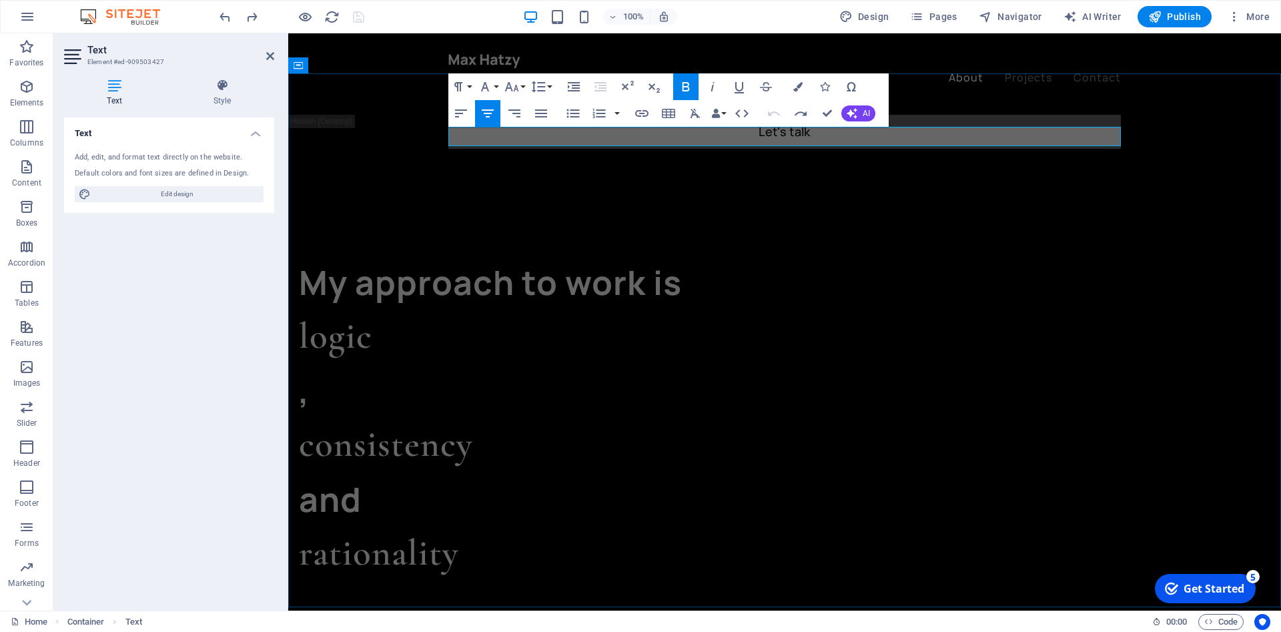
drag, startPoint x: 835, startPoint y: 135, endPoint x: 785, endPoint y: 135, distance: 50.1
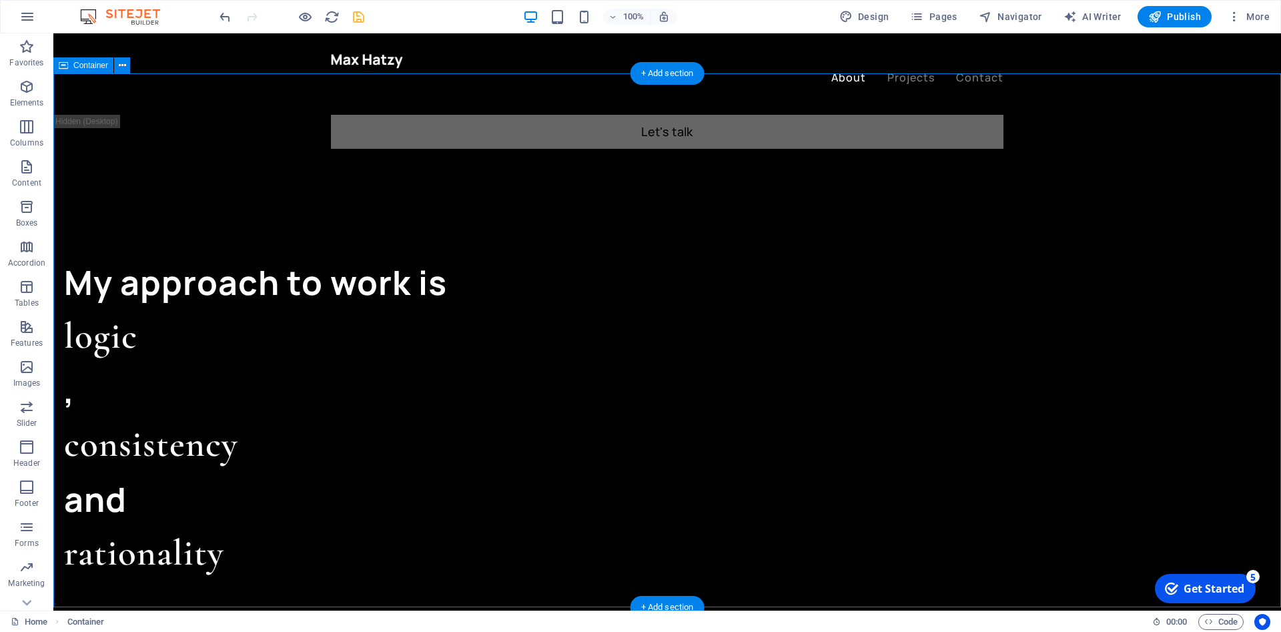
select select "%"
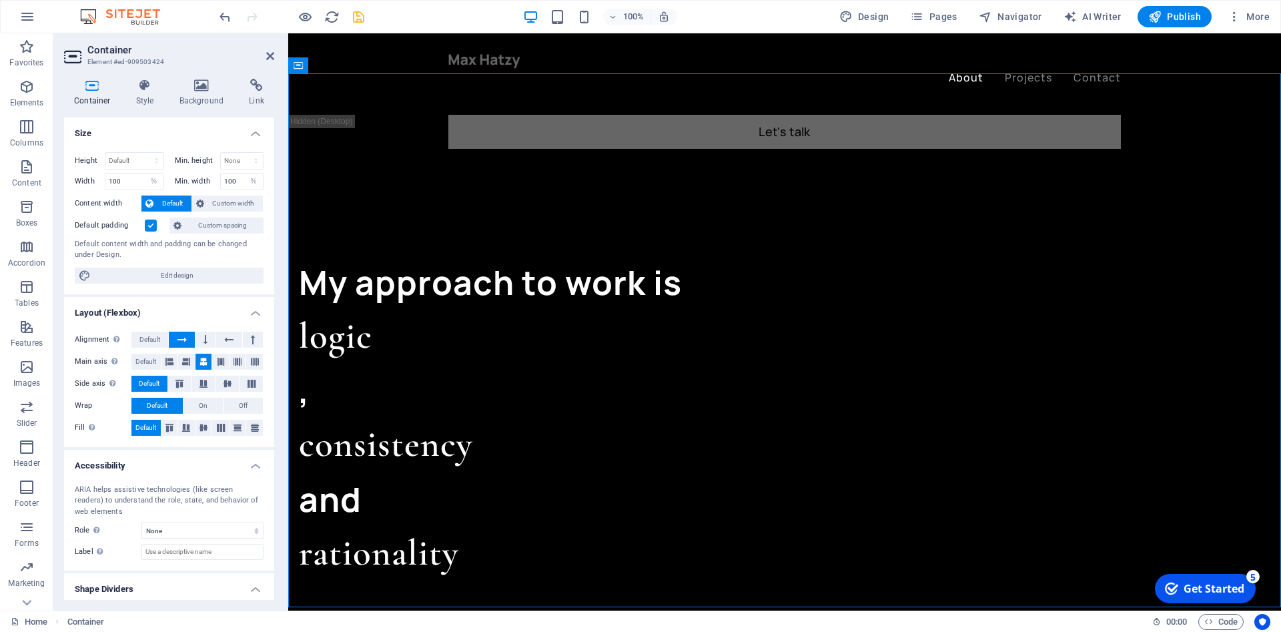
click at [275, 56] on aside "Container Element #ed-909503424 Container Style Background Link Size Height Def…" at bounding box center [170, 321] width 235 height 577
click at [268, 56] on icon at bounding box center [270, 56] width 8 height 11
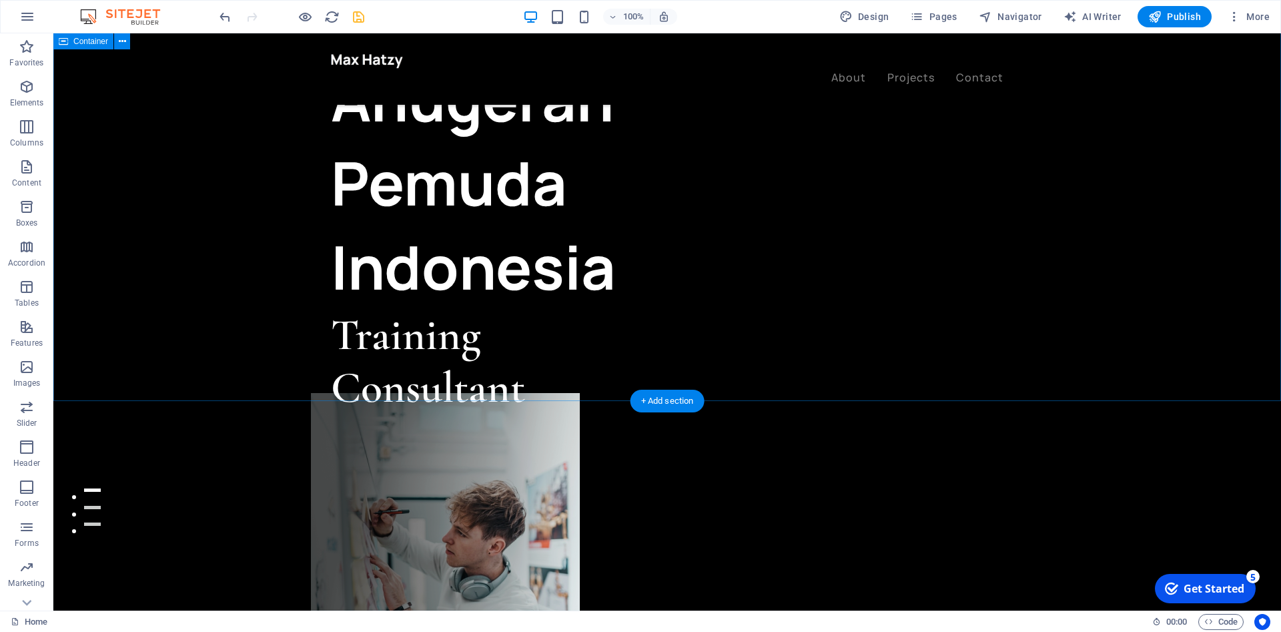
scroll to position [0, 0]
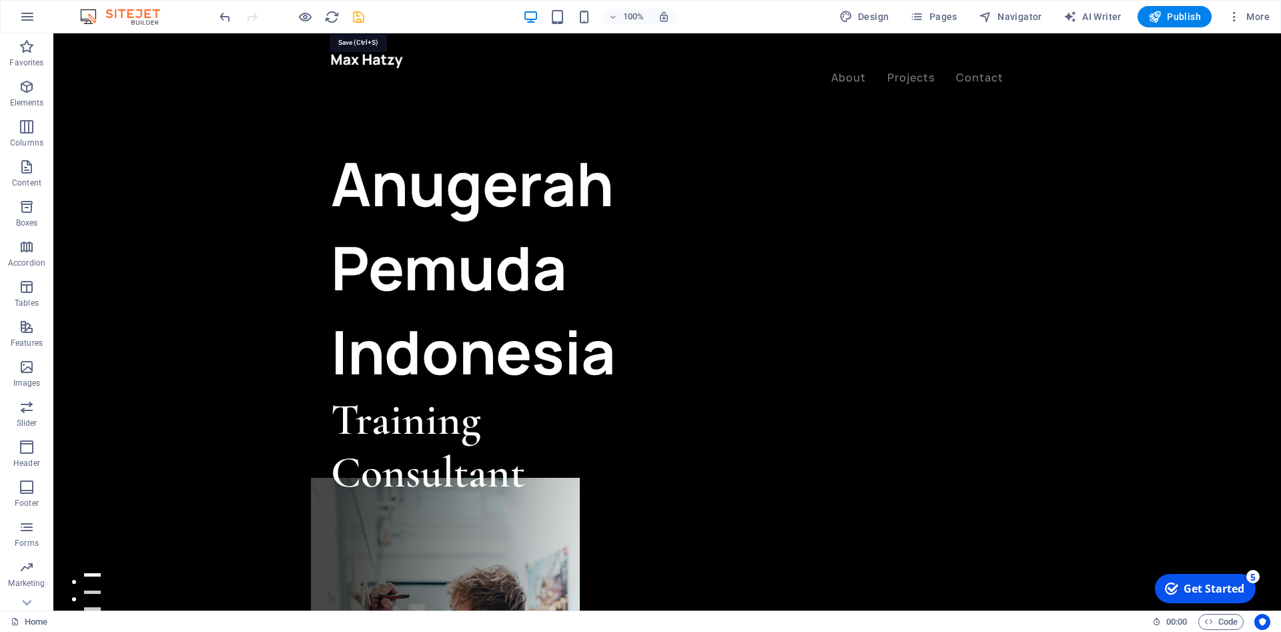
click at [357, 18] on icon "save" at bounding box center [358, 16] width 15 height 15
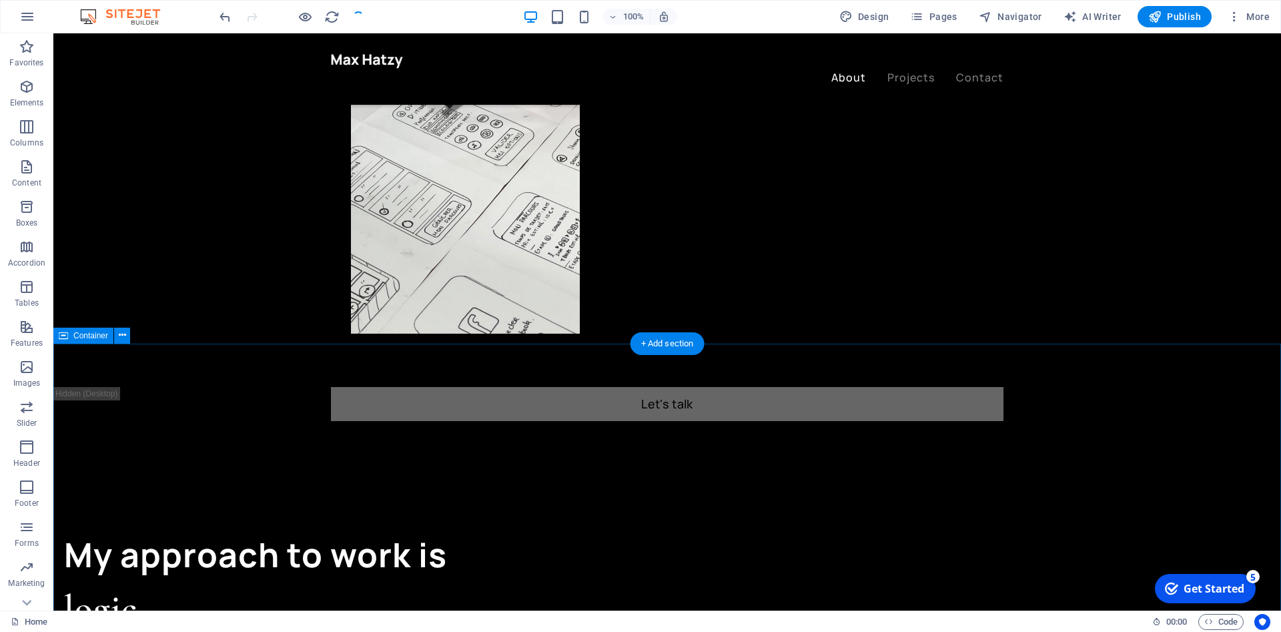
scroll to position [953, 0]
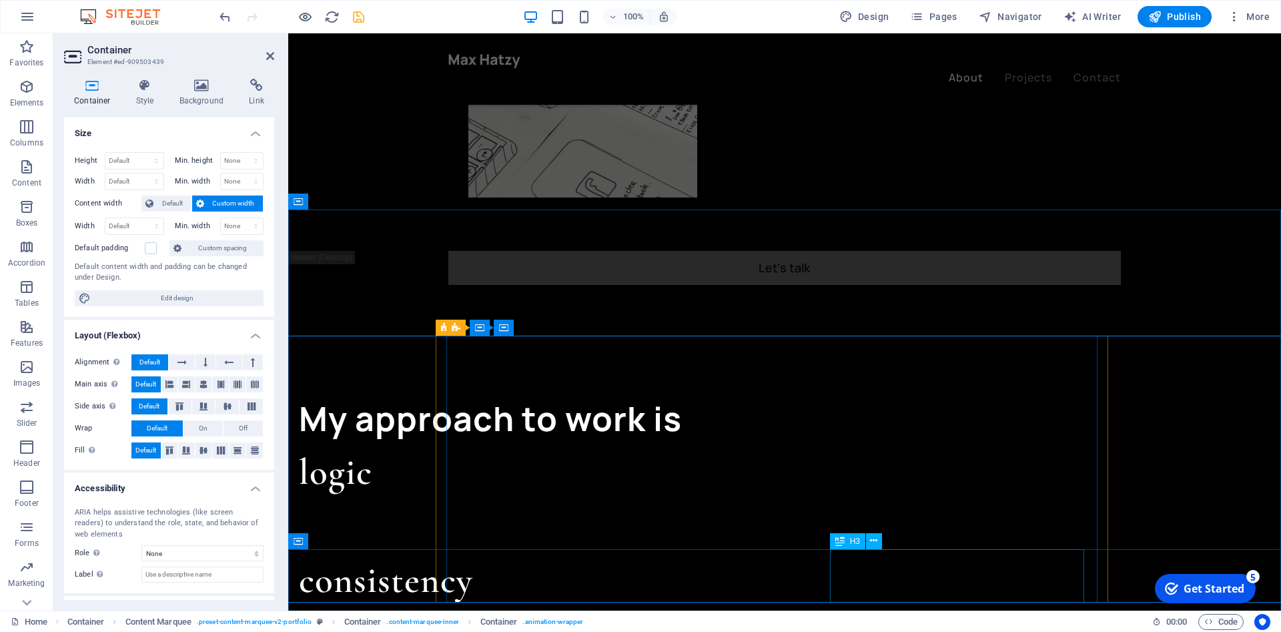
scroll to position [0, 0]
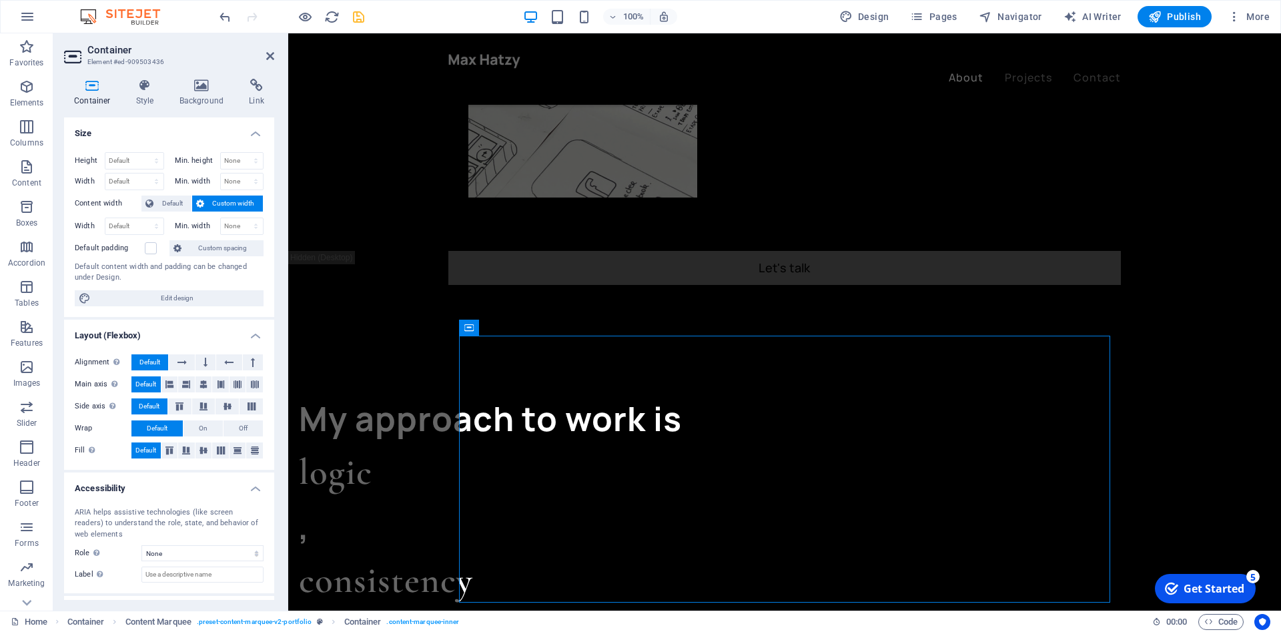
click at [358, 17] on icon "save" at bounding box center [358, 16] width 15 height 15
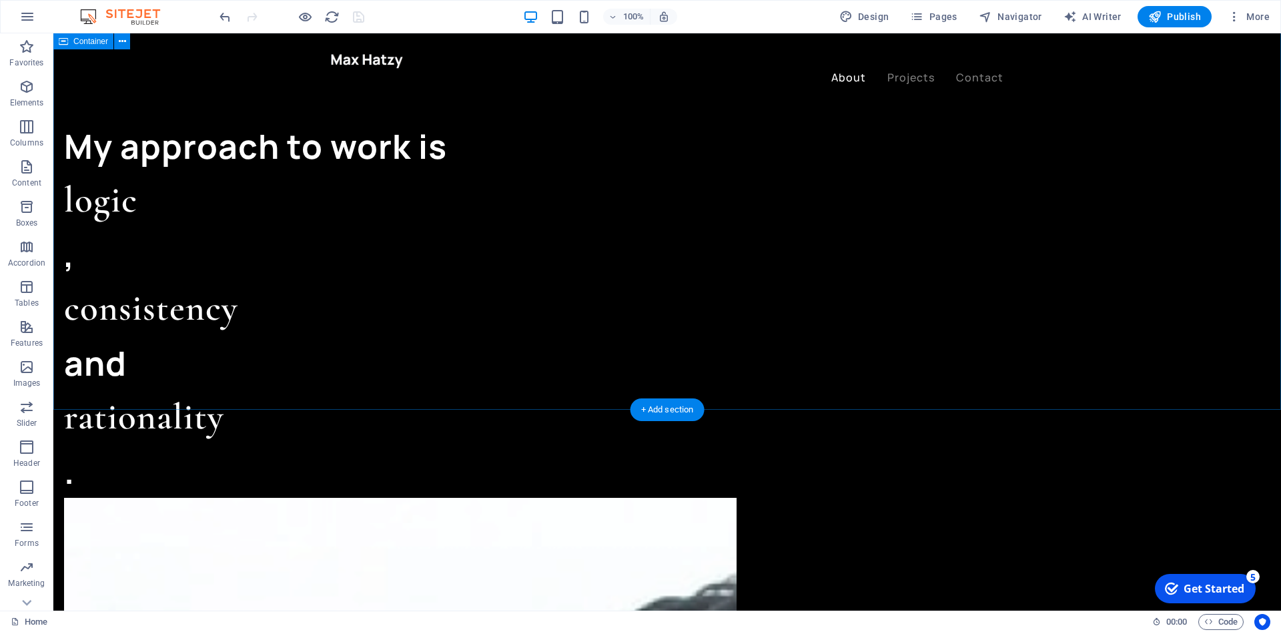
scroll to position [1362, 0]
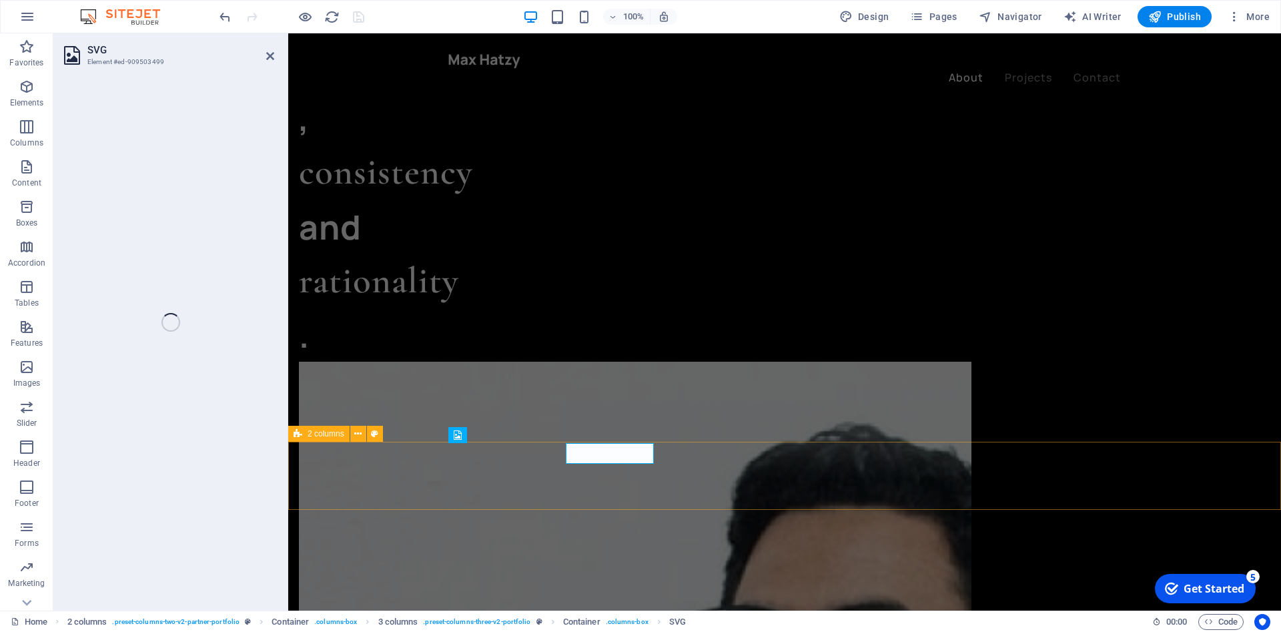
select select "xMidYMid"
select select "%"
select select "px"
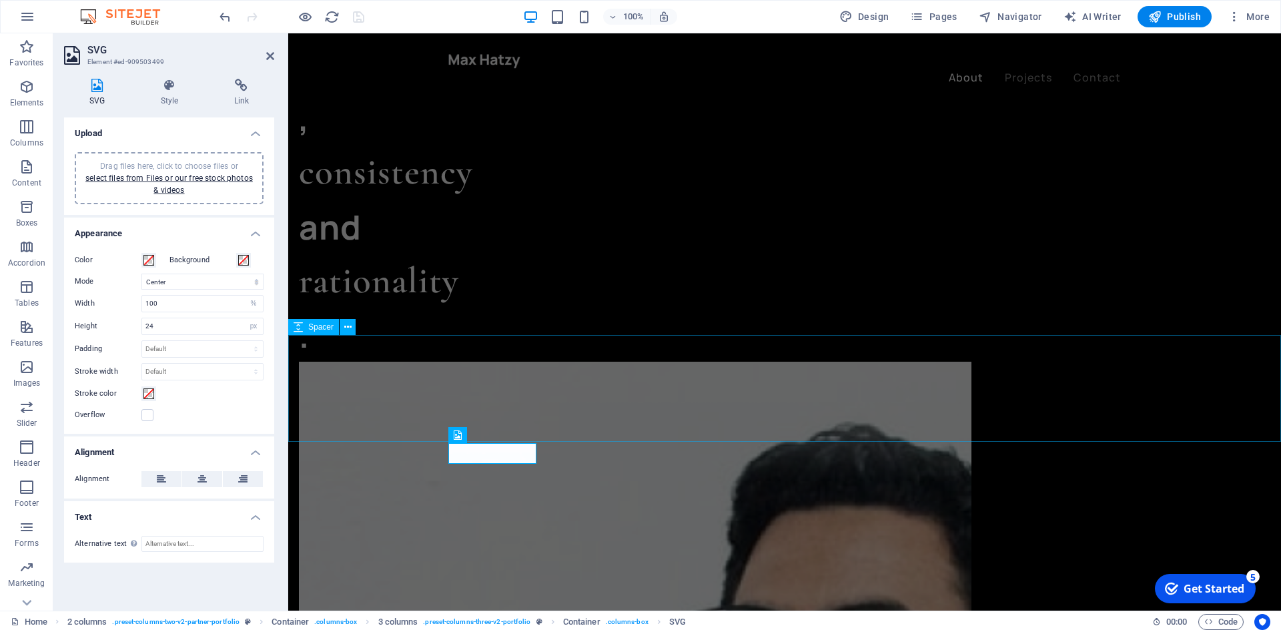
select select "rem"
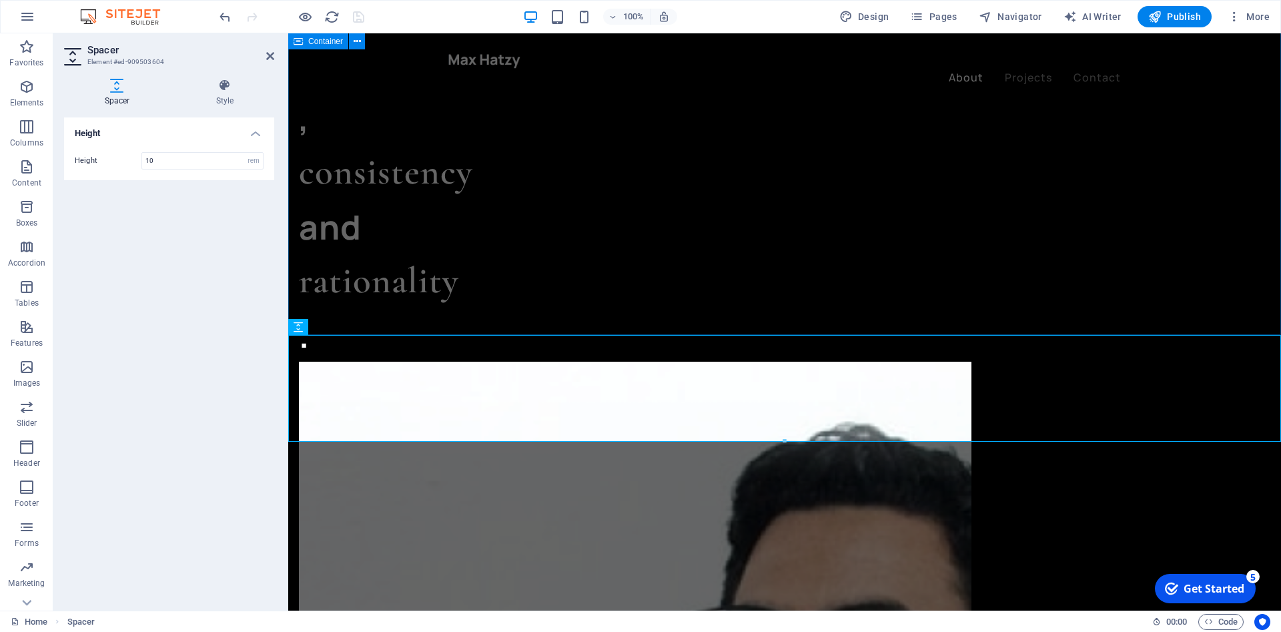
select select "px"
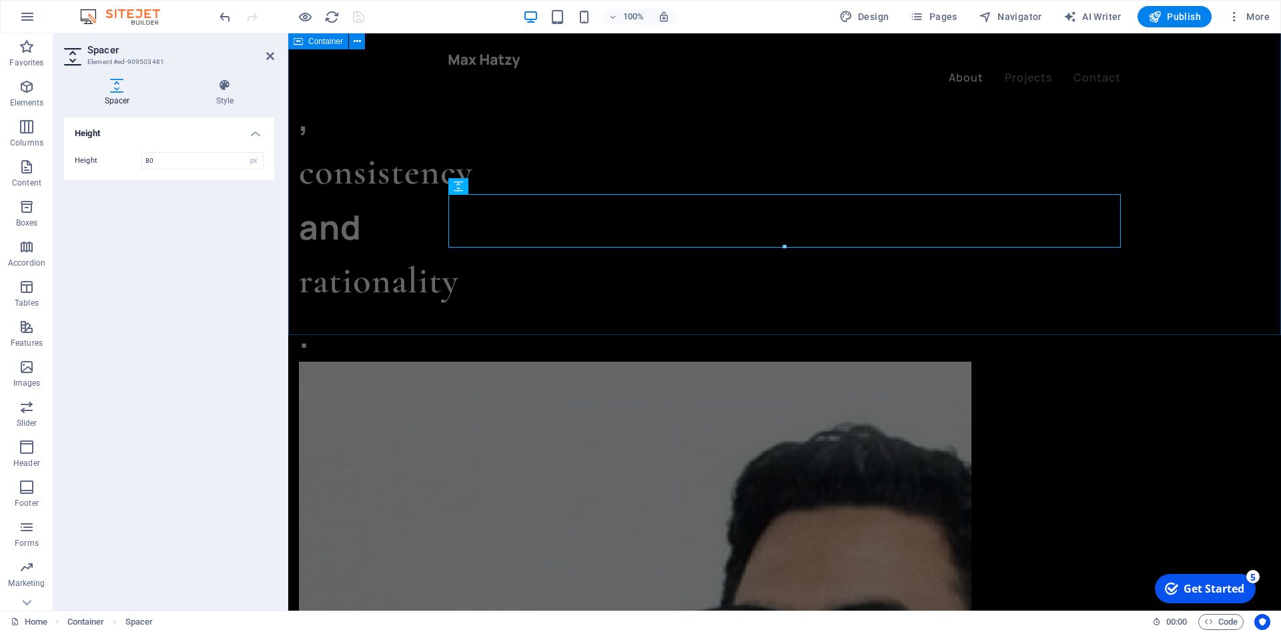
select select "%"
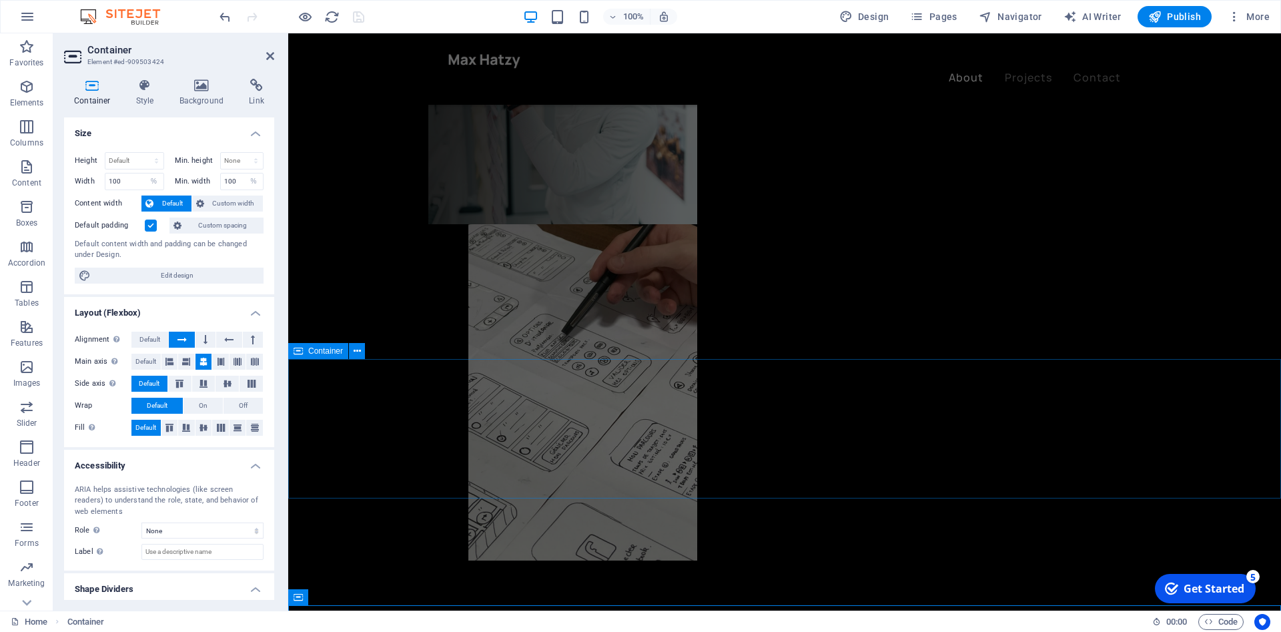
scroll to position [613, 0]
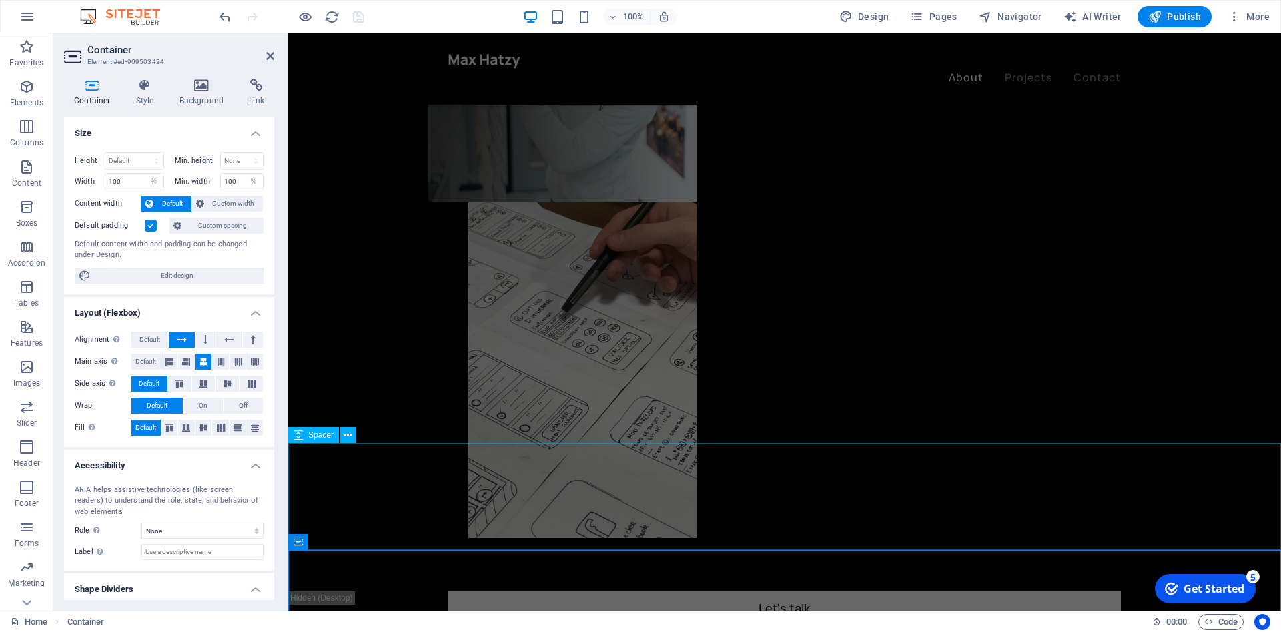
select select "rem"
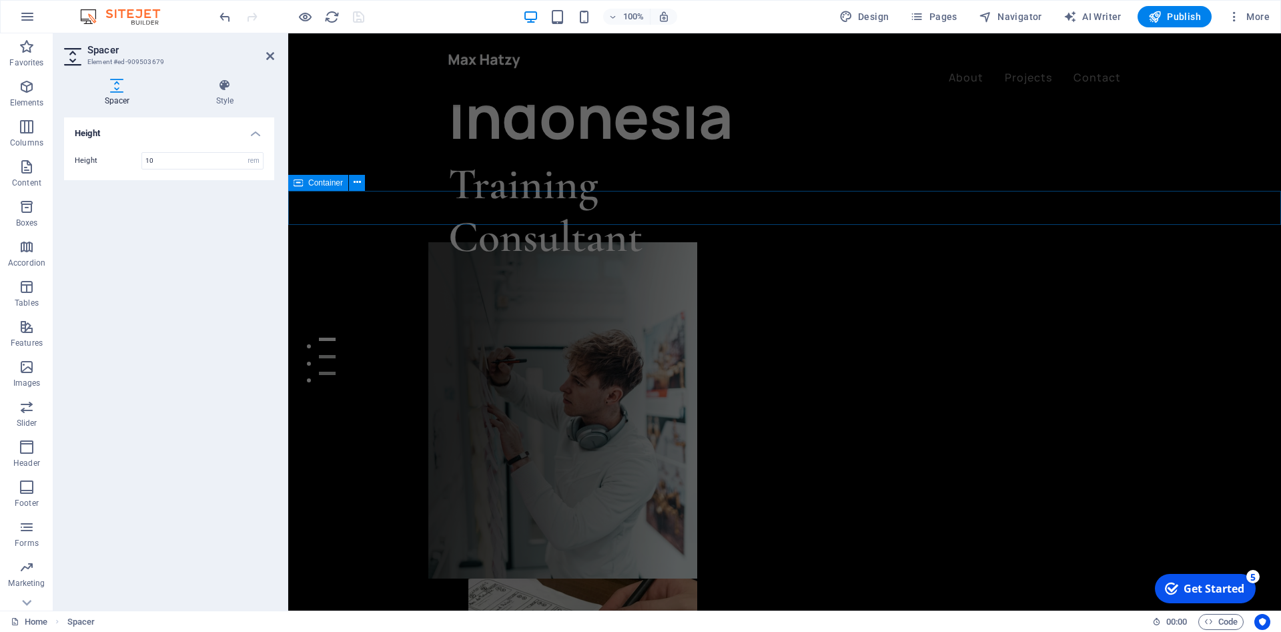
scroll to position [136, 0]
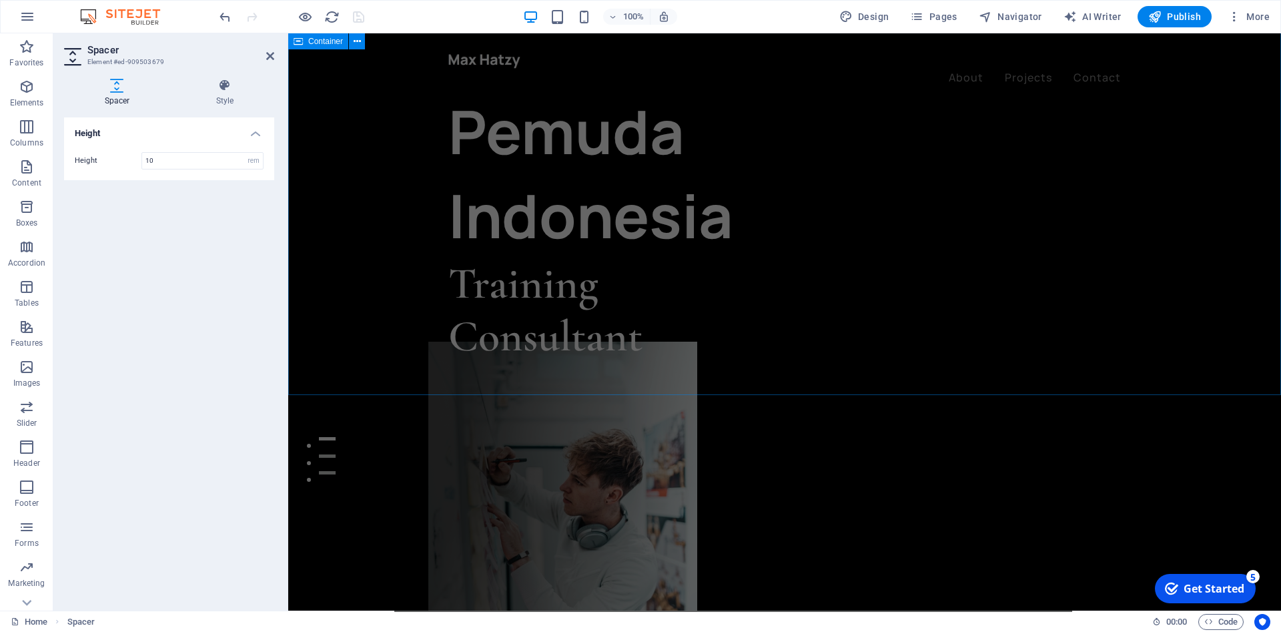
click at [422, 287] on div "Anugerah Pemuda Indonesia Training Consultant Let’s talk My projects" at bounding box center [784, 482] width 993 height 1171
select select "header"
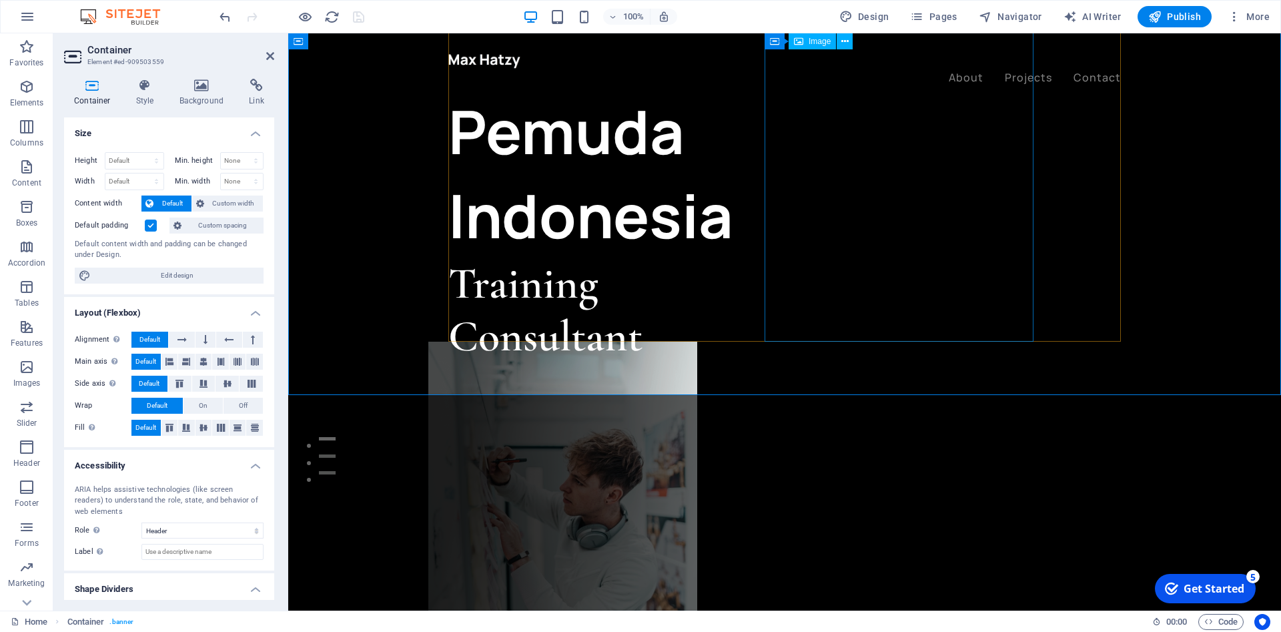
scroll to position [0, 0]
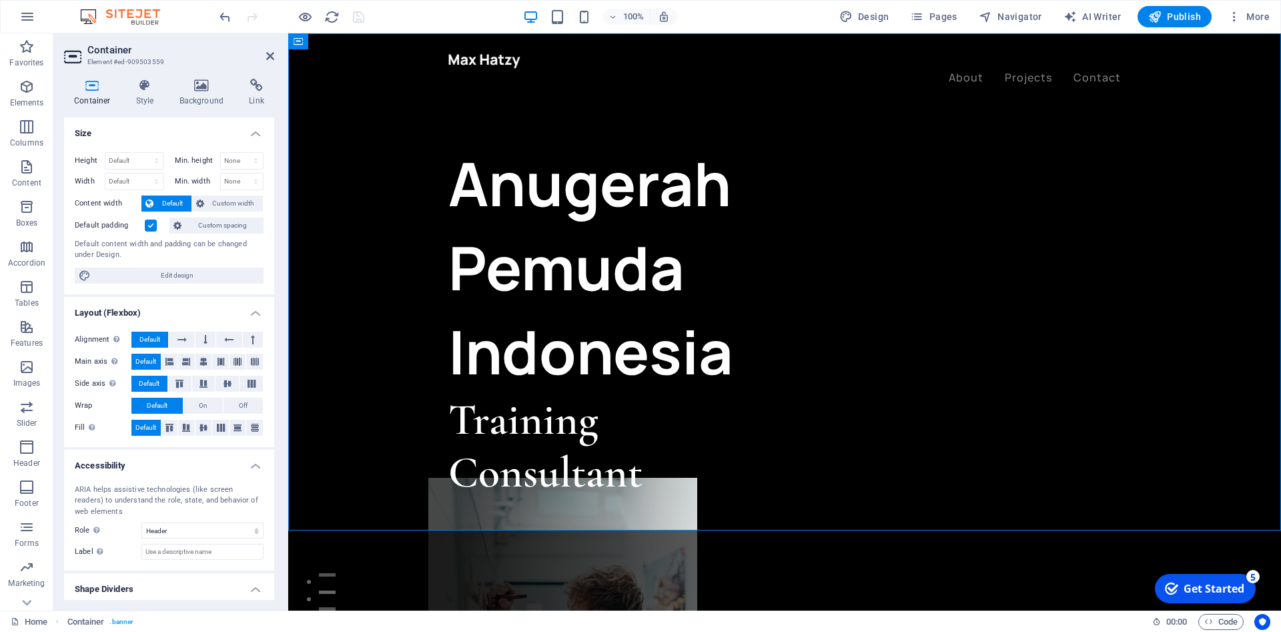
click at [296, 20] on div at bounding box center [292, 16] width 150 height 21
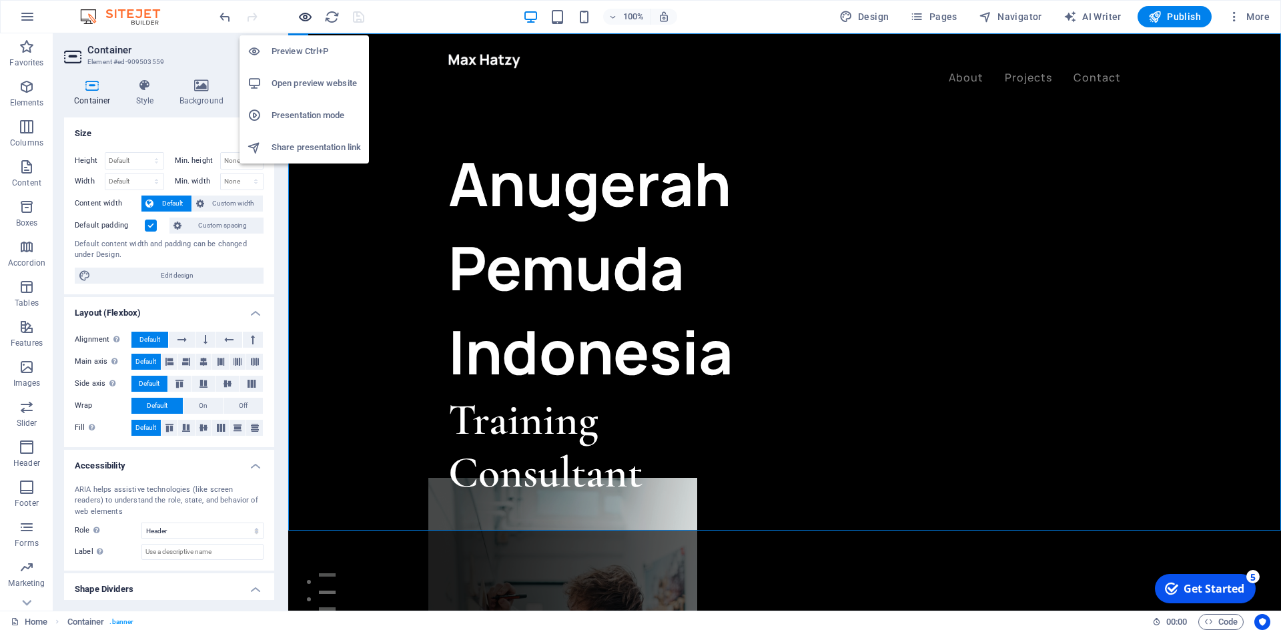
click at [302, 18] on icon "button" at bounding box center [305, 16] width 15 height 15
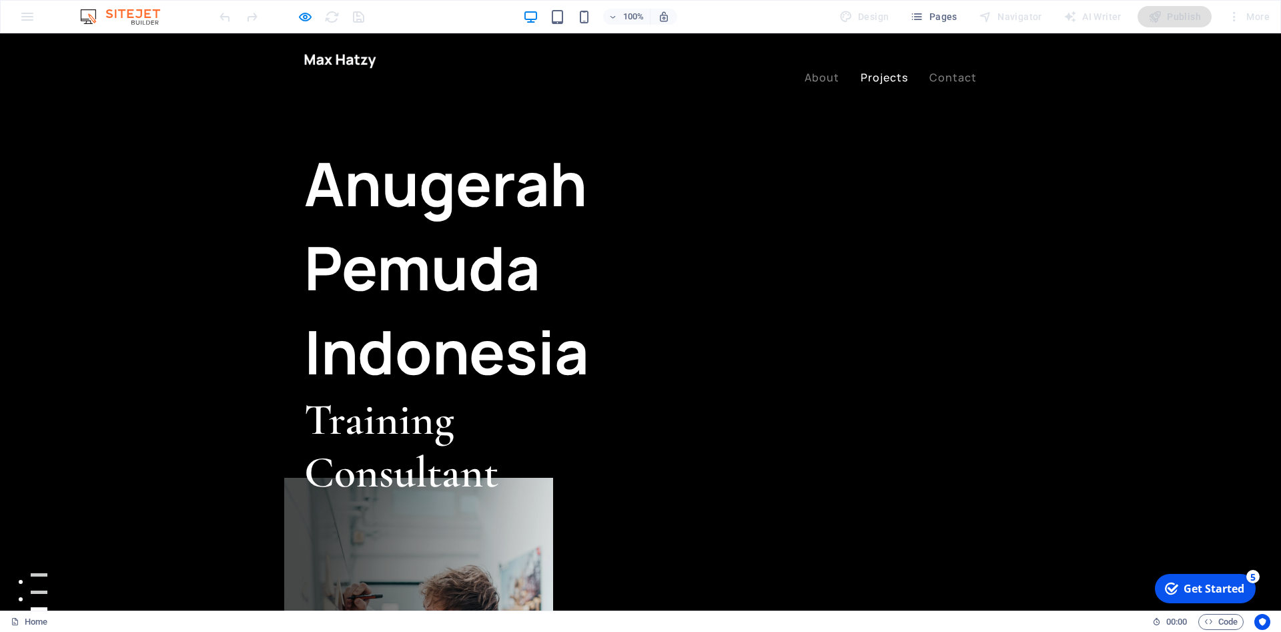
click at [885, 69] on li "Projects" at bounding box center [884, 77] width 47 height 17
click at [888, 72] on link "Projects" at bounding box center [884, 77] width 47 height 11
